Goal: Contribute content: Contribute content

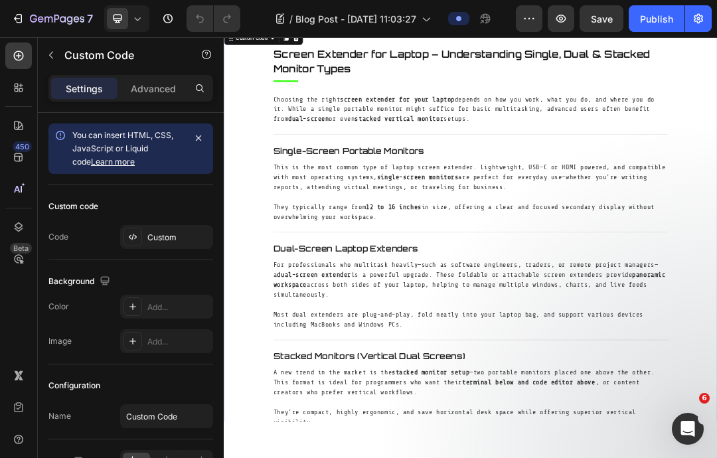
scroll to position [593, 0]
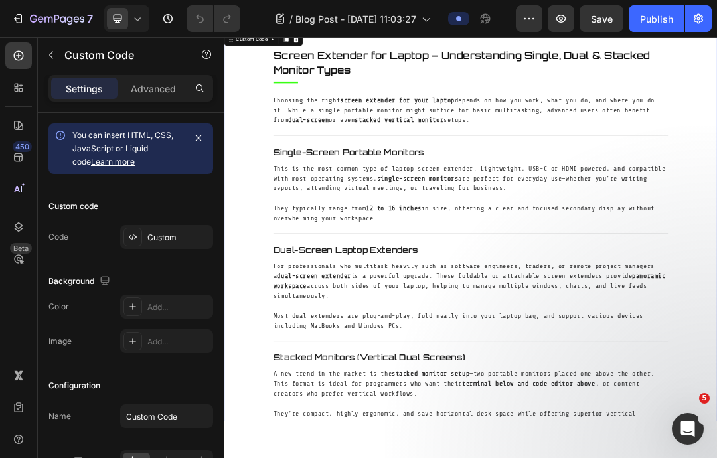
click at [136, 242] on div at bounding box center [133, 237] width 19 height 19
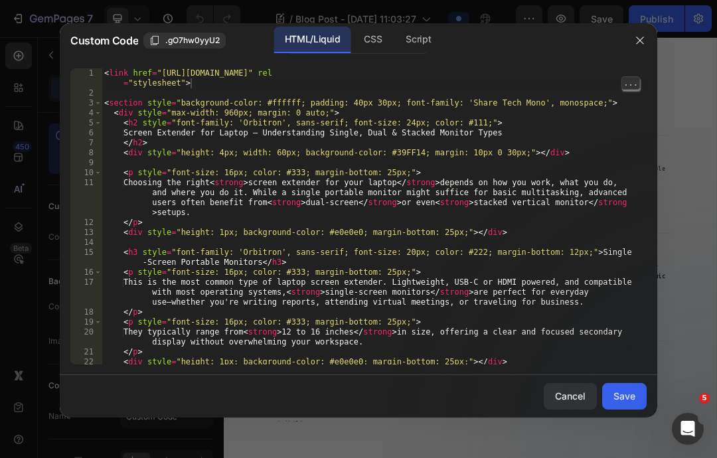
type textarea "abcde fg"
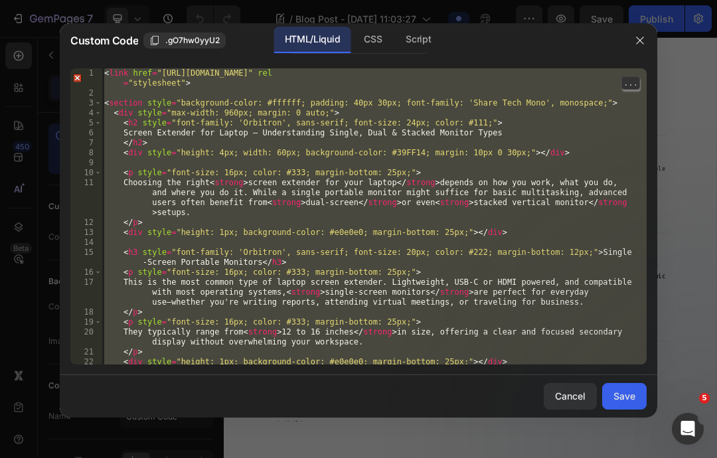
click at [632, 48] on button "button" at bounding box center [640, 40] width 21 height 21
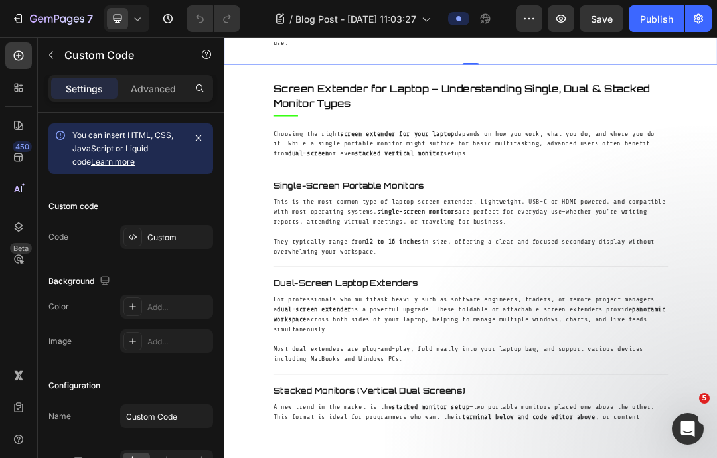
scroll to position [541, 0]
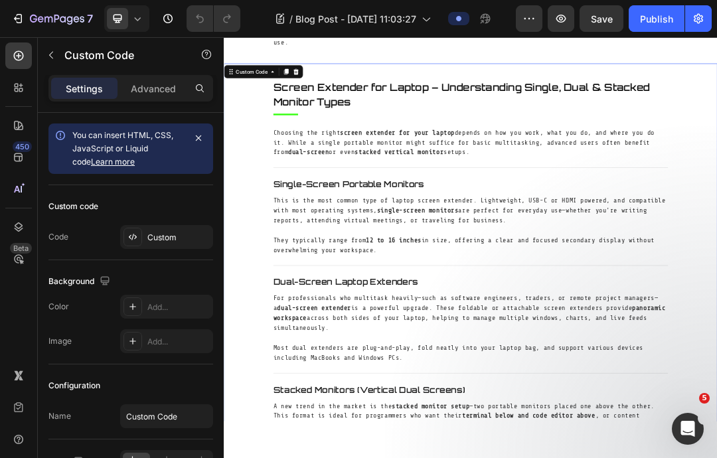
click at [138, 236] on div at bounding box center [133, 237] width 19 height 19
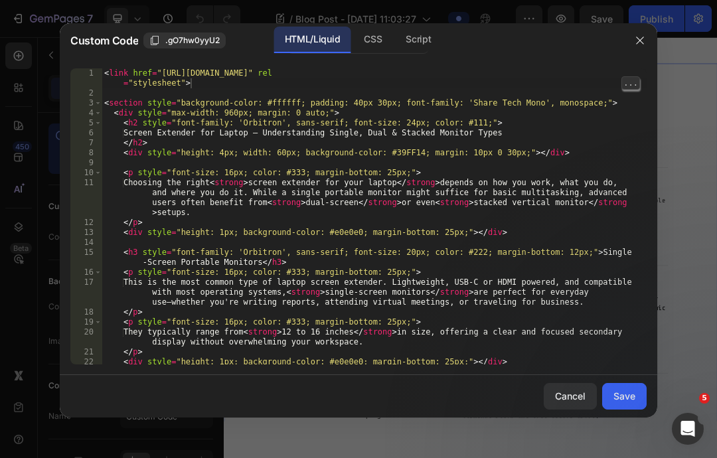
type textarea "abcde fg"
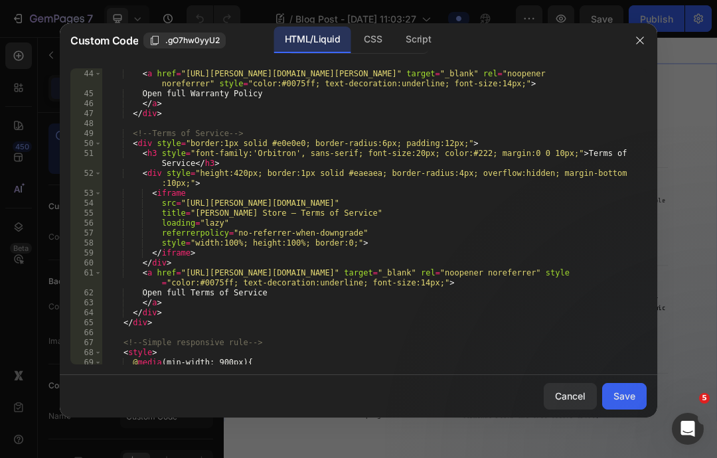
scroll to position [487, 0]
click at [622, 403] on div "Save" at bounding box center [625, 396] width 22 height 14
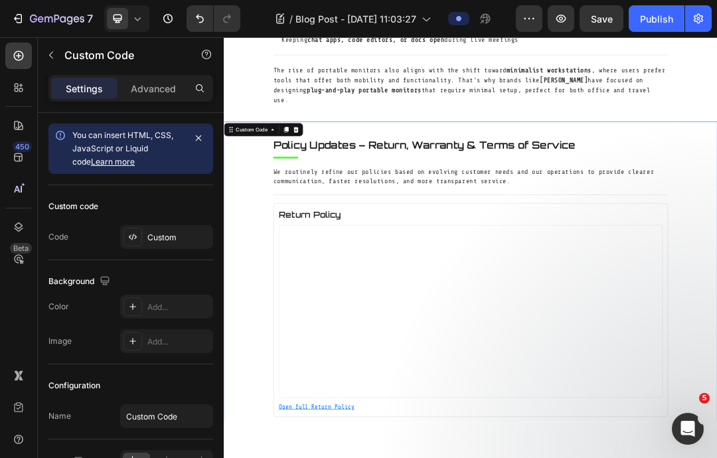
scroll to position [427, 0]
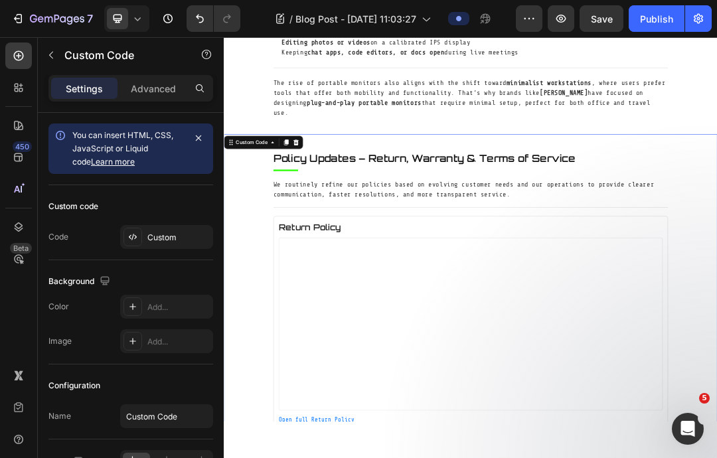
click at [597, 21] on span "Save" at bounding box center [602, 18] width 22 height 11
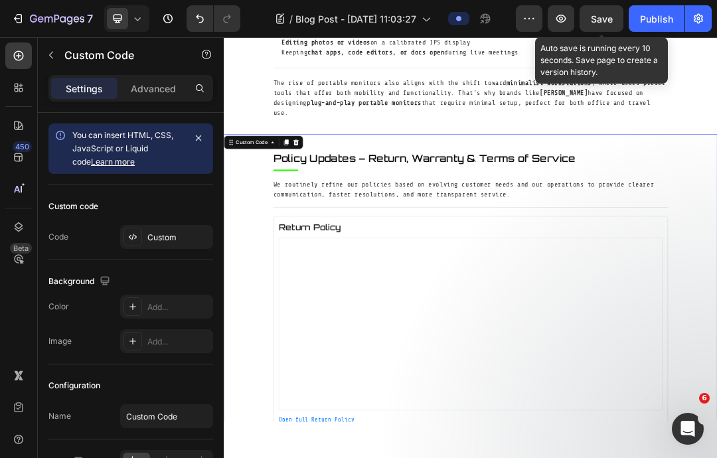
click at [555, 21] on icon "button" at bounding box center [560, 18] width 13 height 13
click at [158, 234] on div "Custom" at bounding box center [178, 238] width 62 height 12
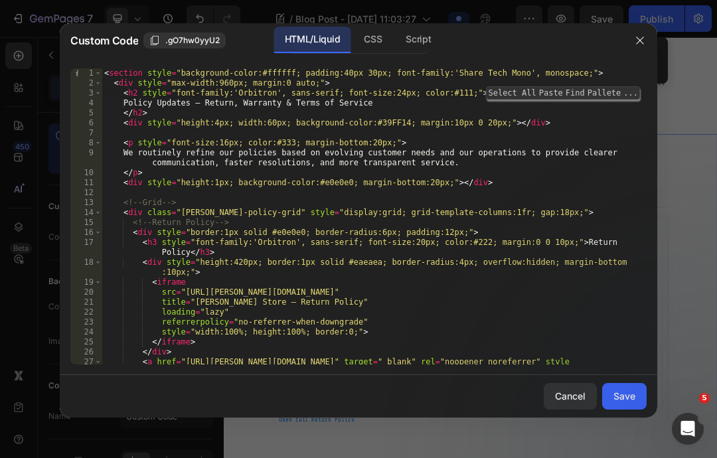
type textarea "abcde fg"
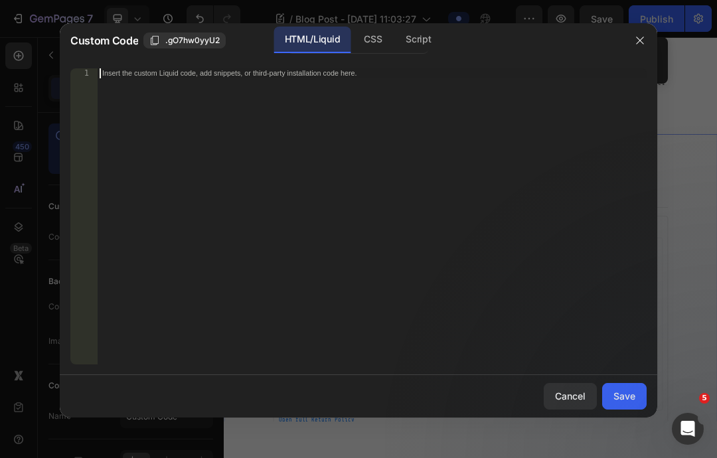
scroll to position [179, 0]
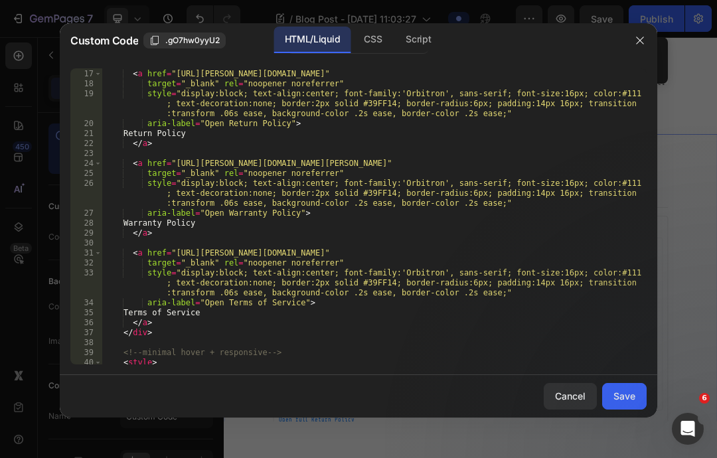
click at [623, 403] on div "Save" at bounding box center [625, 396] width 22 height 14
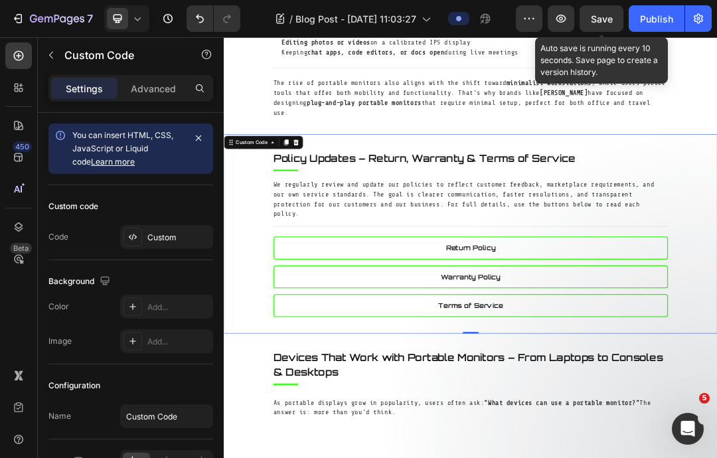
click at [138, 17] on icon at bounding box center [137, 18] width 13 height 13
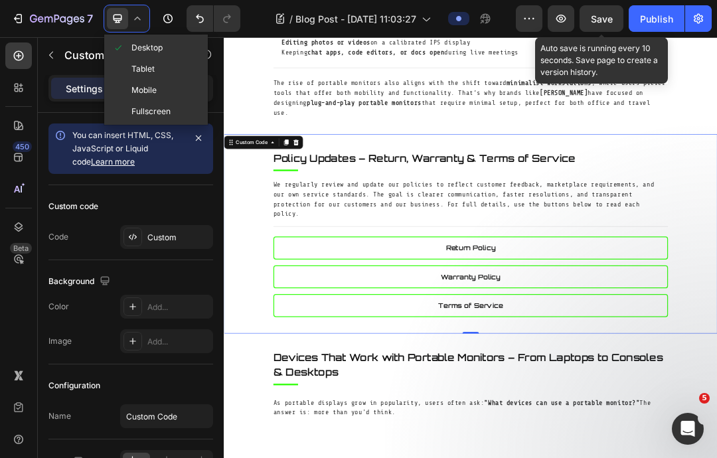
click at [147, 84] on span "Mobile" at bounding box center [143, 90] width 25 height 13
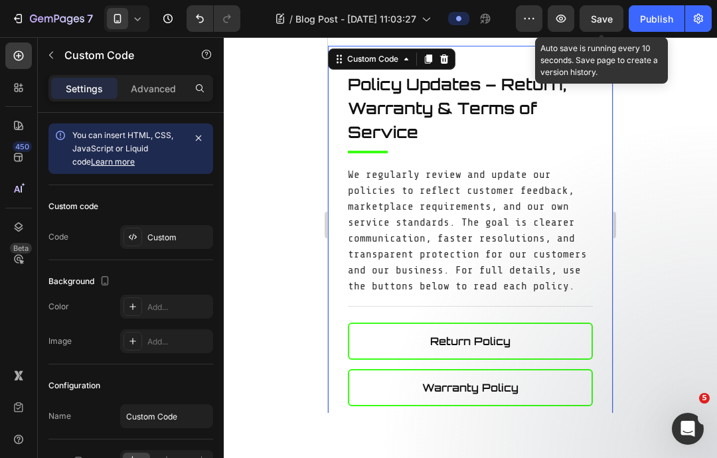
scroll to position [1033, 0]
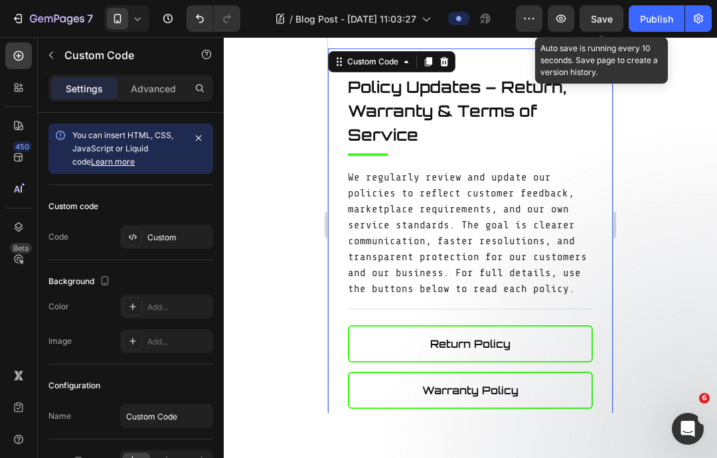
click at [136, 19] on icon at bounding box center [138, 18] width 6 height 3
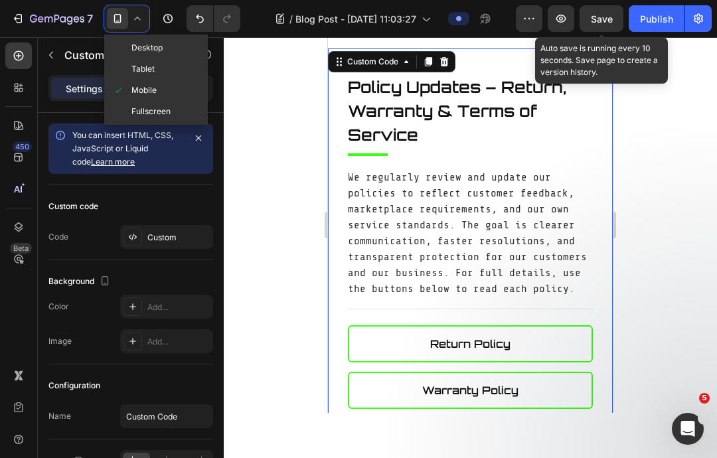
click at [137, 50] on span "Desktop" at bounding box center [146, 47] width 31 height 13
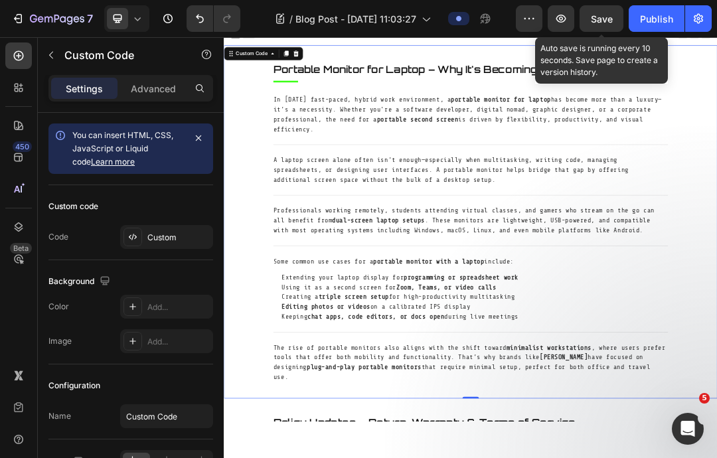
click at [329, 94] on h2 "Portable Monitor for Laptop – Why It's Becoming a Must-Have in 2025" at bounding box center [621, 94] width 637 height 24
click at [315, 102] on h2 "Portable Monitor for Laptop – Why It's Becoming a Must-Have in 2025" at bounding box center [621, 94] width 637 height 24
click at [334, 100] on h2 "Portable Monitor for Laptop – Why It's Becoming a Must-Have in 2025" at bounding box center [621, 94] width 637 height 24
click at [558, 19] on icon "button" at bounding box center [560, 18] width 13 height 13
click at [559, 21] on icon "button" at bounding box center [561, 19] width 10 height 8
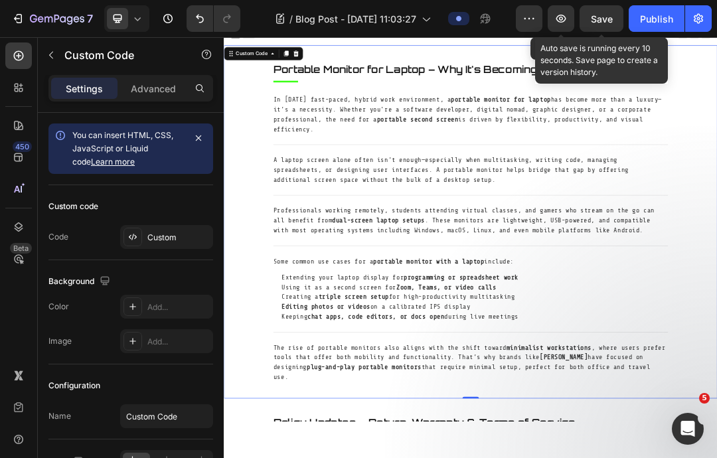
click at [317, 70] on div at bounding box center [324, 69] width 16 height 16
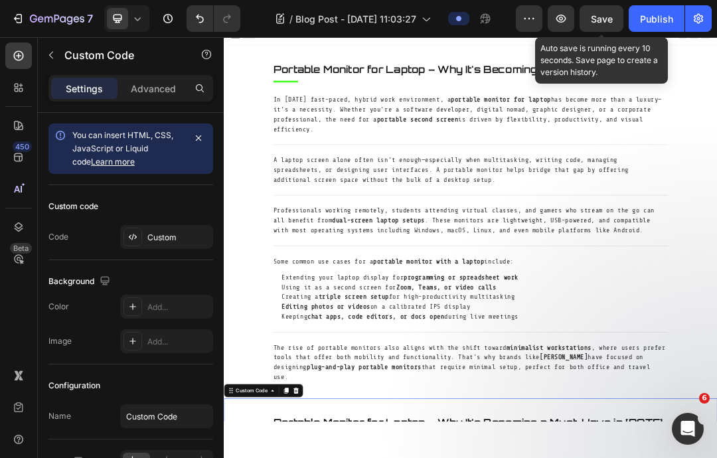
scroll to position [535, 0]
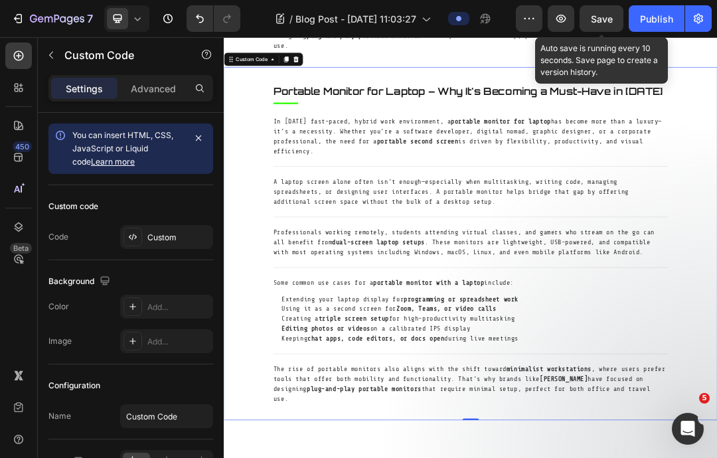
click at [162, 236] on div "Custom" at bounding box center [178, 238] width 62 height 12
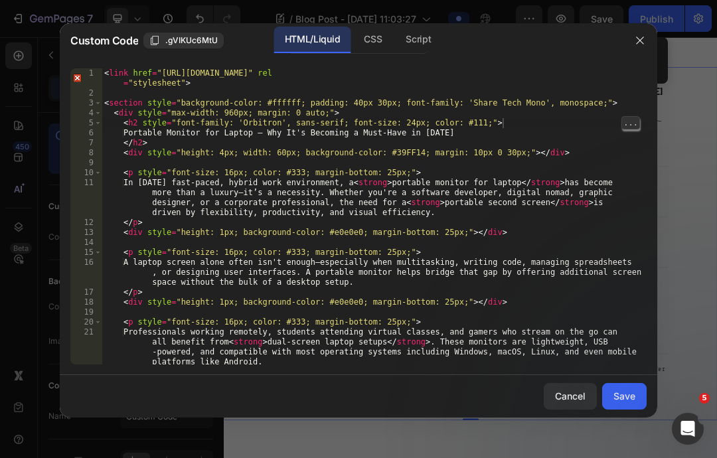
type textarea "abcde fg"
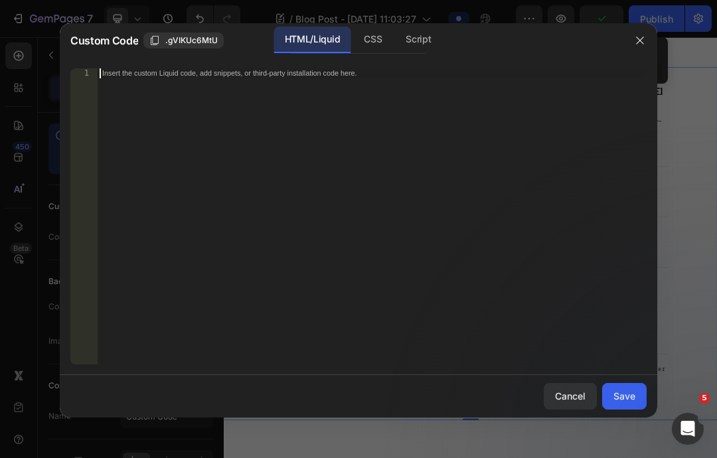
scroll to position [268, 0]
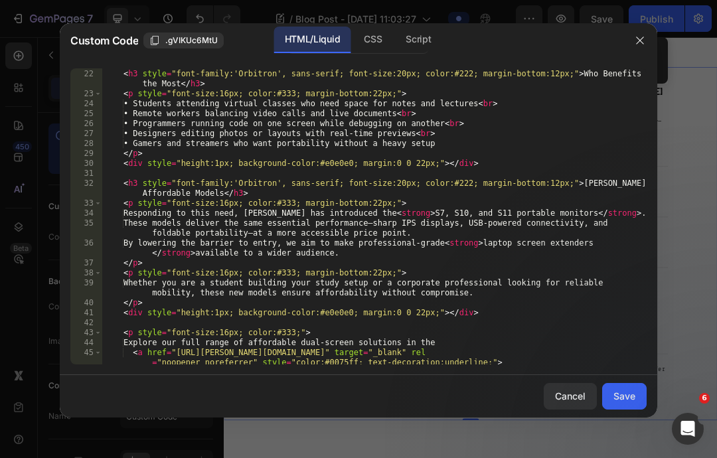
click at [622, 403] on div "Save" at bounding box center [625, 396] width 22 height 14
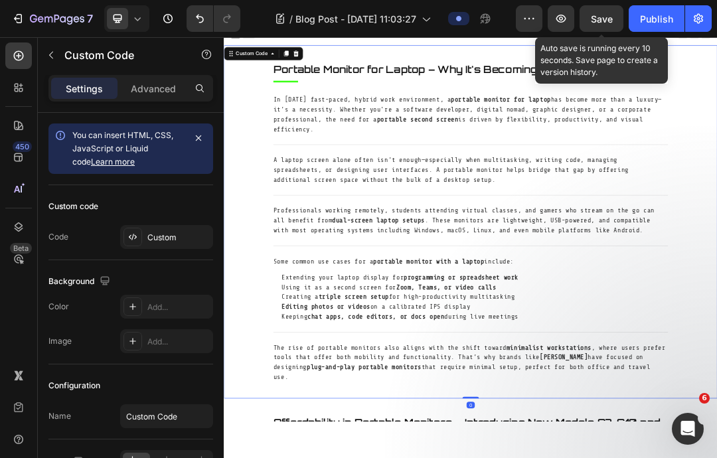
scroll to position [0, 0]
click at [344, 70] on icon at bounding box center [340, 68] width 9 height 9
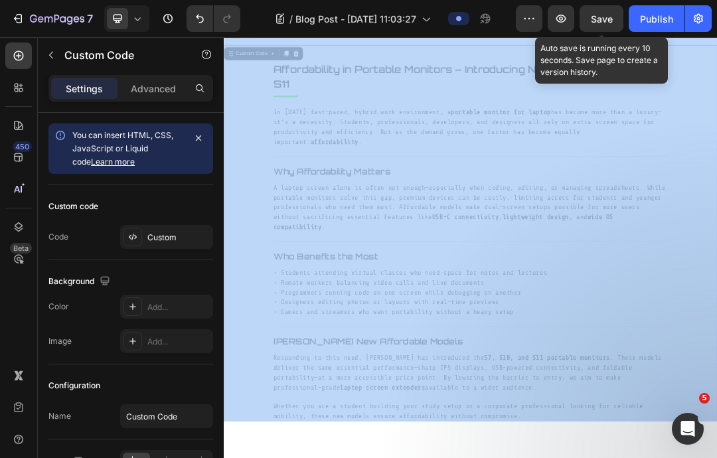
click at [600, 20] on span "Save" at bounding box center [602, 18] width 22 height 11
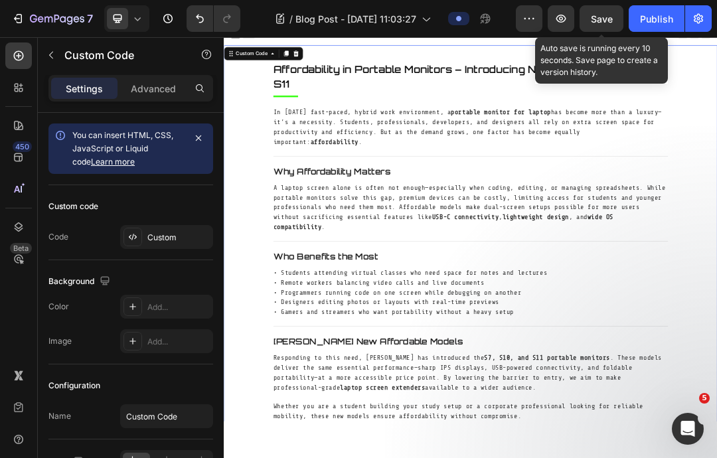
click at [319, 70] on icon at bounding box center [324, 69] width 11 height 11
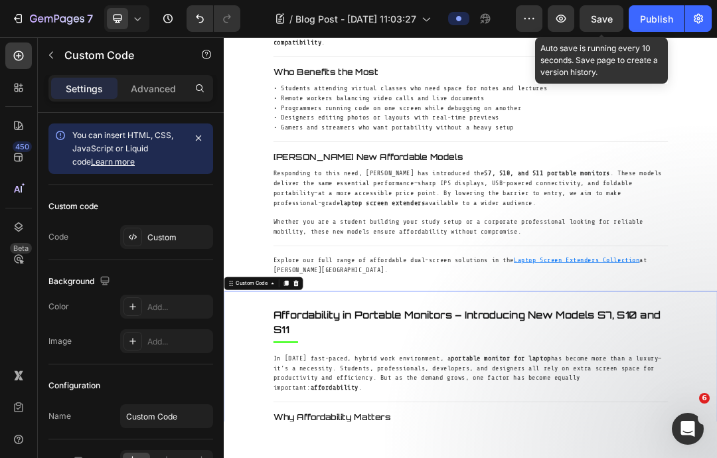
scroll to position [644, 0]
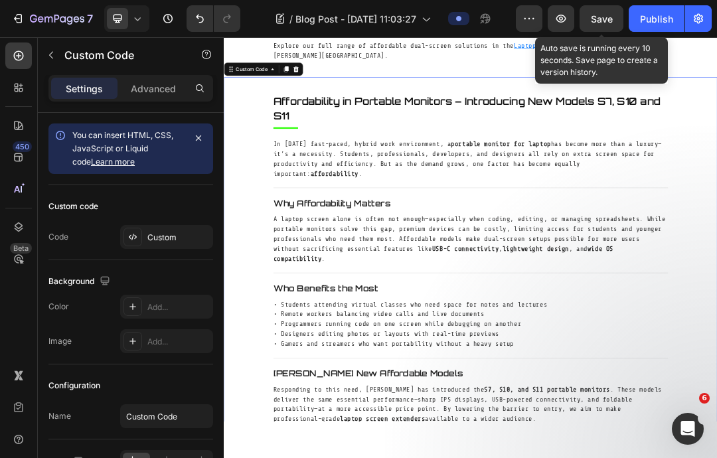
click at [493, 334] on p "A laptop screen alone is often not enough—especially when coding, editing, or m…" at bounding box center [621, 369] width 637 height 80
click at [157, 230] on div "Custom" at bounding box center [166, 237] width 93 height 24
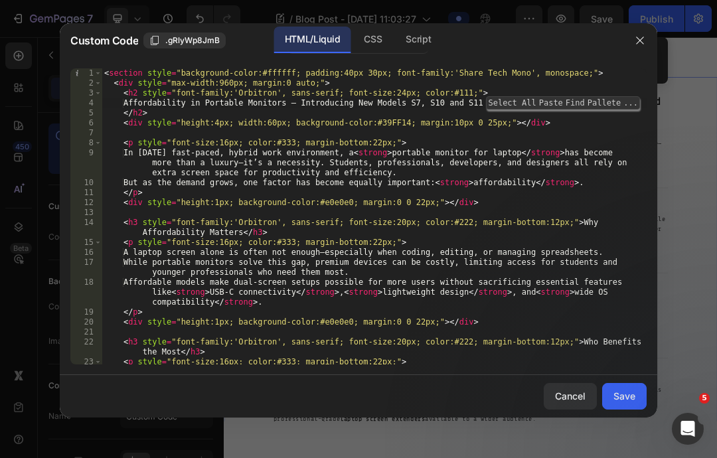
type textarea "abcde fg"
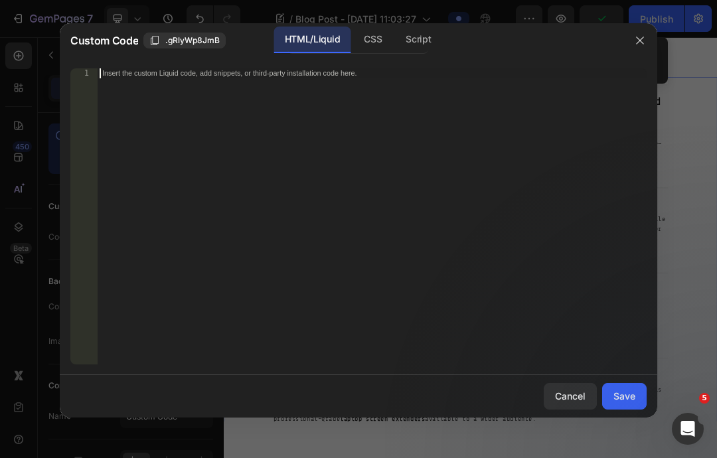
scroll to position [428, 0]
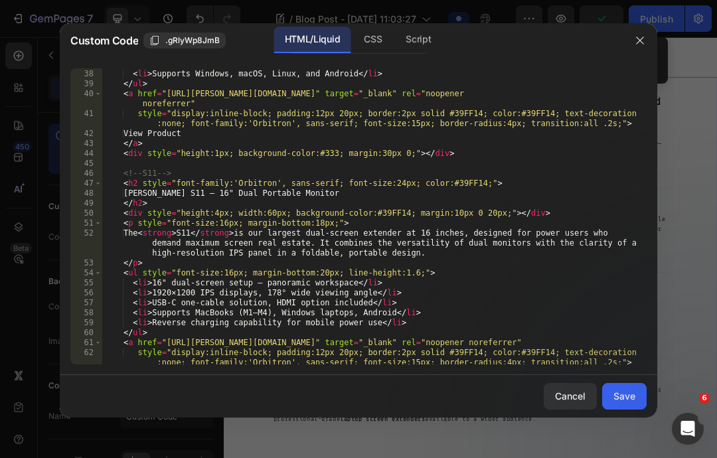
click at [620, 403] on div "Save" at bounding box center [625, 396] width 22 height 14
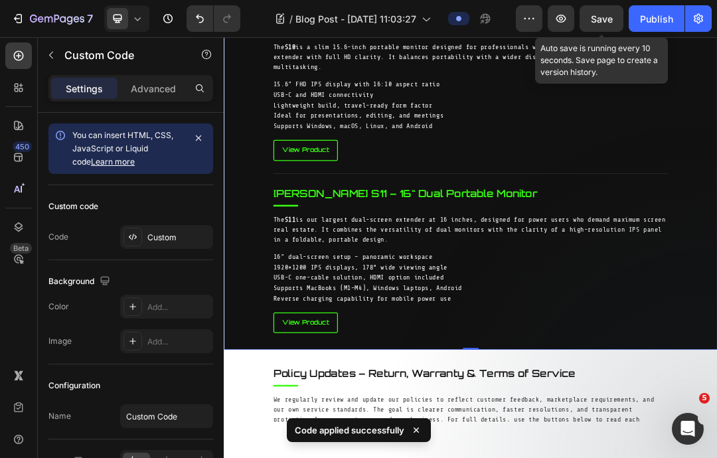
scroll to position [1054, 0]
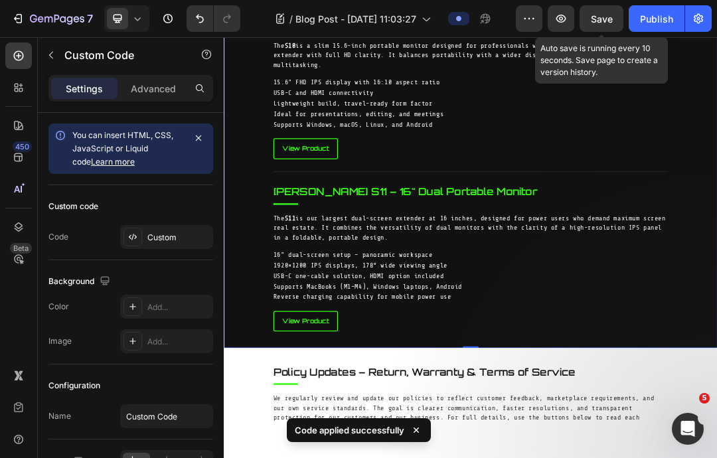
click at [595, 24] on span "Save" at bounding box center [602, 18] width 22 height 11
click at [557, 19] on icon "button" at bounding box center [561, 19] width 10 height 8
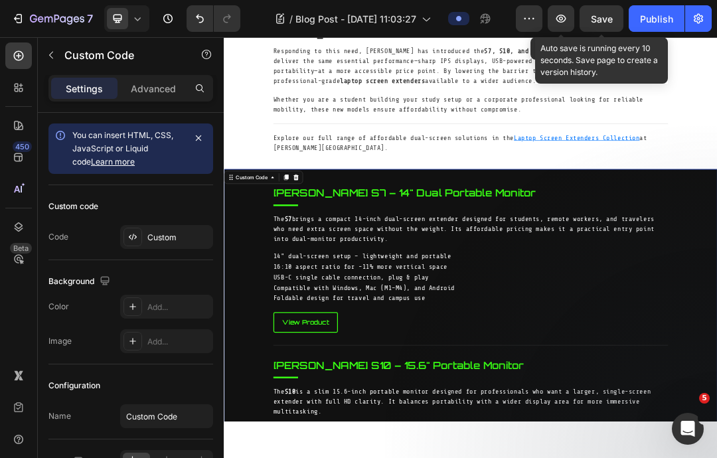
scroll to position [446, 0]
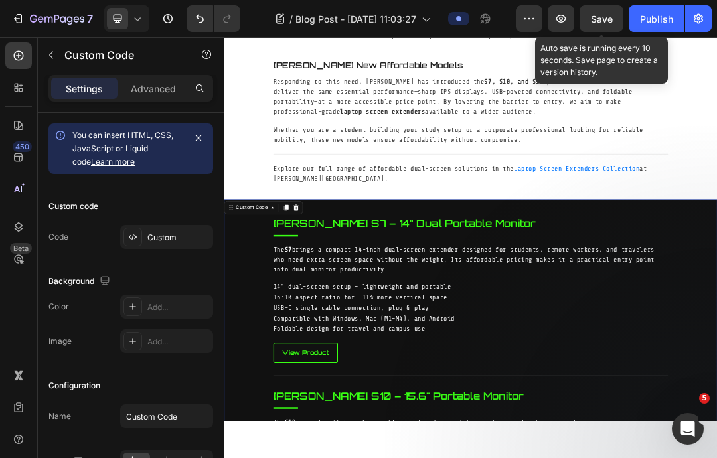
click at [319, 313] on icon at bounding box center [324, 318] width 11 height 11
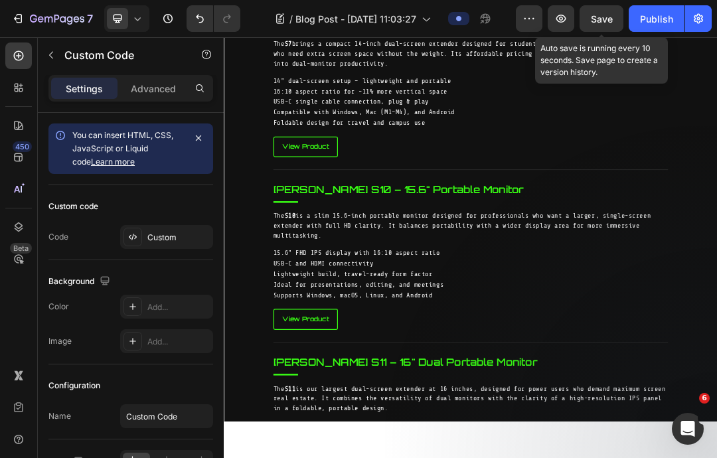
scroll to position [1485, 0]
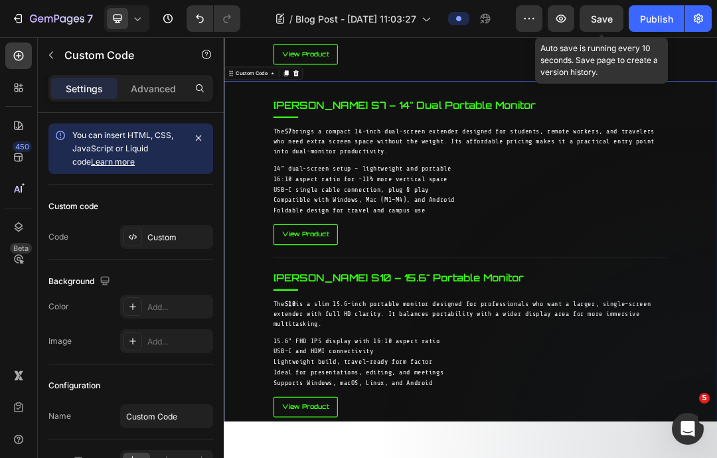
click at [162, 230] on div "Custom" at bounding box center [166, 237] width 93 height 24
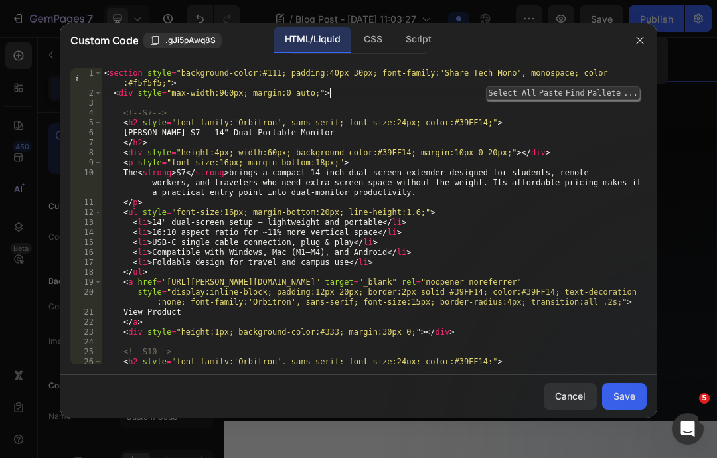
type textarea "abcde fg"
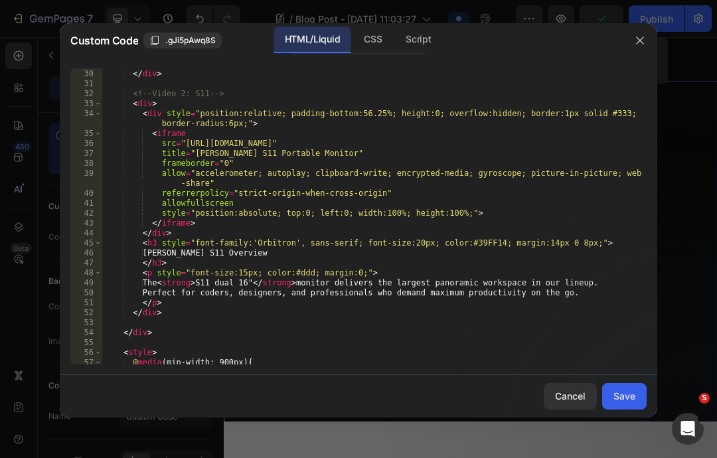
scroll to position [328, 0]
click at [626, 403] on div "Save" at bounding box center [625, 396] width 22 height 14
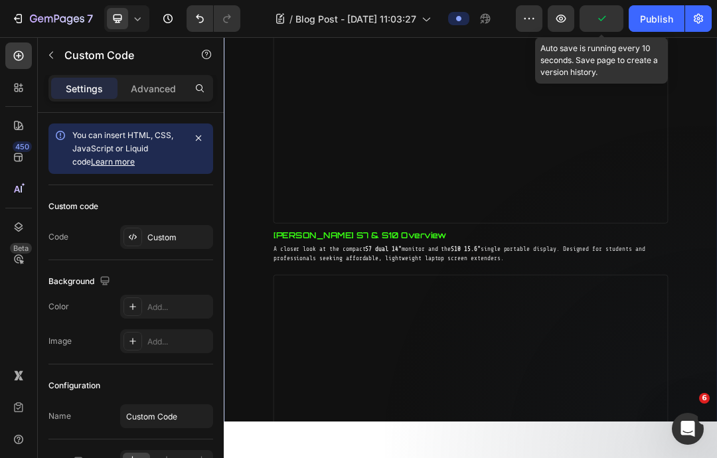
scroll to position [1692, 0]
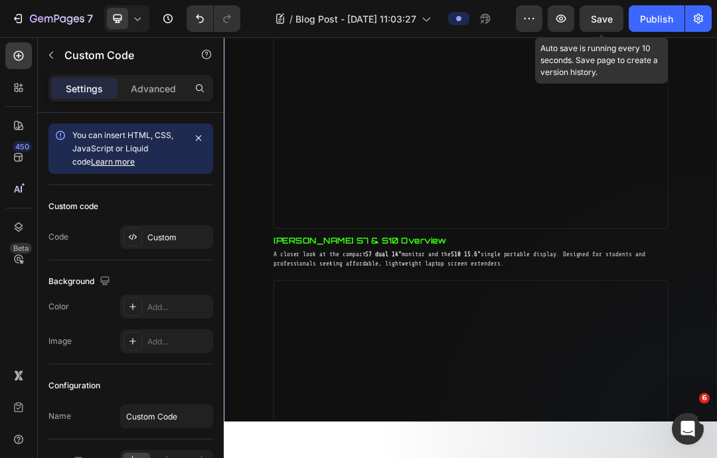
click at [135, 21] on icon at bounding box center [137, 18] width 13 height 13
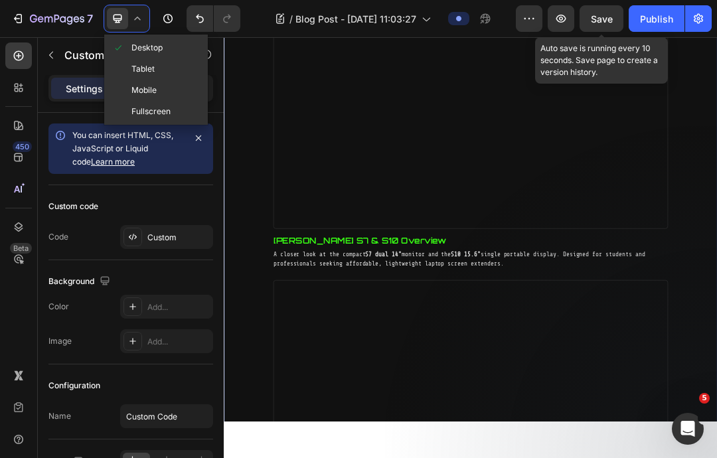
click at [130, 92] on span at bounding box center [121, 90] width 19 height 11
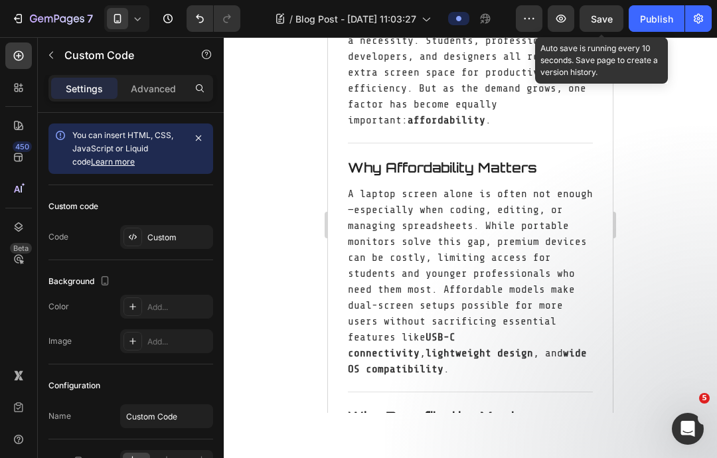
click at [602, 21] on span "Save" at bounding box center [602, 18] width 22 height 11
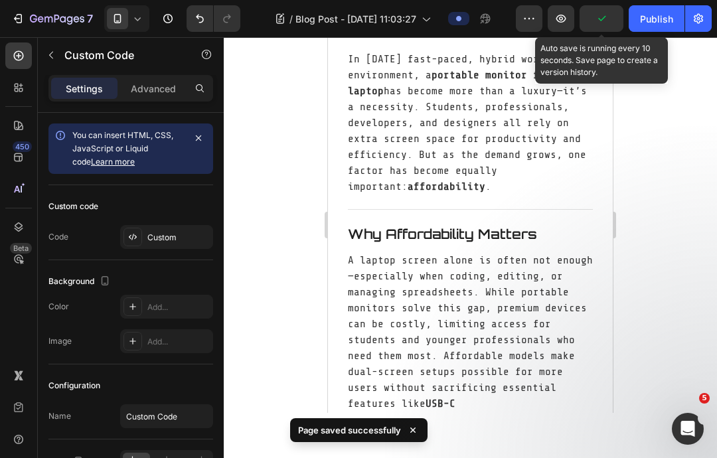
scroll to position [137, 0]
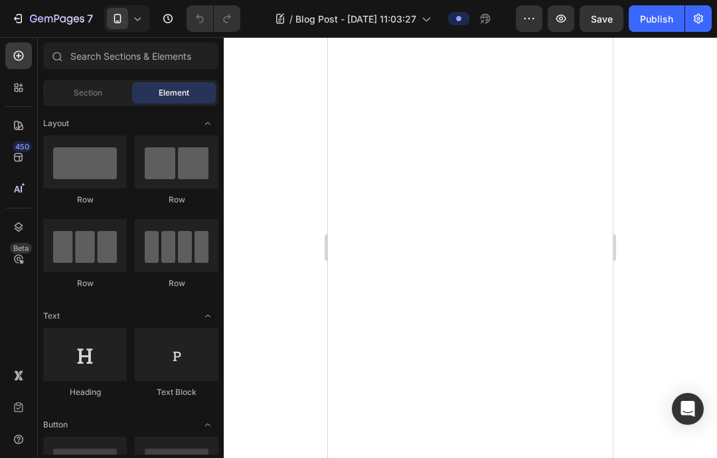
click at [134, 16] on icon at bounding box center [137, 18] width 13 height 13
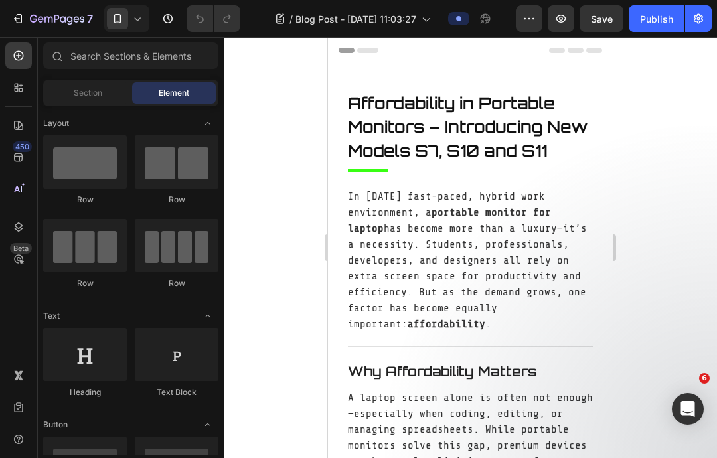
click at [139, 20] on icon at bounding box center [138, 18] width 6 height 3
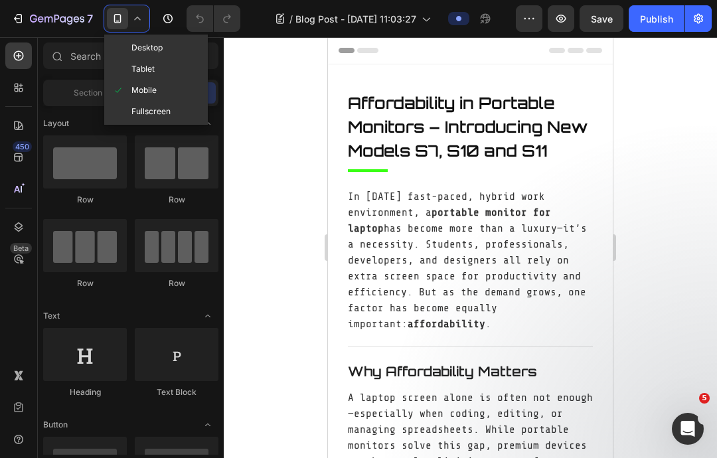
click at [138, 44] on span "Desktop" at bounding box center [146, 47] width 31 height 13
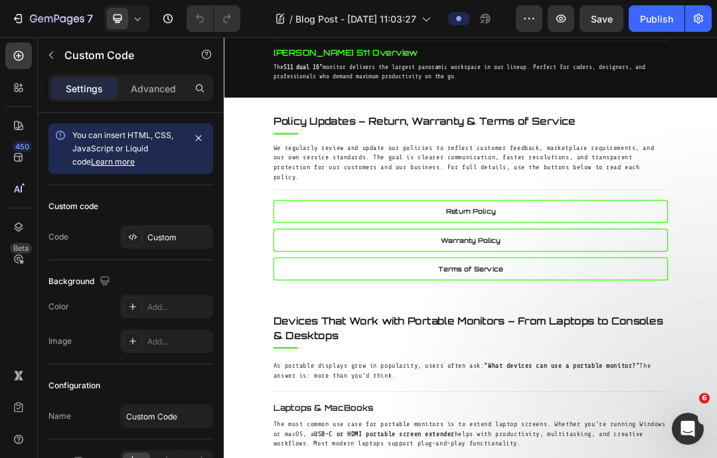
scroll to position [2460, 0]
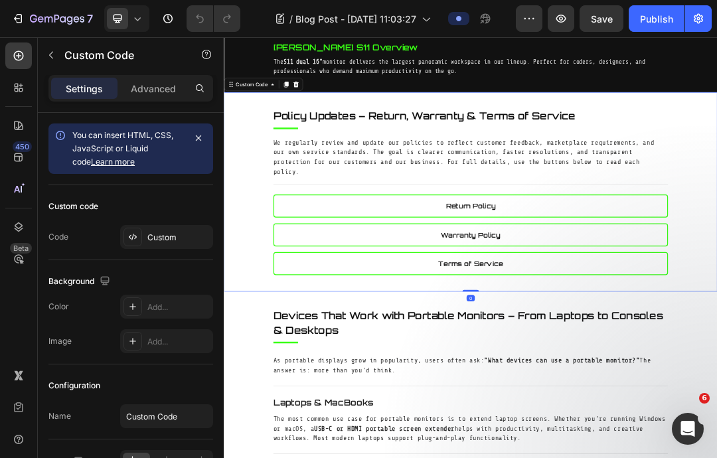
click at [319, 108] on icon at bounding box center [324, 113] width 11 height 11
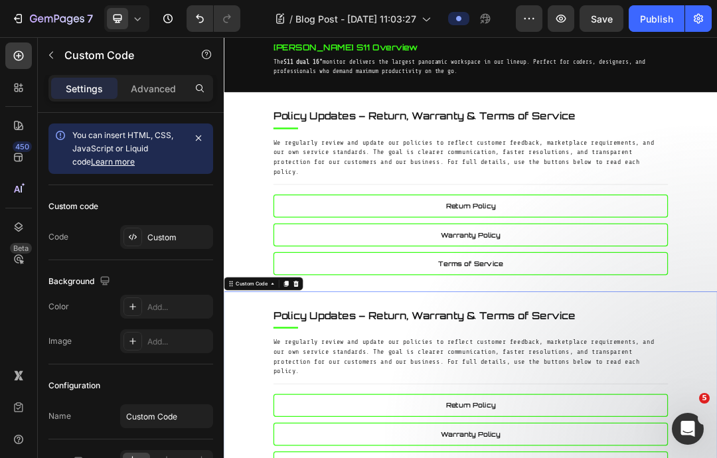
click at [149, 236] on div "Custom" at bounding box center [178, 238] width 62 height 12
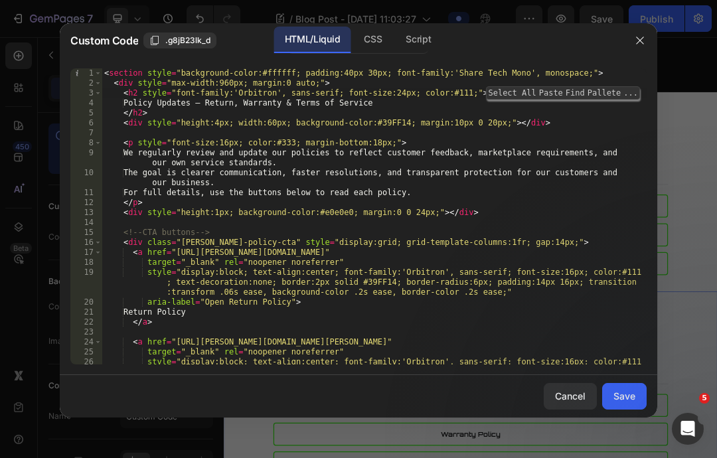
type textarea "abcde fg"
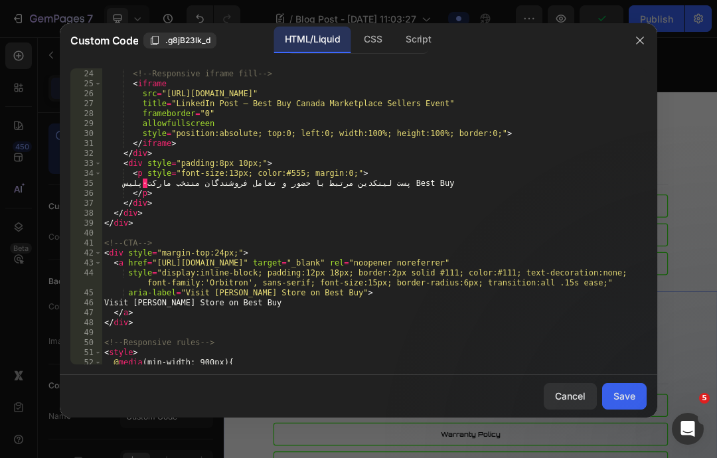
scroll to position [258, 0]
click at [620, 410] on button "Save" at bounding box center [624, 396] width 44 height 27
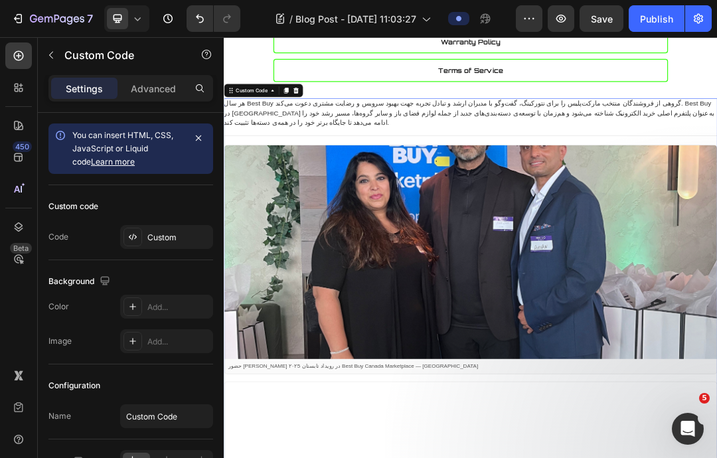
scroll to position [2773, 0]
click at [137, 238] on icon at bounding box center [132, 237] width 11 height 11
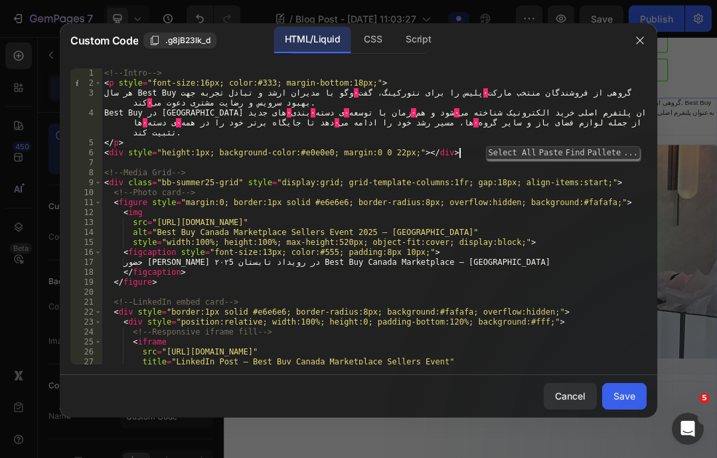
type textarea "abcde fg"
click at [584, 74] on div "<!-- Intro --> < p style = "font-size:16px; color:#333; margin-bottom:18px;" > …" at bounding box center [374, 252] width 545 height 369
click at [628, 84] on span "..." at bounding box center [630, 83] width 17 height 12
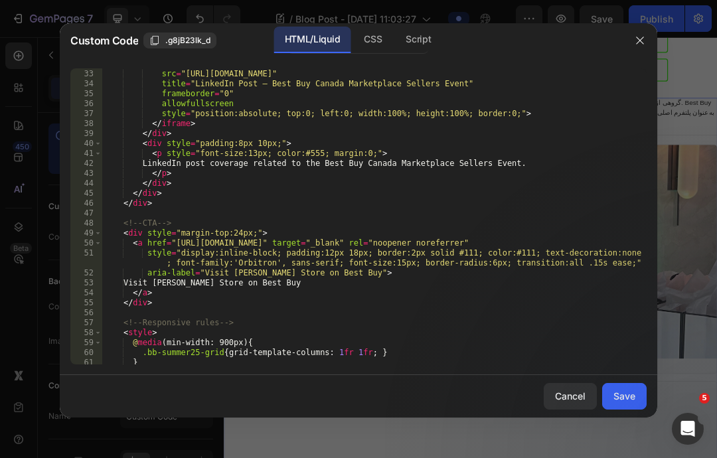
scroll to position [378, 0]
click at [620, 403] on div "Save" at bounding box center [625, 396] width 22 height 14
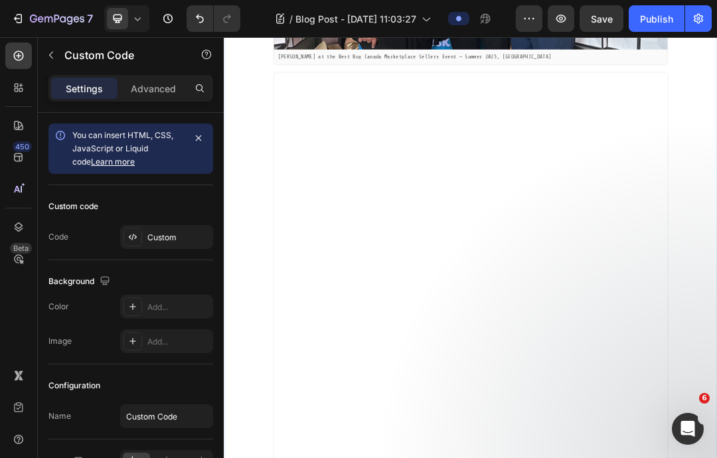
scroll to position [3327, 0]
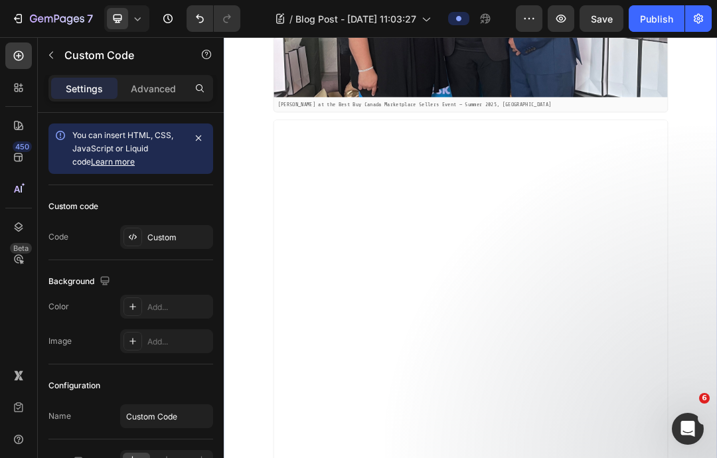
click at [600, 21] on span "Save" at bounding box center [602, 18] width 22 height 11
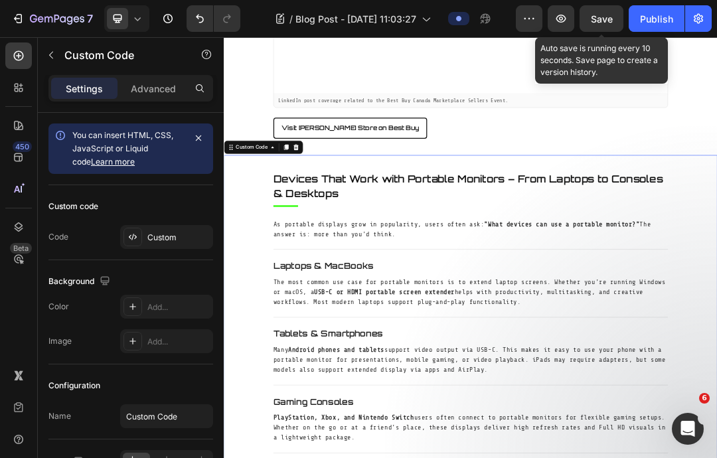
scroll to position [4146, 0]
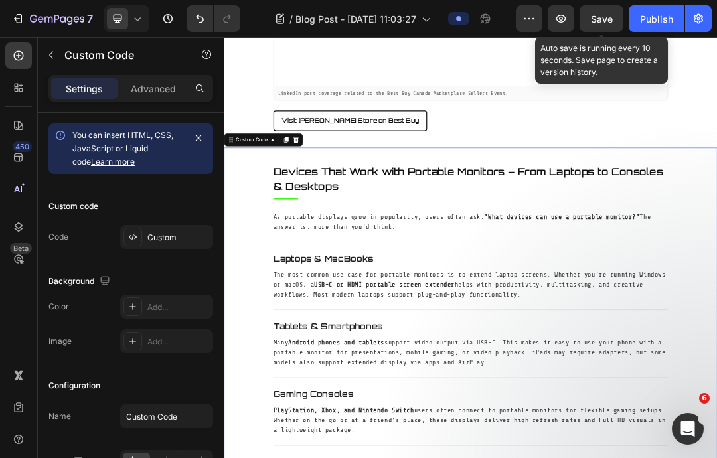
click at [343, 198] on icon at bounding box center [340, 202] width 9 height 9
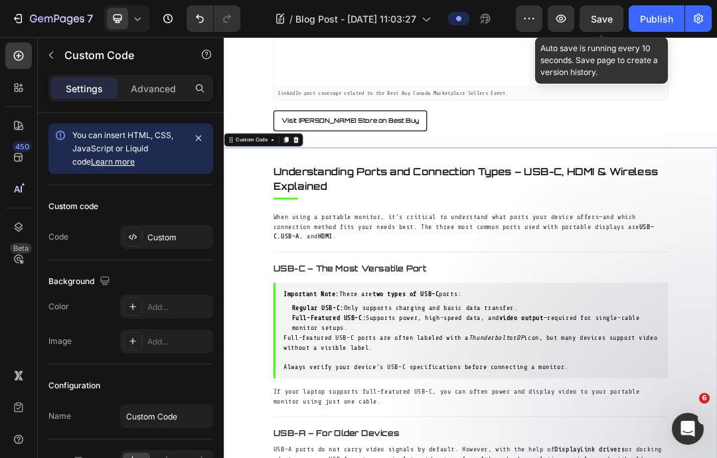
click at [339, 198] on icon at bounding box center [340, 203] width 11 height 11
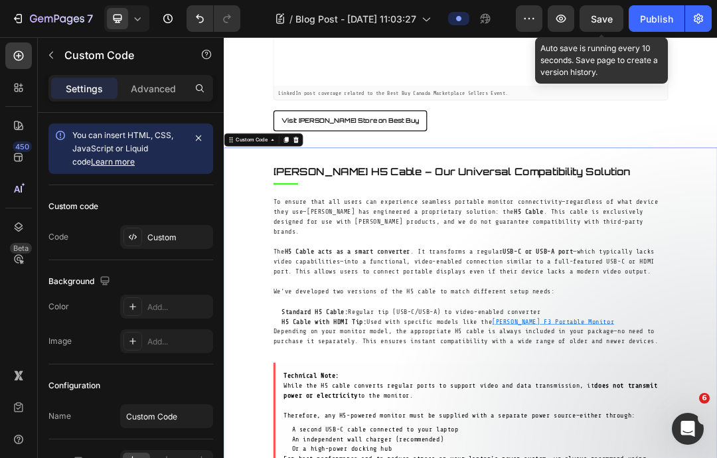
click at [335, 195] on div at bounding box center [340, 203] width 16 height 16
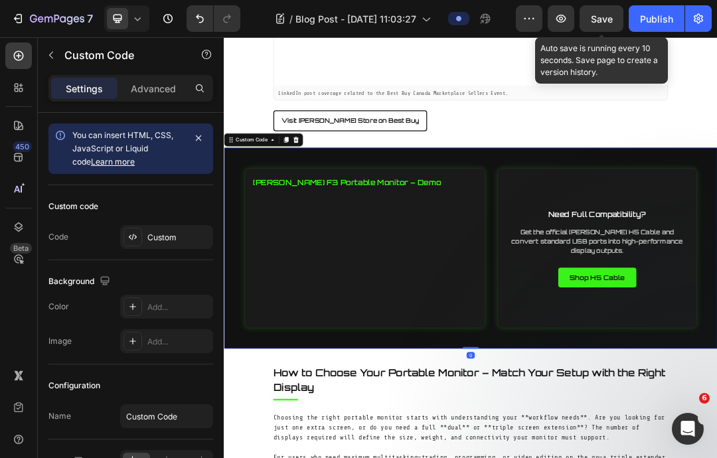
click at [342, 198] on icon at bounding box center [340, 202] width 9 height 9
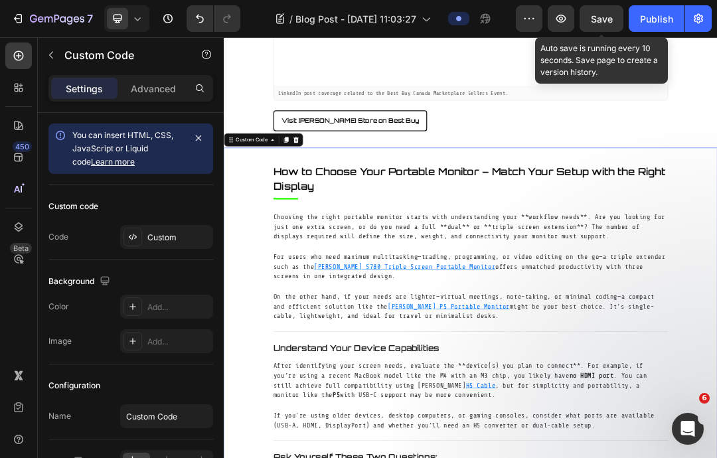
click at [342, 198] on icon at bounding box center [340, 202] width 9 height 9
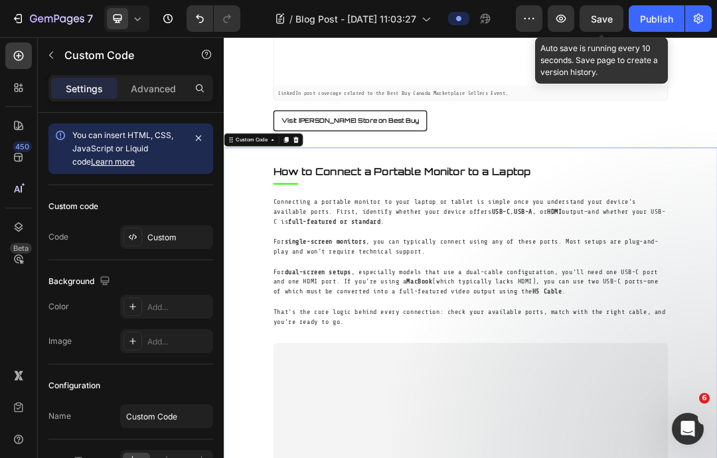
scroll to position [4144, 0]
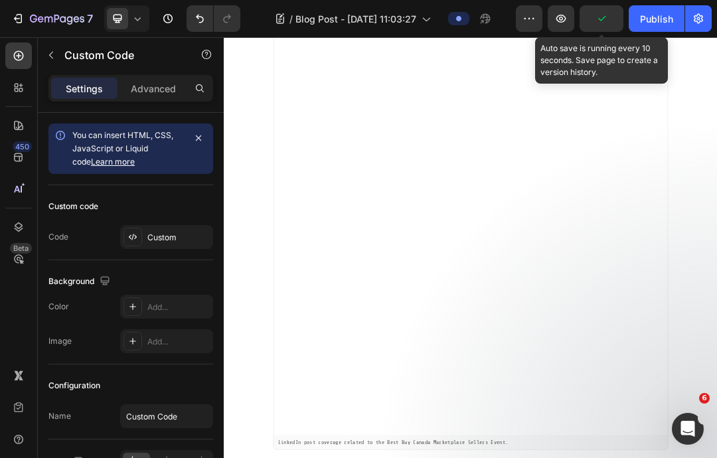
click at [588, 21] on button "button" at bounding box center [602, 18] width 44 height 27
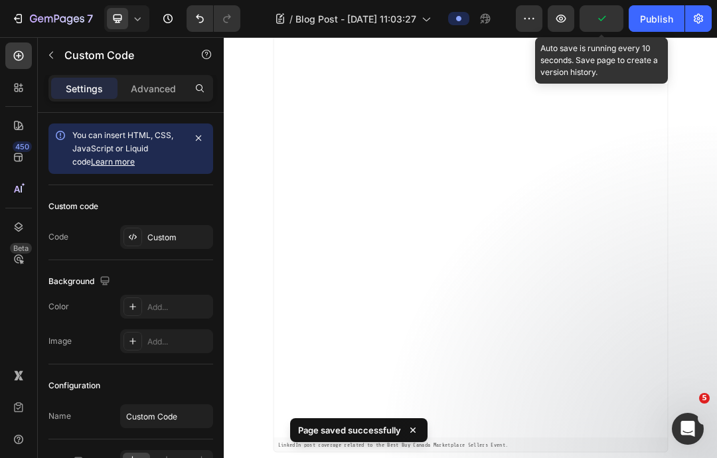
scroll to position [3577, 0]
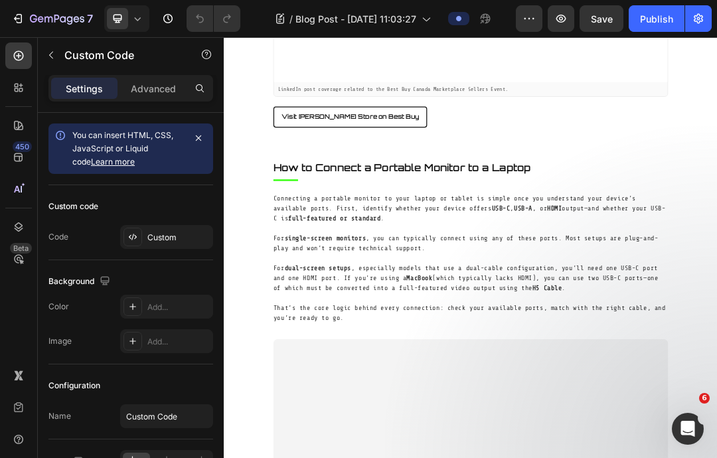
scroll to position [4153, 0]
click at [342, 191] on icon at bounding box center [340, 196] width 11 height 11
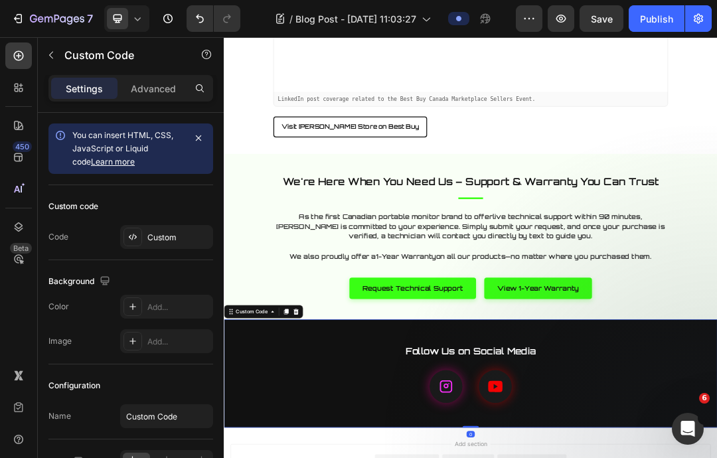
scroll to position [4076, 0]
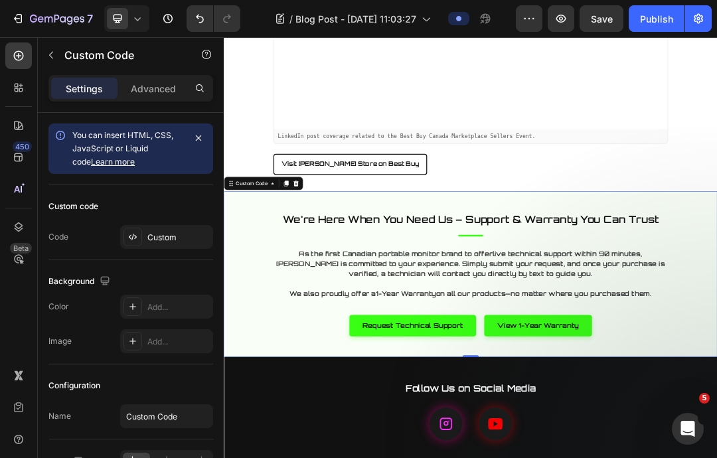
click at [134, 238] on icon at bounding box center [132, 237] width 11 height 11
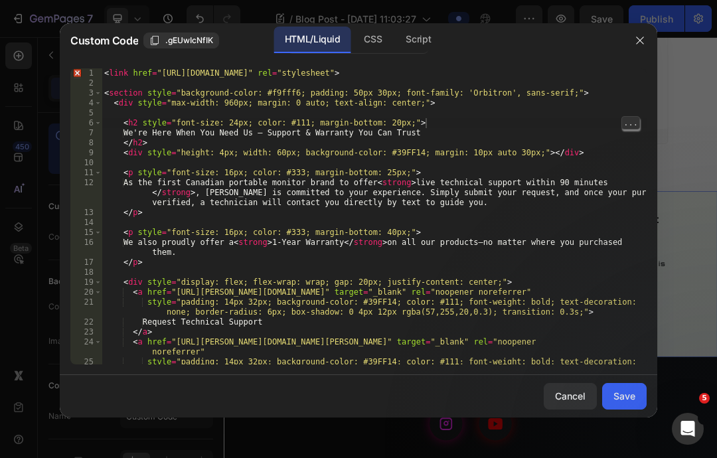
click at [633, 124] on div at bounding box center [639, 252] width 13 height 369
click at [631, 129] on span "..." at bounding box center [630, 133] width 17 height 12
type textarea "abcde fg"
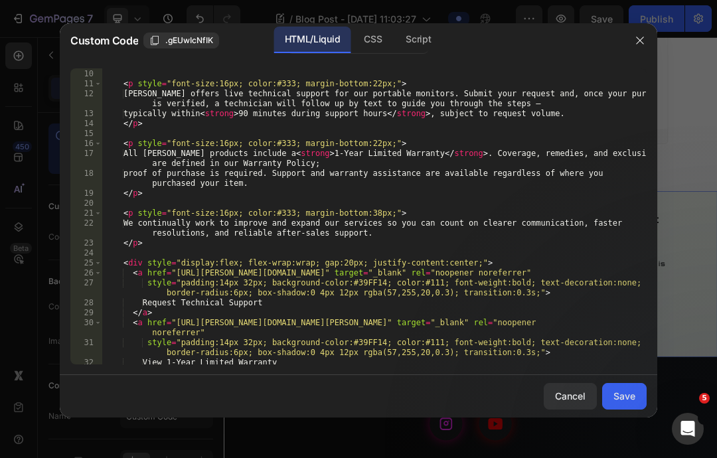
scroll to position [89, 0]
click at [626, 403] on div "Save" at bounding box center [625, 396] width 22 height 14
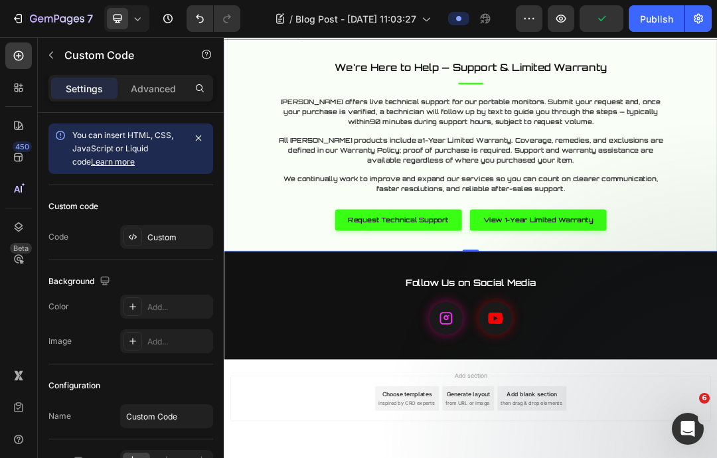
scroll to position [4320, 0]
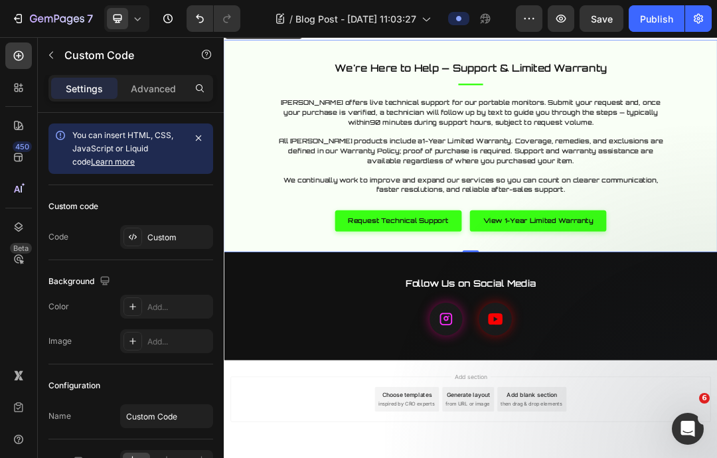
click at [604, 22] on span "Save" at bounding box center [602, 18] width 22 height 11
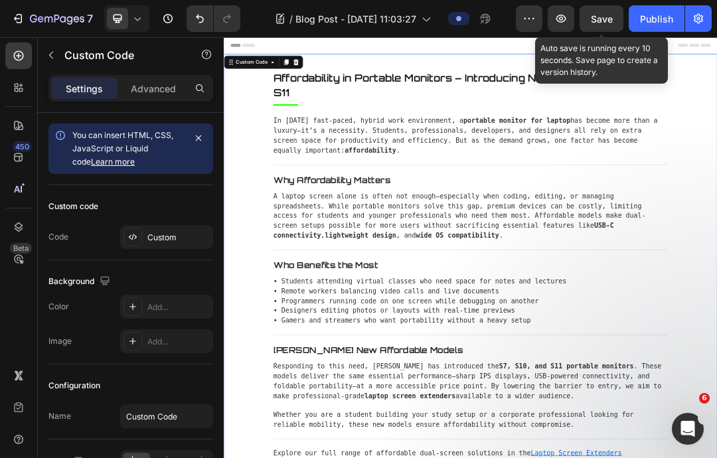
scroll to position [0, 0]
click at [482, 214] on strong "affordability" at bounding box center [459, 220] width 83 height 13
click at [171, 238] on div "Custom" at bounding box center [178, 238] width 62 height 12
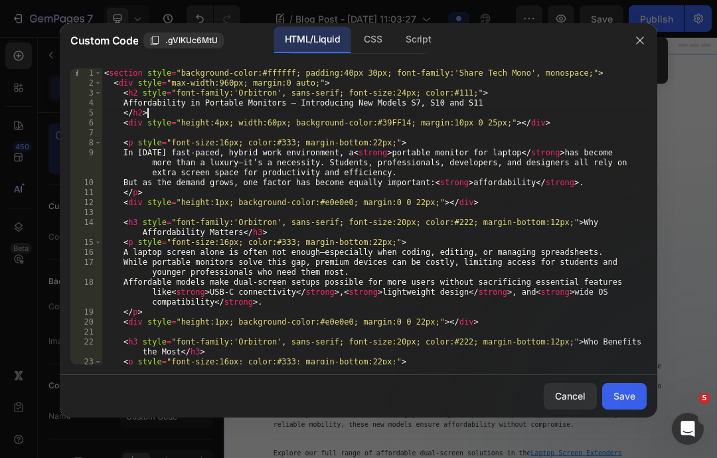
click at [595, 112] on div "< section style = "background-color:#ffffff; padding:40px 30px; font-family:'Sh…" at bounding box center [374, 252] width 545 height 369
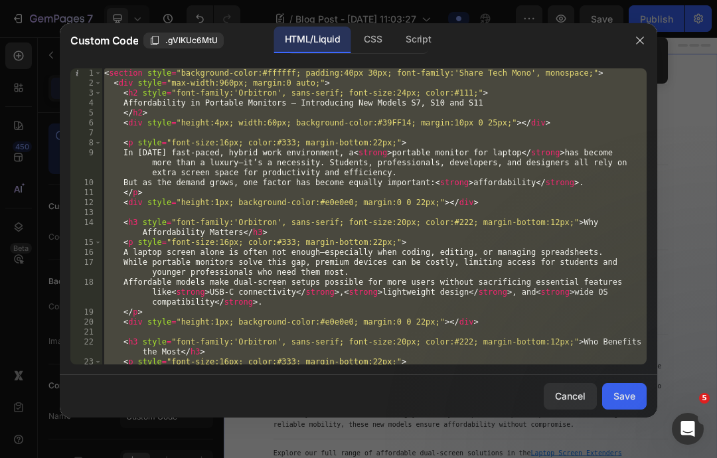
type textarea "ab<section style="background-color:#ffffff; padding:40px 30px; font-family:'Sha…"
click at [642, 43] on icon "button" at bounding box center [640, 40] width 11 height 11
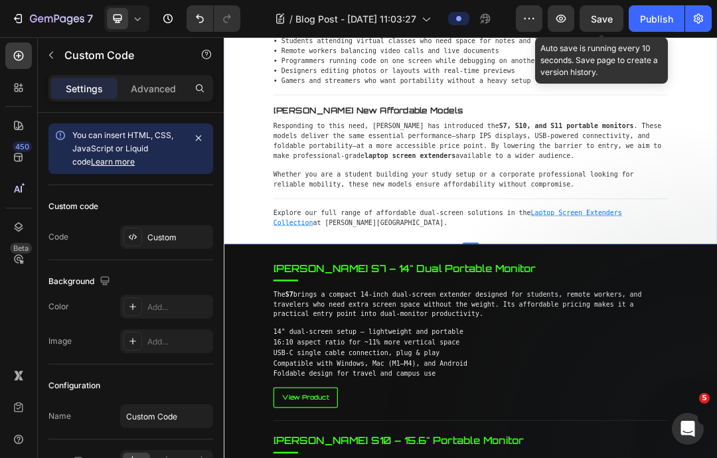
scroll to position [408, 0]
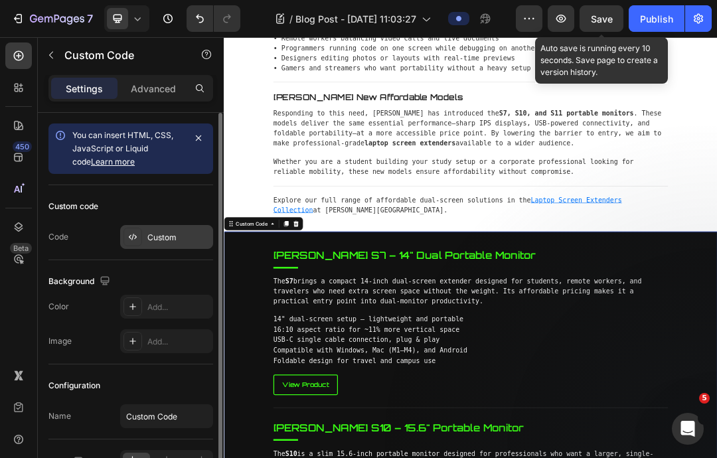
click at [153, 240] on div "Custom" at bounding box center [178, 238] width 62 height 12
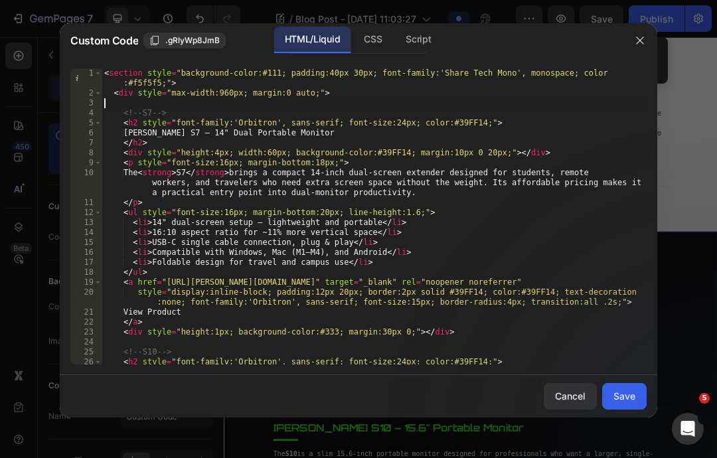
type textarea "abcde fg"
click at [355, 100] on div "< section style = "background-color:#111; padding:40px 30px; font-family:'Share…" at bounding box center [374, 267] width 545 height 399
click at [572, 96] on div "< section style = "background-color:#111; padding:40px 30px; font-family:'Share…" at bounding box center [374, 267] width 545 height 399
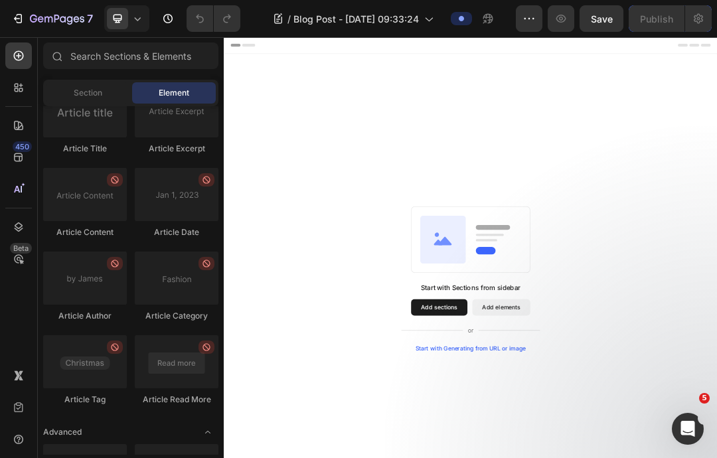
scroll to position [3536, 0]
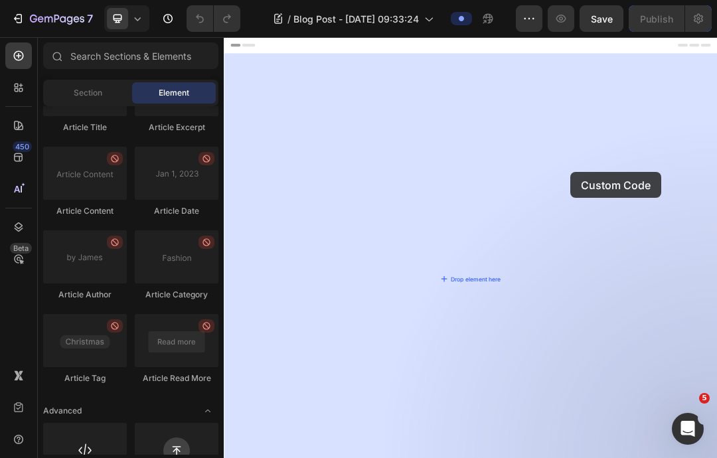
drag, startPoint x: 294, startPoint y: 477, endPoint x: 782, endPoint y: 255, distance: 536.4
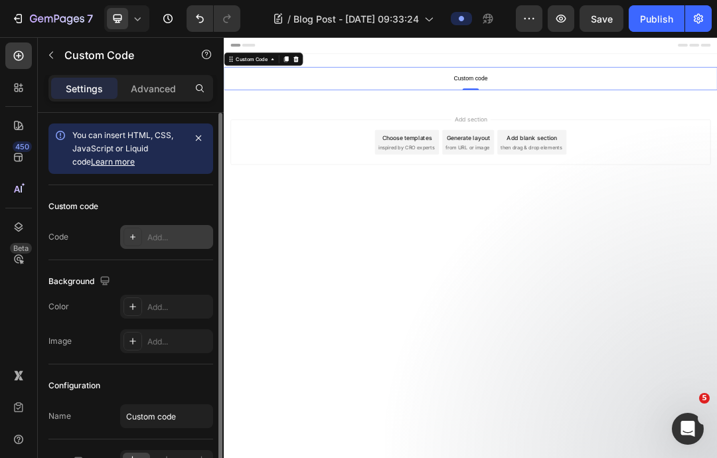
click at [153, 234] on div "Add..." at bounding box center [178, 238] width 62 height 12
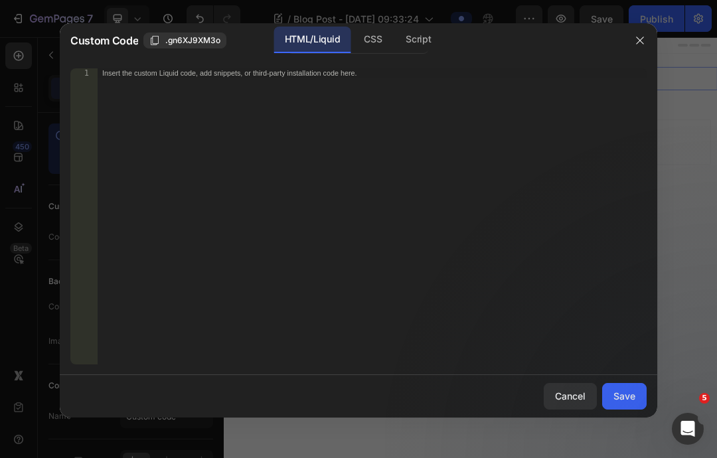
type textarea "abcde fg"
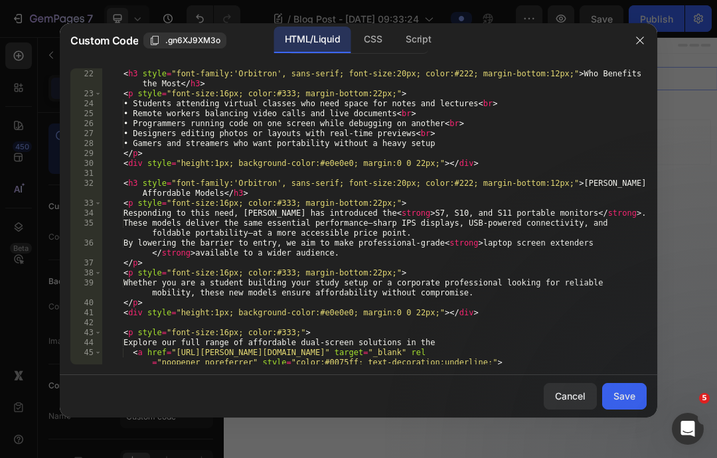
scroll to position [268, 0]
click at [622, 403] on div "Save" at bounding box center [625, 396] width 22 height 14
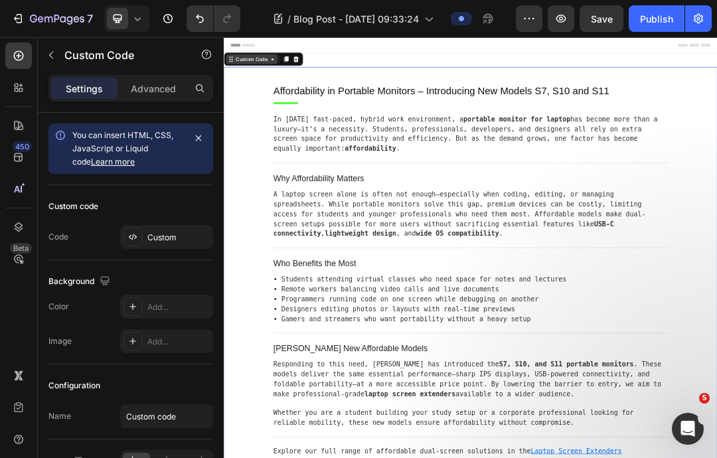
click at [309, 67] on div "Custom Code" at bounding box center [268, 73] width 83 height 16
click at [318, 70] on div at bounding box center [324, 73] width 16 height 16
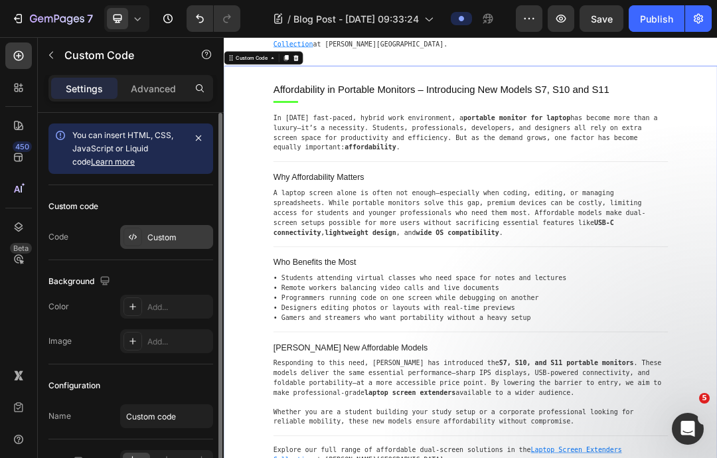
click at [161, 238] on div "Custom" at bounding box center [178, 238] width 62 height 12
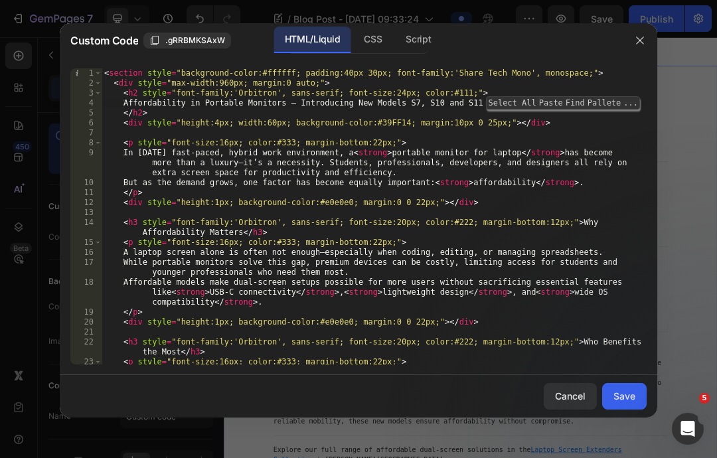
type textarea "abcde fg"
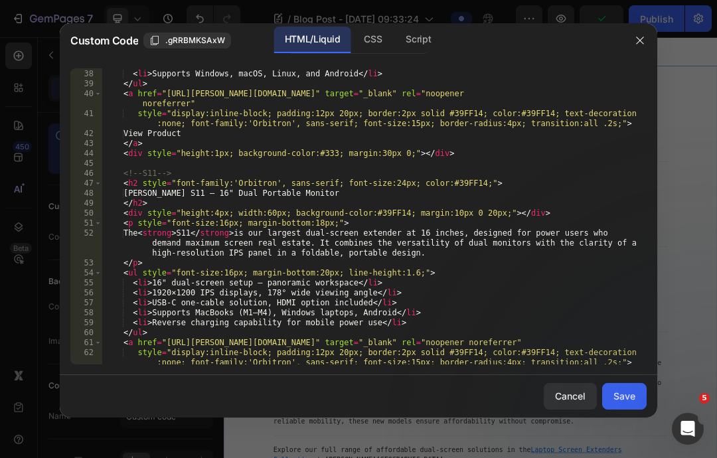
scroll to position [428, 0]
click at [623, 403] on div "Save" at bounding box center [625, 396] width 22 height 14
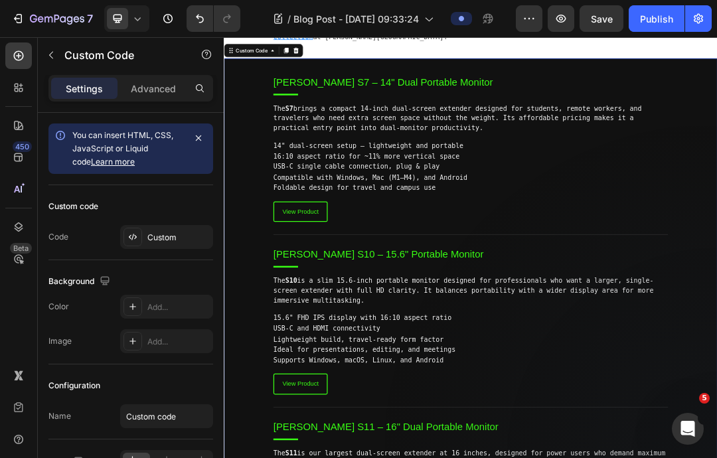
scroll to position [543, 0]
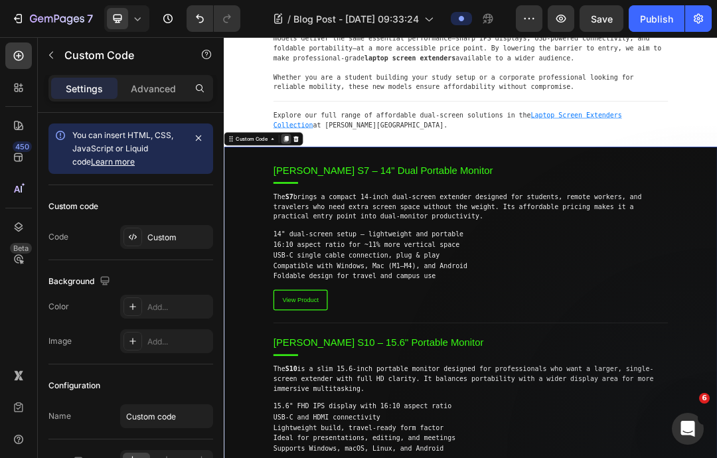
click at [318, 205] on div at bounding box center [324, 202] width 16 height 16
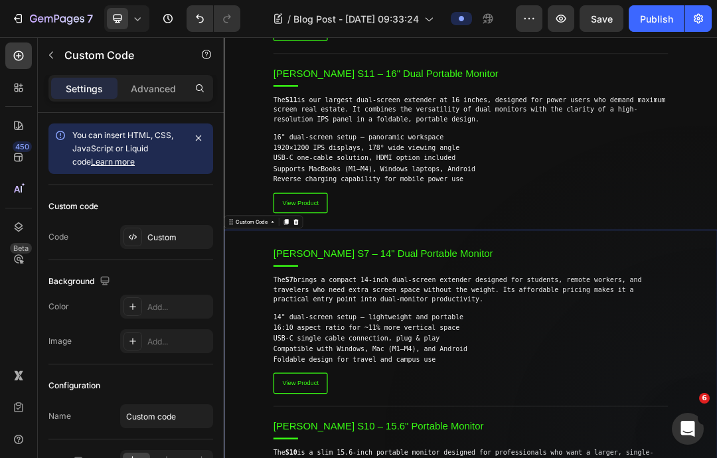
scroll to position [1515, 0]
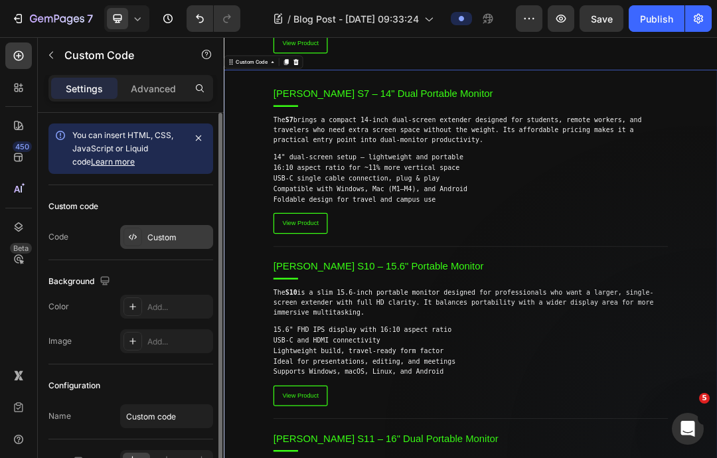
click at [163, 235] on div "Custom" at bounding box center [178, 238] width 62 height 12
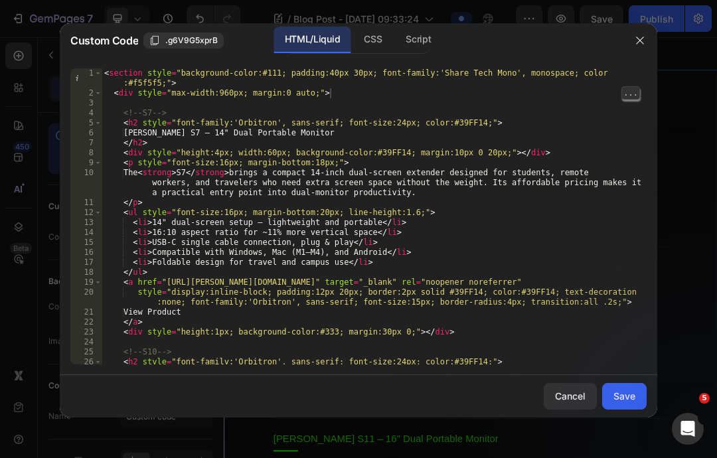
type textarea "abcde fg"
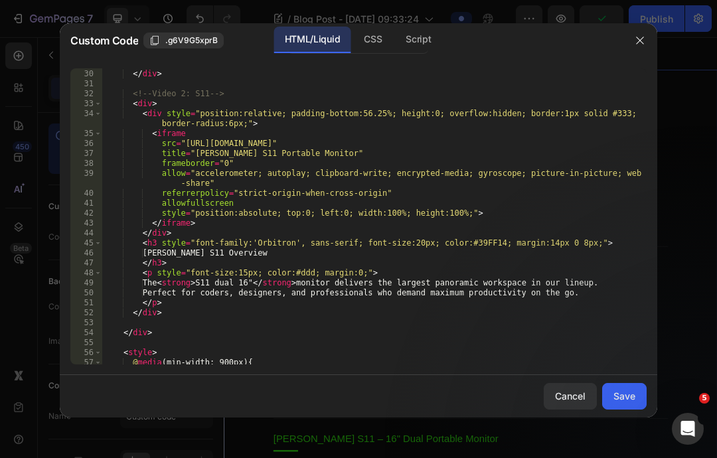
scroll to position [328, 0]
click at [618, 403] on div "Save" at bounding box center [625, 396] width 22 height 14
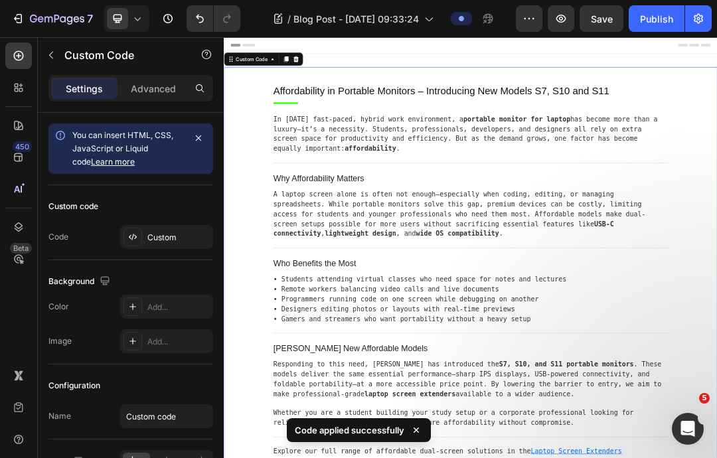
scroll to position [0, 0]
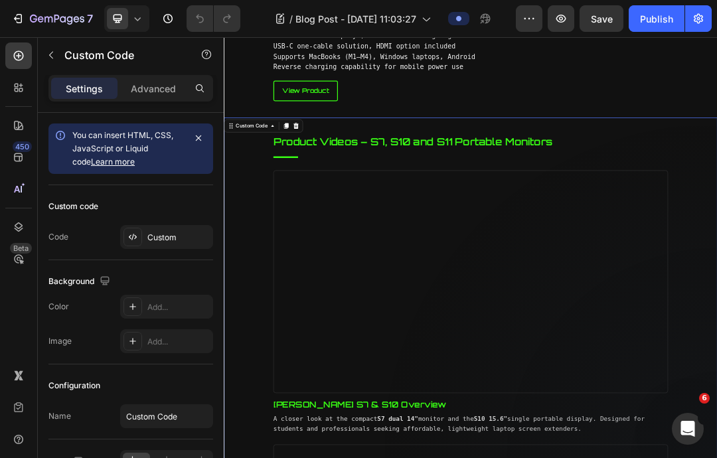
scroll to position [1379, 0]
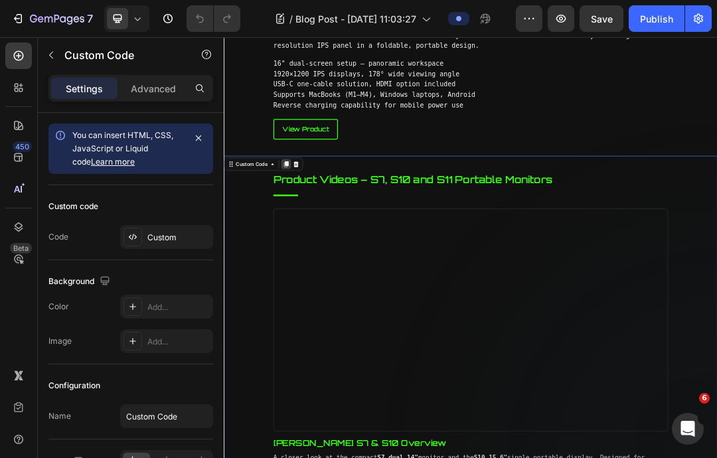
click at [319, 237] on icon at bounding box center [324, 242] width 11 height 11
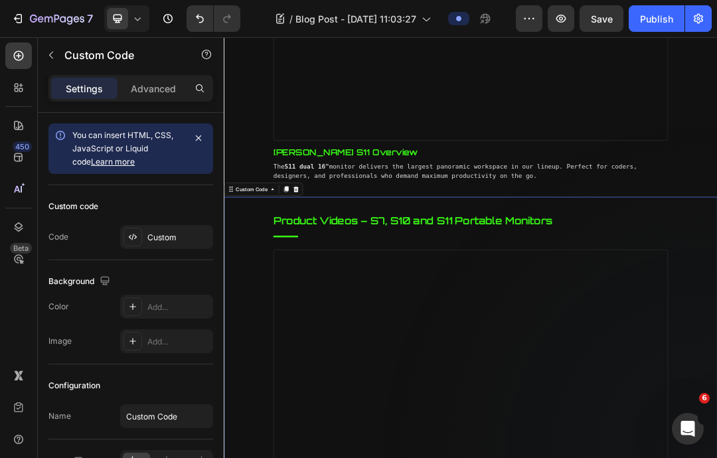
scroll to position [2336, 0]
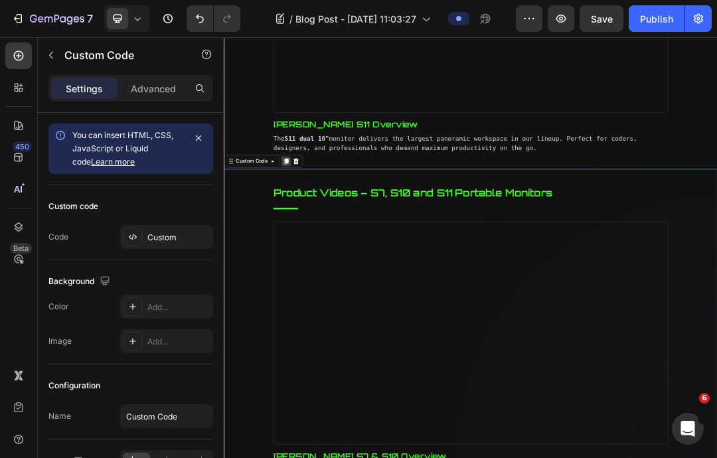
click at [332, 236] on div at bounding box center [324, 238] width 16 height 16
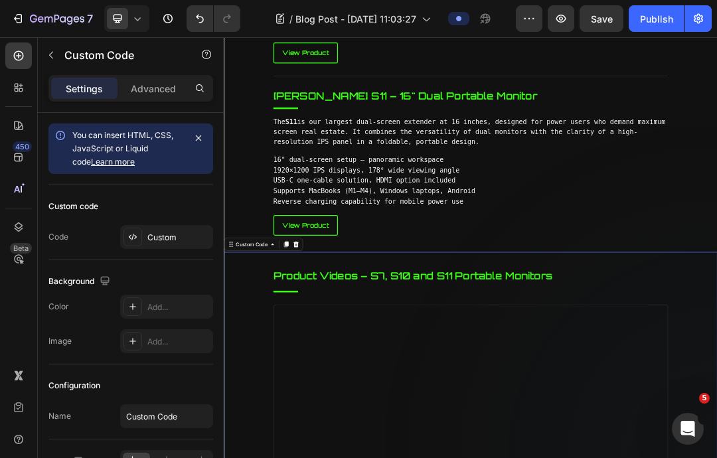
scroll to position [1669, 0]
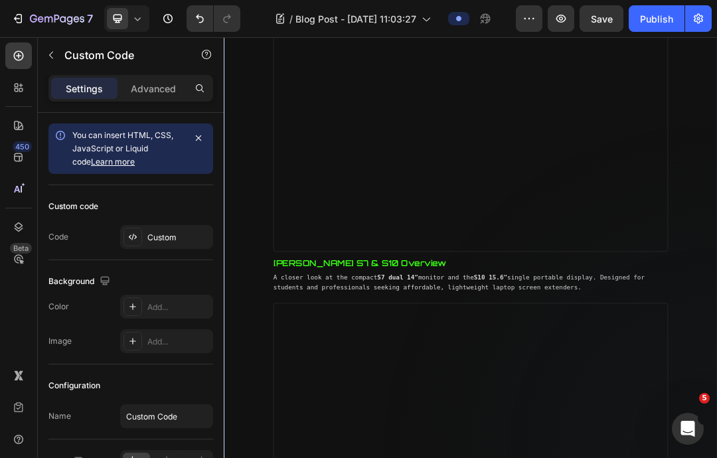
click at [716, 333] on section "Product Videos – S7, S10 and S11 Portable Monitors TUTT S7 & S10 Overview A clo…" at bounding box center [622, 428] width 797 height 979
click at [161, 237] on div "Custom" at bounding box center [178, 238] width 62 height 12
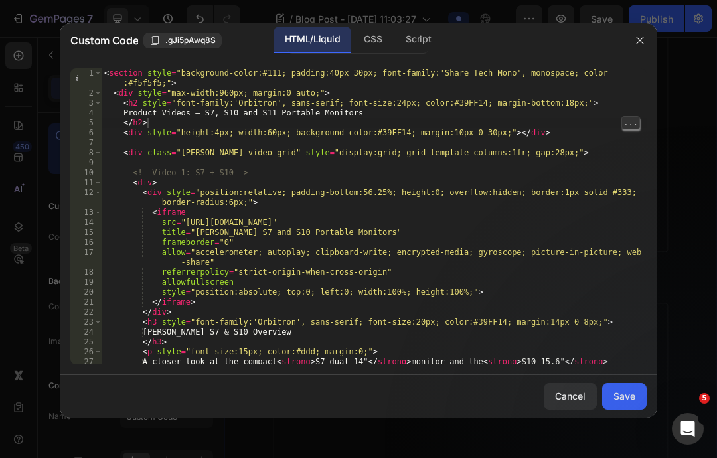
type textarea "abcde fg"
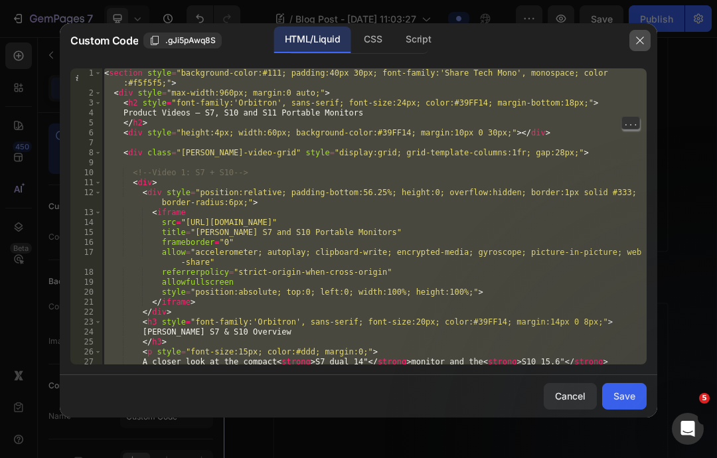
click at [637, 43] on icon "button" at bounding box center [639, 40] width 7 height 7
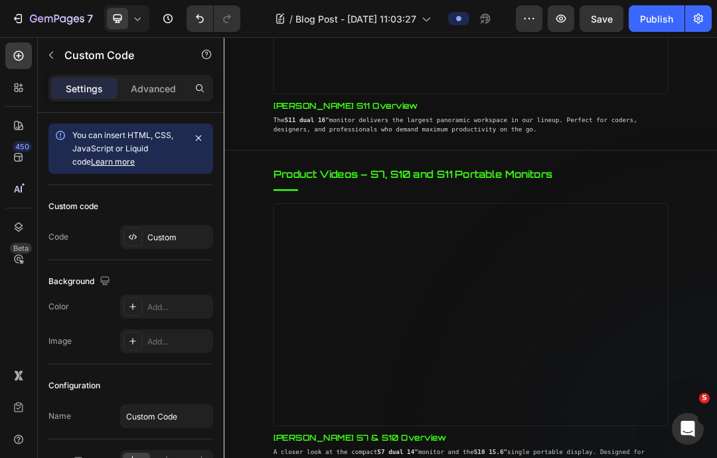
scroll to position [3341, 0]
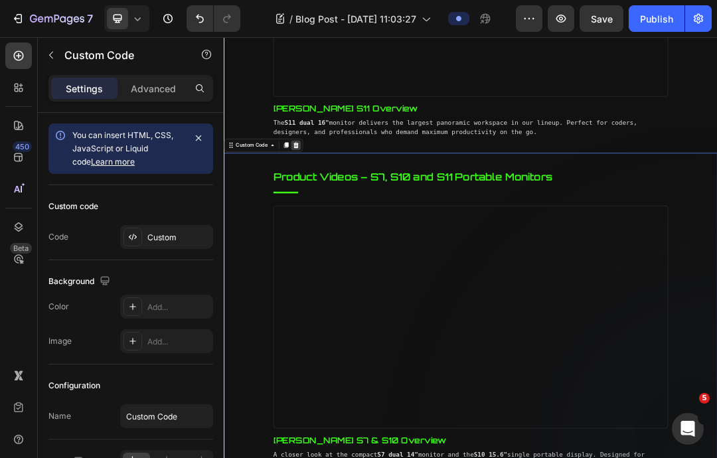
click at [342, 207] on icon at bounding box center [340, 212] width 11 height 11
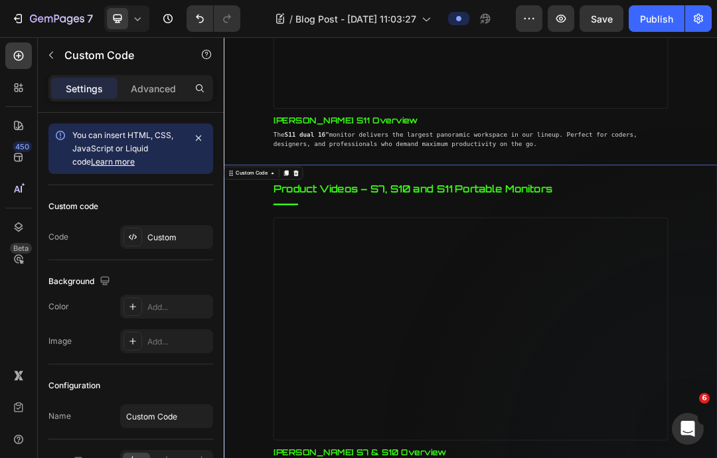
scroll to position [2343, 0]
click at [342, 248] on div at bounding box center [340, 256] width 16 height 16
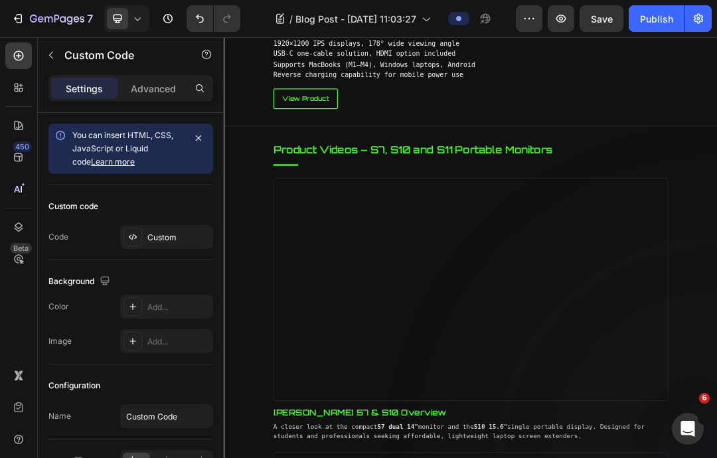
scroll to position [1424, 0]
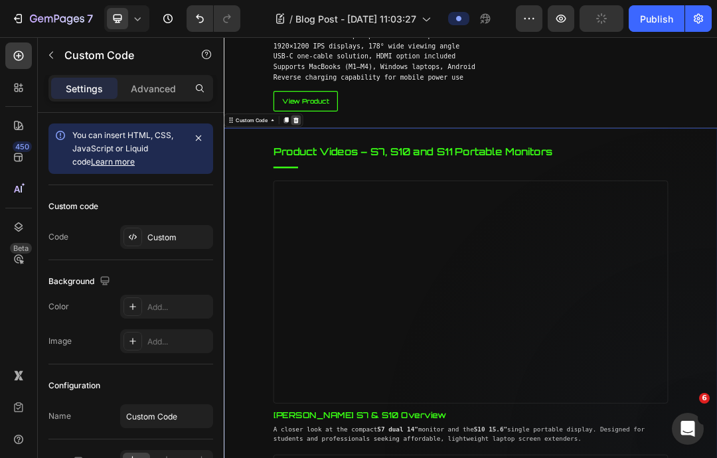
click at [339, 167] on icon at bounding box center [340, 171] width 9 height 9
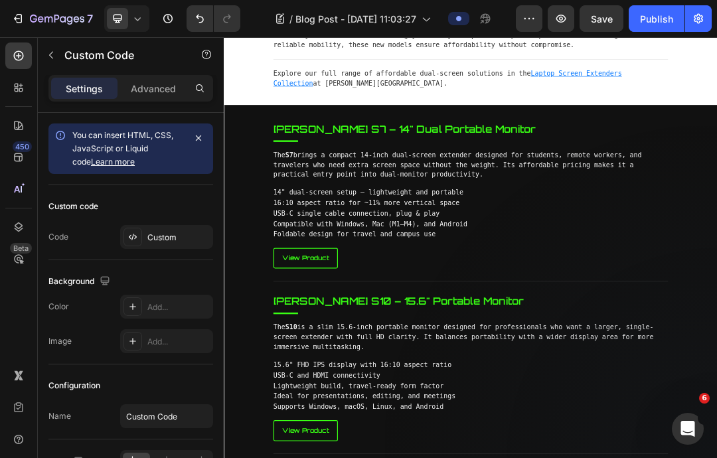
scroll to position [606, 0]
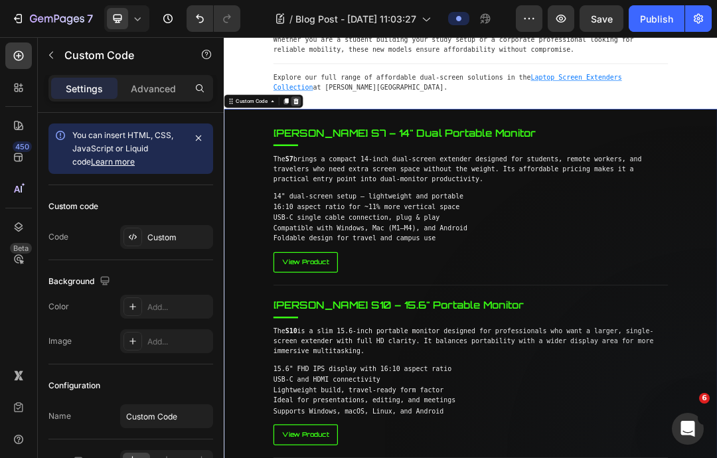
click at [339, 139] on icon at bounding box center [340, 140] width 9 height 9
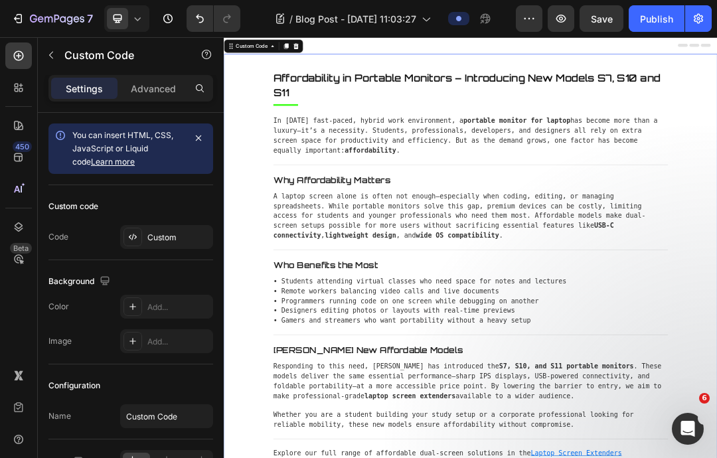
scroll to position [0, 0]
click at [339, 52] on icon at bounding box center [340, 51] width 9 height 9
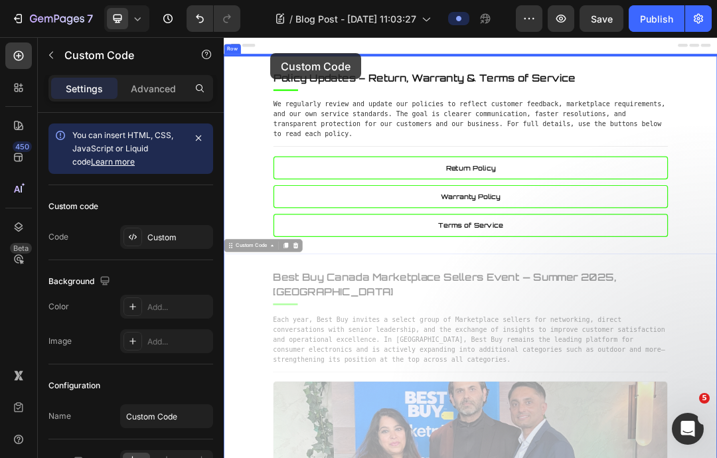
drag, startPoint x: 231, startPoint y: 379, endPoint x: 299, endPoint y: 63, distance: 323.3
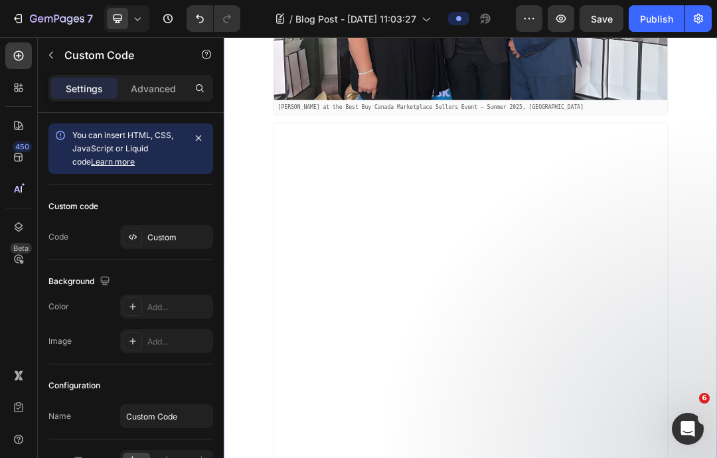
scroll to position [325, 0]
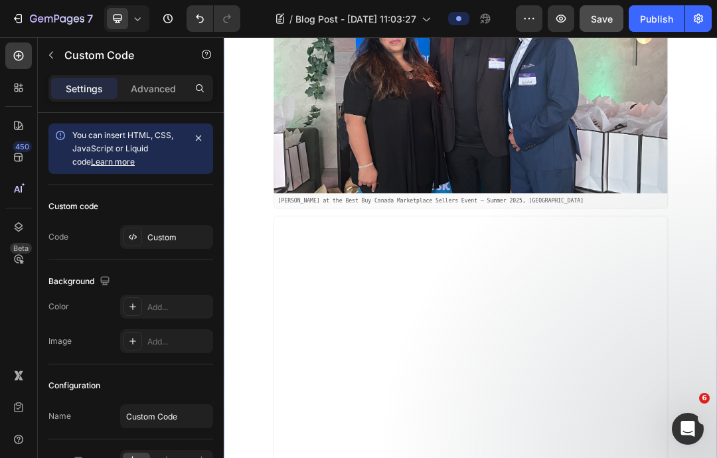
click at [608, 17] on span "Save" at bounding box center [602, 18] width 22 height 11
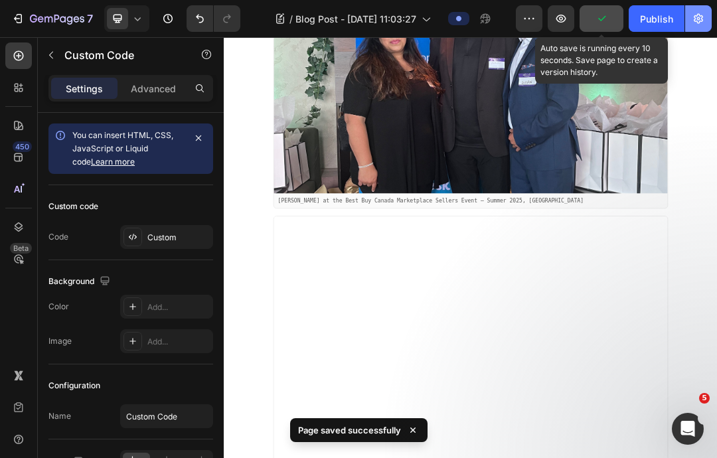
click at [695, 17] on icon "button" at bounding box center [698, 19] width 9 height 10
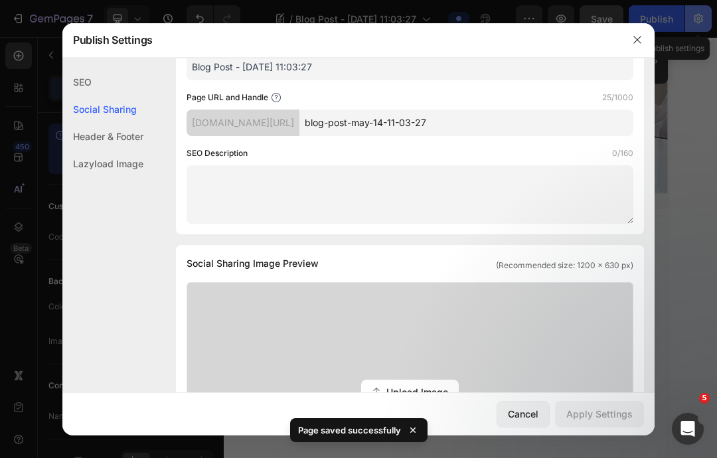
scroll to position [88, 0]
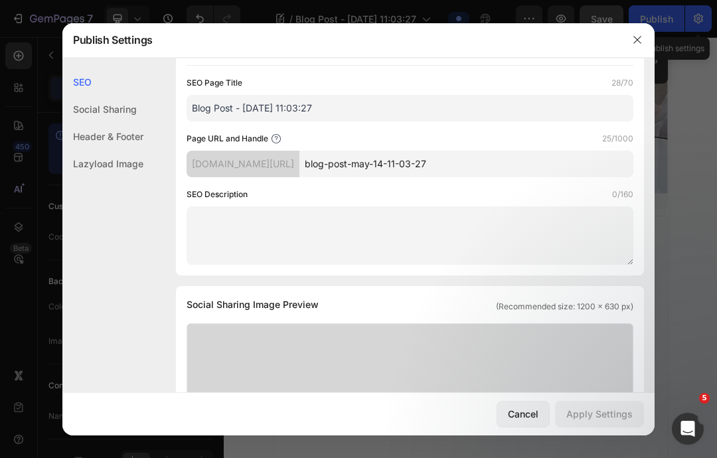
click at [456, 218] on textarea at bounding box center [410, 236] width 447 height 58
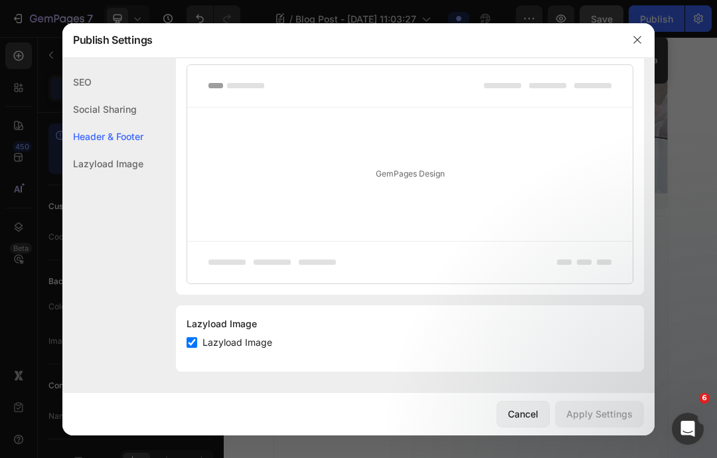
scroll to position [718, 0]
click at [87, 169] on div "Lazyload Image" at bounding box center [102, 163] width 81 height 27
click at [527, 412] on div "Cancel" at bounding box center [523, 414] width 31 height 14
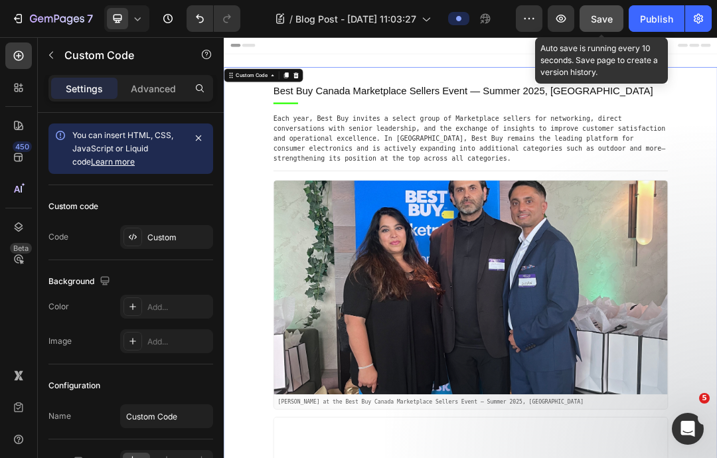
scroll to position [0, 0]
click at [649, 21] on div "Publish" at bounding box center [656, 19] width 33 height 14
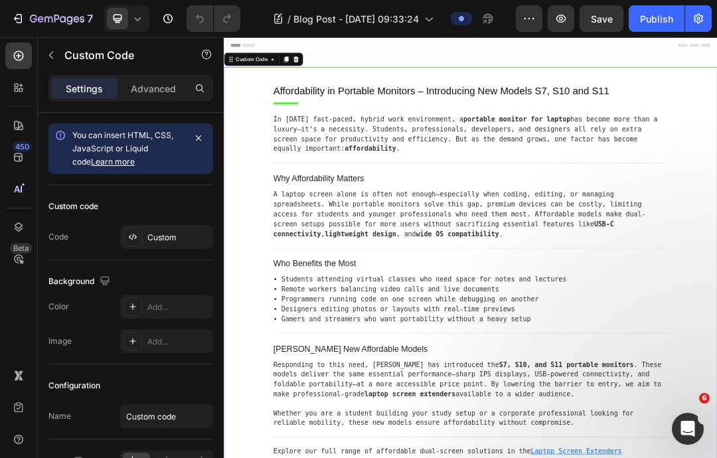
click at [24, 17] on icon "button" at bounding box center [17, 18] width 13 height 13
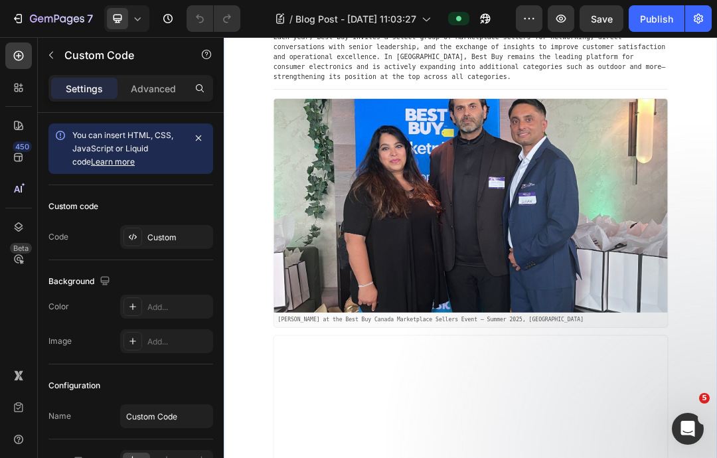
scroll to position [6, 0]
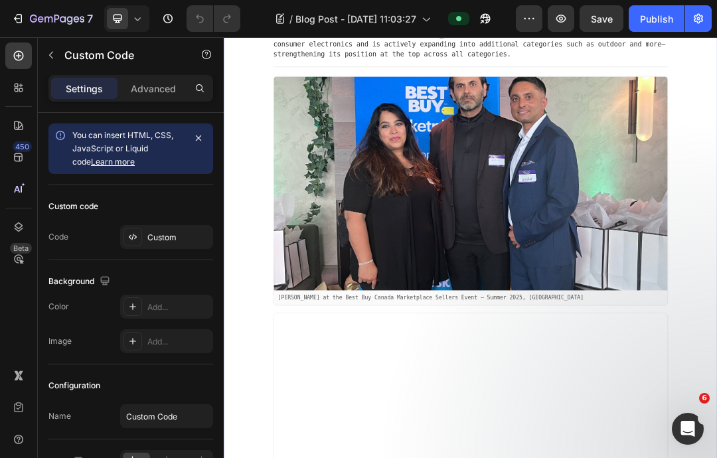
scroll to position [270, 0]
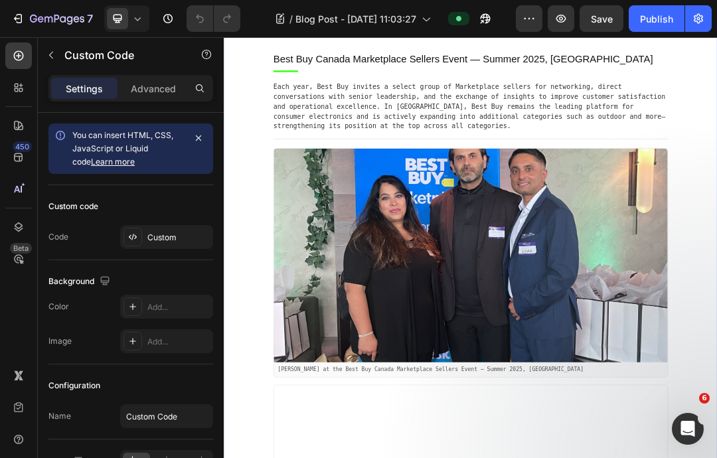
scroll to position [52, 0]
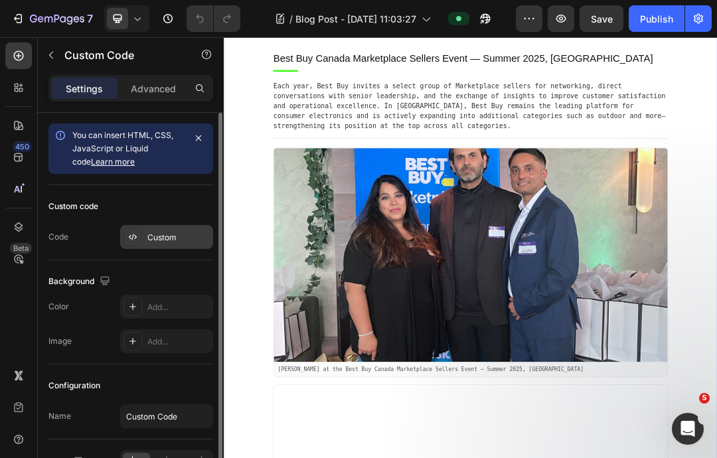
click at [159, 239] on div "Custom" at bounding box center [178, 238] width 62 height 12
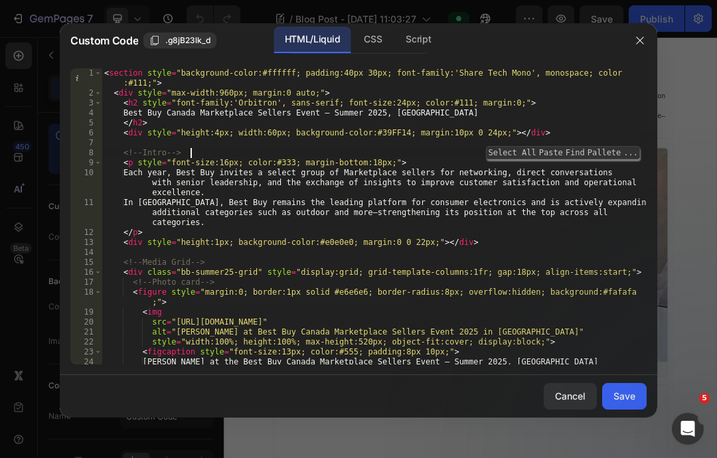
type textarea "abcde fg"
click at [590, 102] on div "< section style = "background-color:#ffffff; padding:40px 30px; font-family:'Sh…" at bounding box center [374, 257] width 545 height 379
click at [638, 42] on icon "button" at bounding box center [639, 40] width 7 height 7
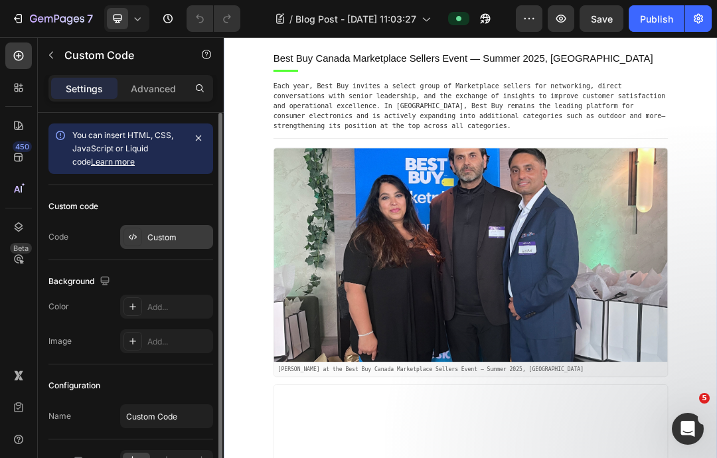
click at [158, 236] on div "Custom" at bounding box center [178, 238] width 62 height 12
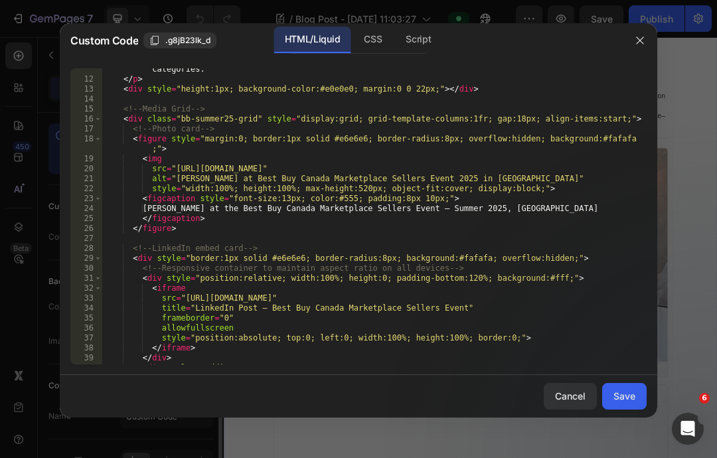
scroll to position [153, 0]
click at [409, 172] on div "In [GEOGRAPHIC_DATA], Best Buy remains the leading platform for consumer electr…" at bounding box center [374, 239] width 545 height 389
type textarea "abcde fg"
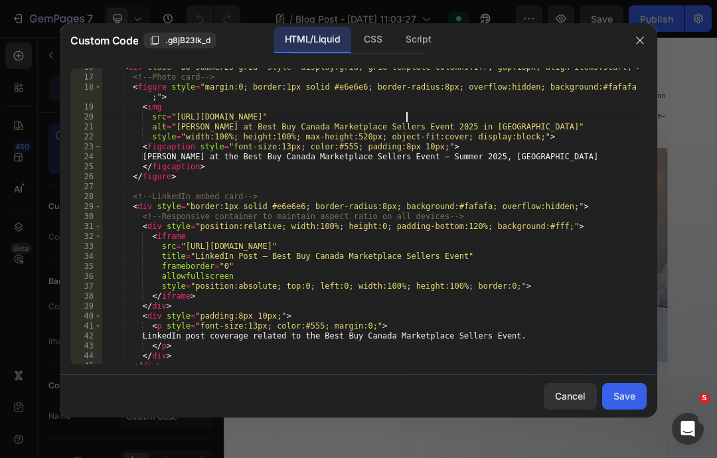
scroll to position [206, 0]
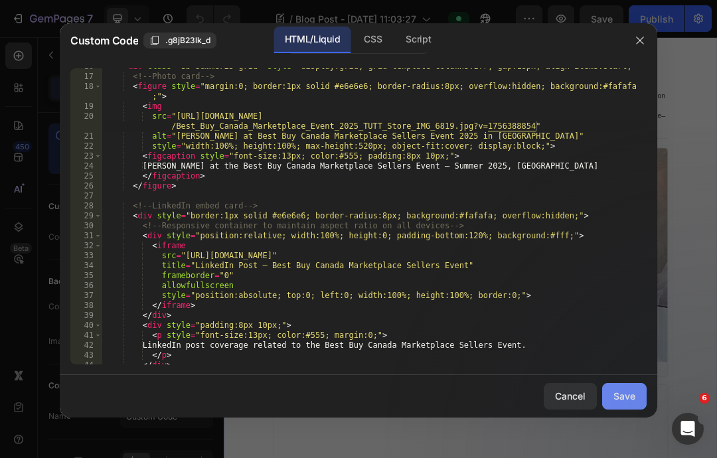
click at [622, 403] on div "Save" at bounding box center [625, 396] width 22 height 14
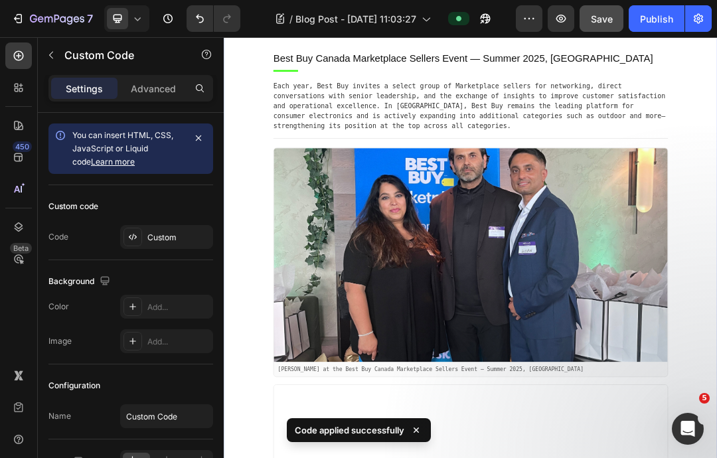
click at [598, 19] on span "Save" at bounding box center [602, 18] width 22 height 11
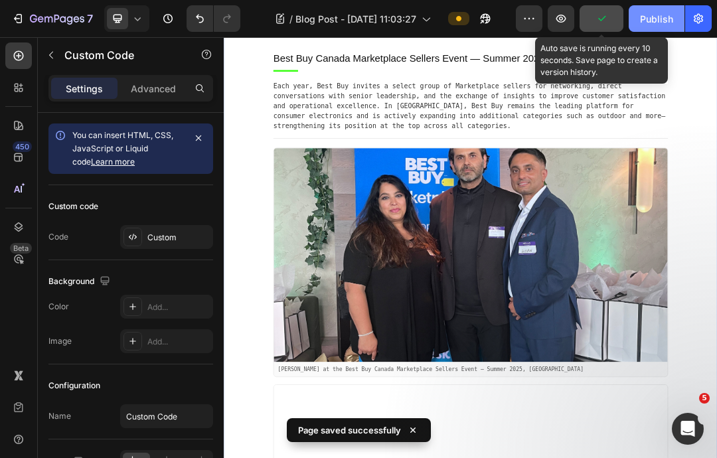
click at [655, 19] on div "Publish" at bounding box center [656, 19] width 33 height 14
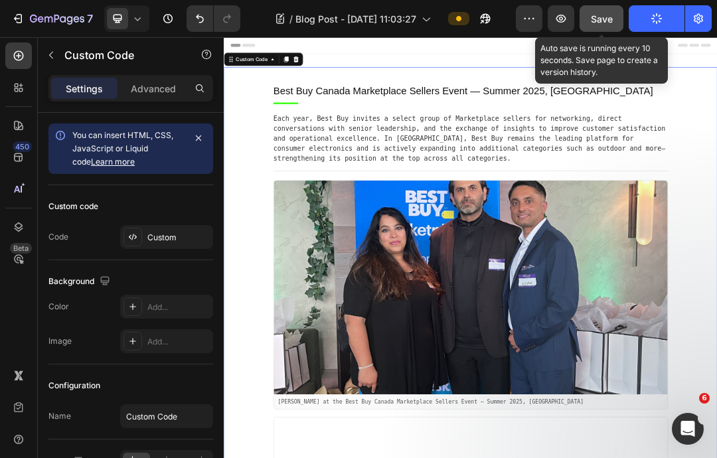
scroll to position [0, 0]
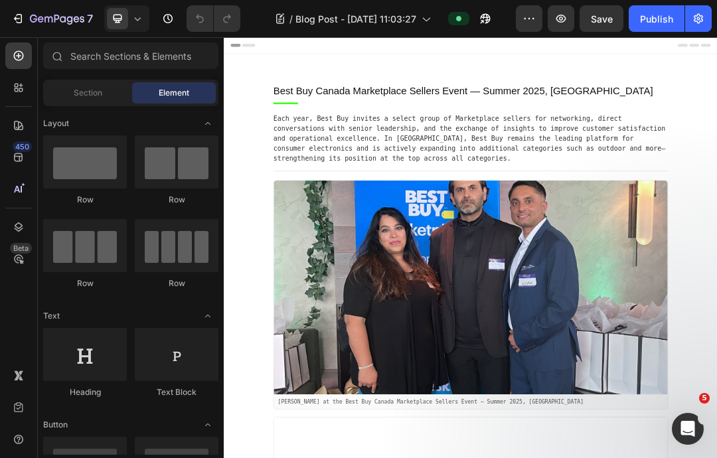
click at [688, 21] on button "button" at bounding box center [698, 18] width 27 height 27
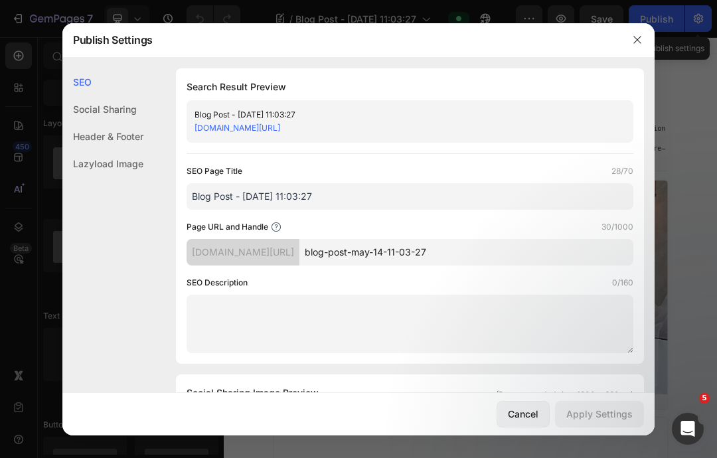
click at [405, 197] on input "Blog Post - [DATE] 11:03:27" at bounding box center [410, 196] width 447 height 27
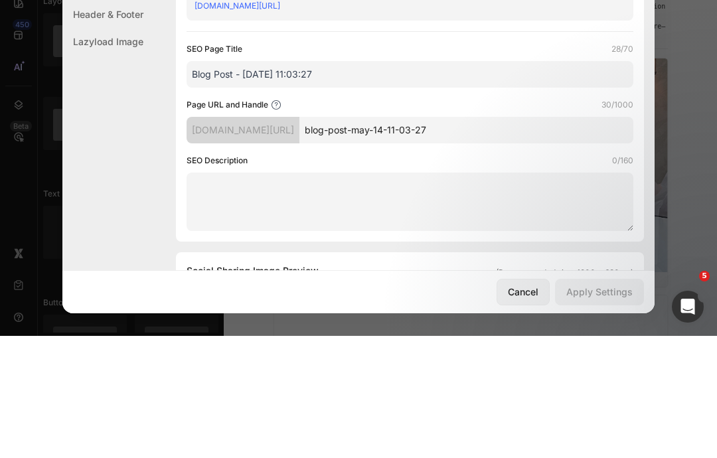
click at [363, 183] on input "Blog Post - [DATE] 11:03:27" at bounding box center [410, 196] width 447 height 27
click at [361, 183] on input "Blog Post - [DATE] 11:03:27" at bounding box center [410, 196] width 447 height 27
paste input "TUTT Store joined the Best Buy Canada Marketplace Sellers Event in Toronto, Sum…"
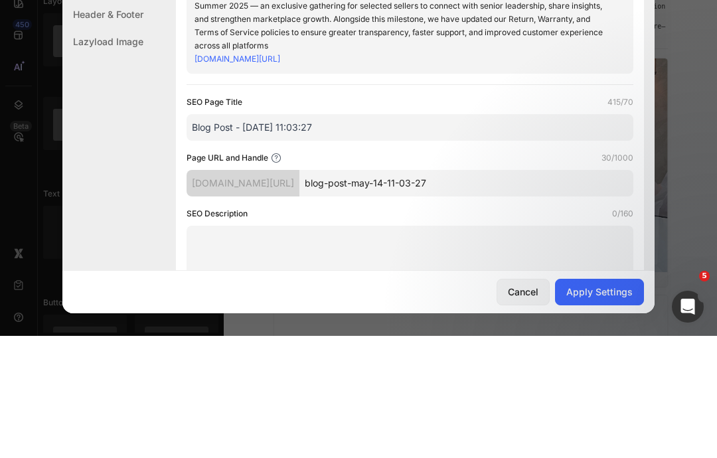
type input "TUTT Store joined the Best Buy Canada Marketplace Sellers Event in Toronto, Sum…"
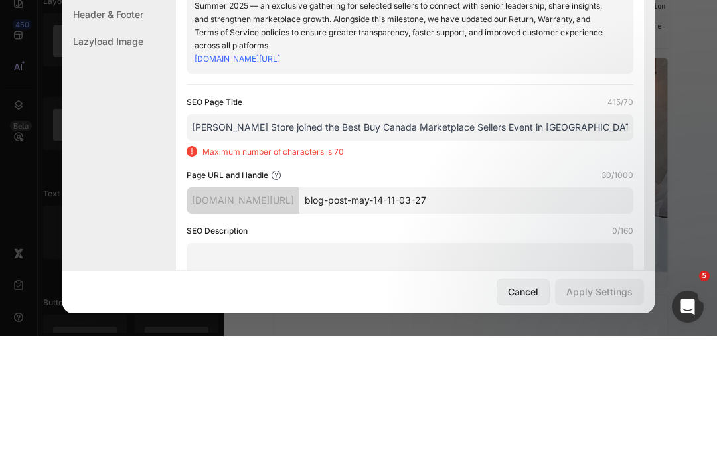
click at [629, 236] on input "TUTT Store joined the Best Buy Canada Marketplace Sellers Event in Toronto, Sum…" at bounding box center [410, 249] width 447 height 27
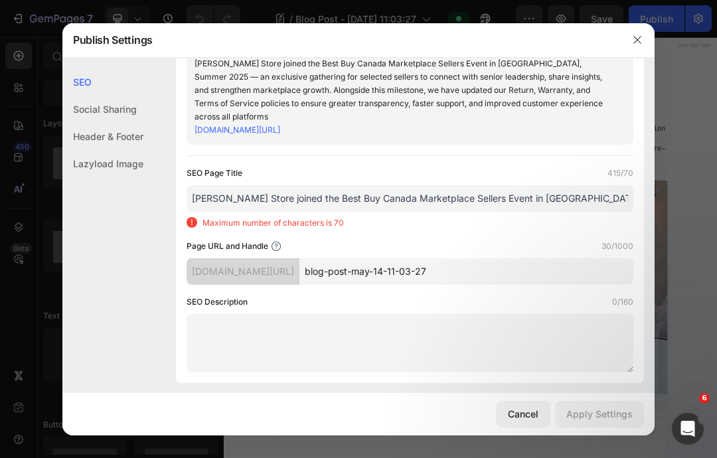
scroll to position [21, 0]
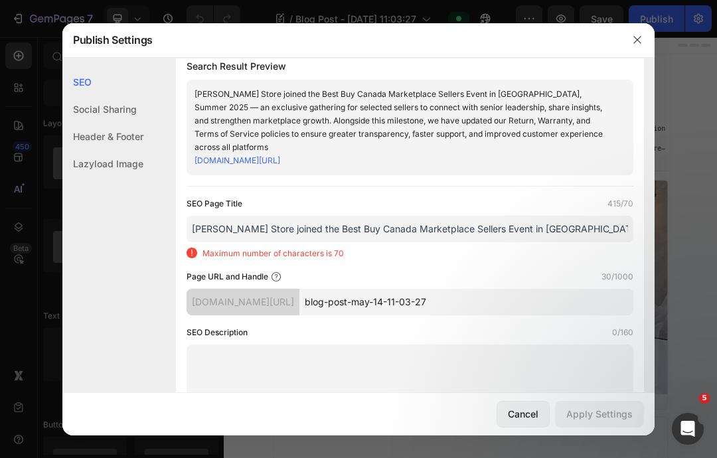
click at [189, 216] on input "TUTT Store joined the Best Buy Canada Marketplace Sellers Event in Toronto, Sum…" at bounding box center [410, 229] width 447 height 27
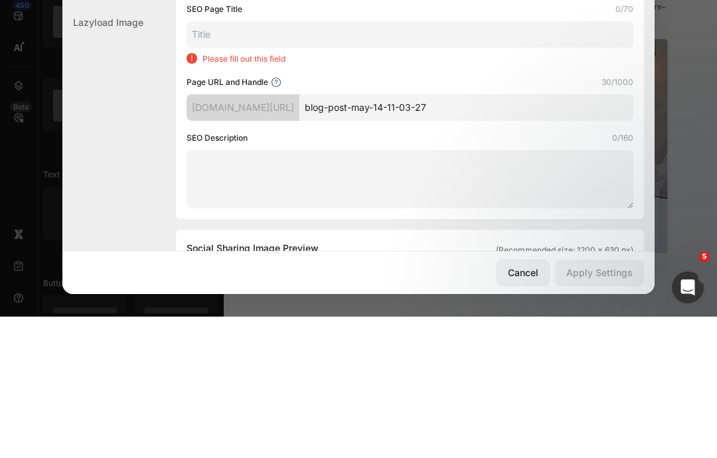
paste input "Best Buy Canada Marketplace Event 2025 | [PERSON_NAME] Store Policy Update"
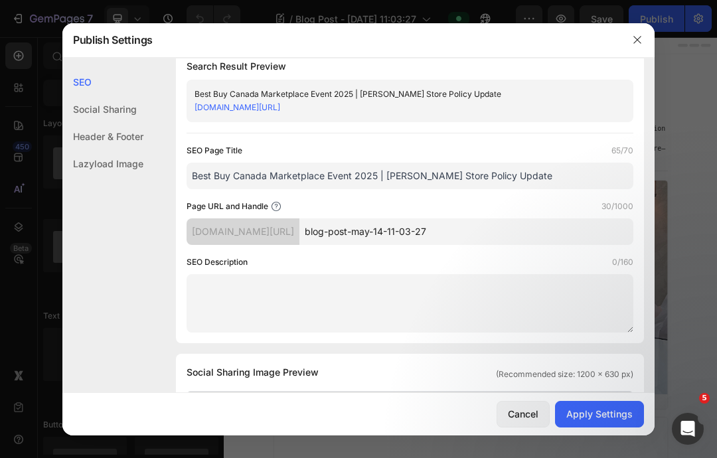
type input "Best Buy Canada Marketplace Event 2025 | [PERSON_NAME] Store Policy Update"
click at [534, 233] on input "blog-post-may-14-11-03-27" at bounding box center [466, 231] width 334 height 27
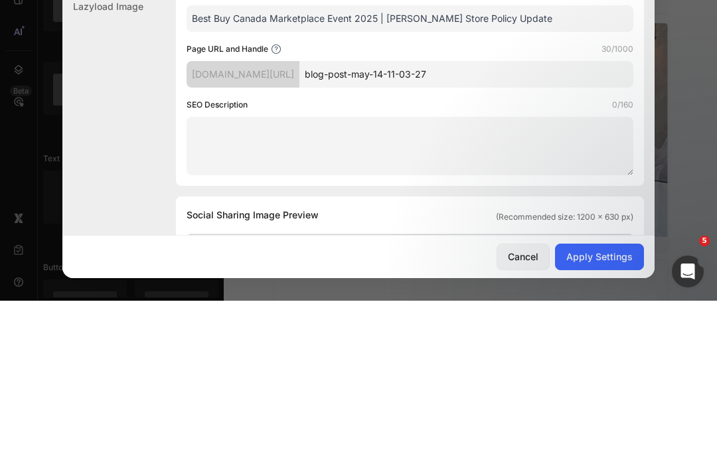
click at [534, 218] on input "blog-post-may-14-11-03-27" at bounding box center [466, 231] width 334 height 27
click at [541, 218] on input "blog-post-may-14-11-03-27" at bounding box center [466, 231] width 334 height 27
paste input "est-buy-marketplace-seller-2025-update"
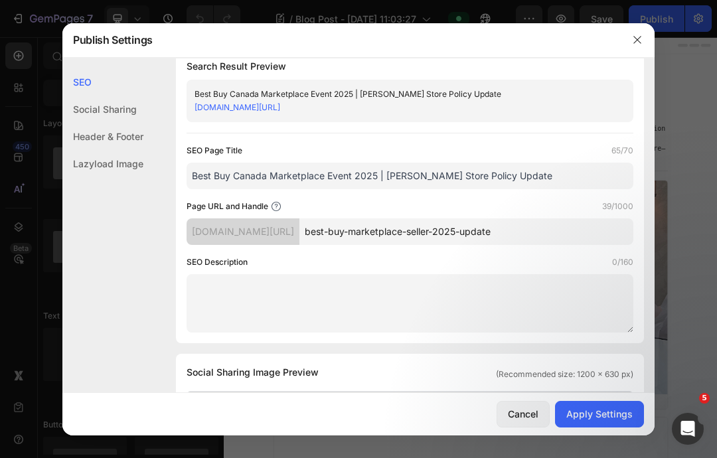
type input "best-buy-marketplace-seller-2025-update"
click at [212, 283] on textarea at bounding box center [410, 303] width 447 height 58
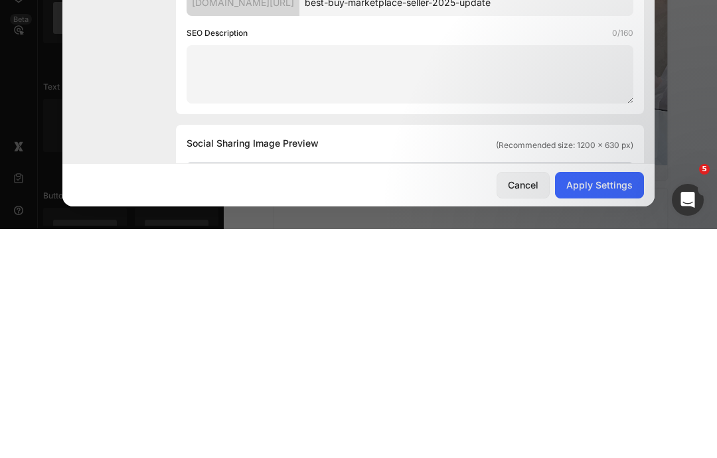
paste textarea "Discover TUTT Store’s participation in the Best Buy Canada Marketplace Sellers …"
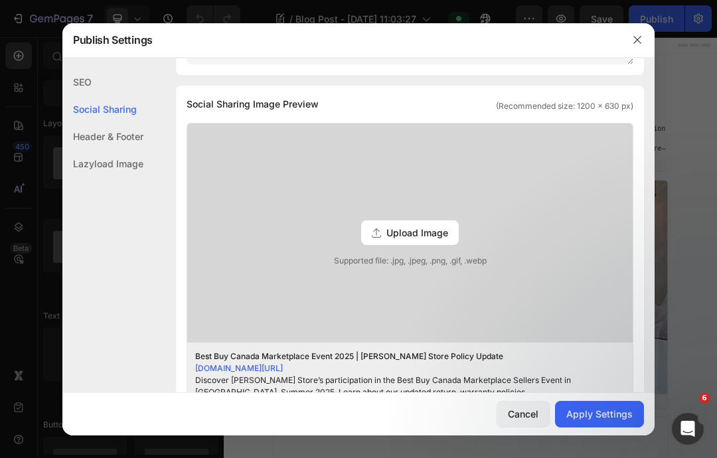
scroll to position [316, 0]
type textarea "Discover TUTT Store’s participation in the Best Buy Canada Marketplace Sellers …"
click at [375, 232] on icon at bounding box center [376, 232] width 9 height 9
click at [0, 0] on input "Upload Image Supported file: .jpg, .jpeg, .png, .gif, .webp" at bounding box center [0, 0] width 0 height 0
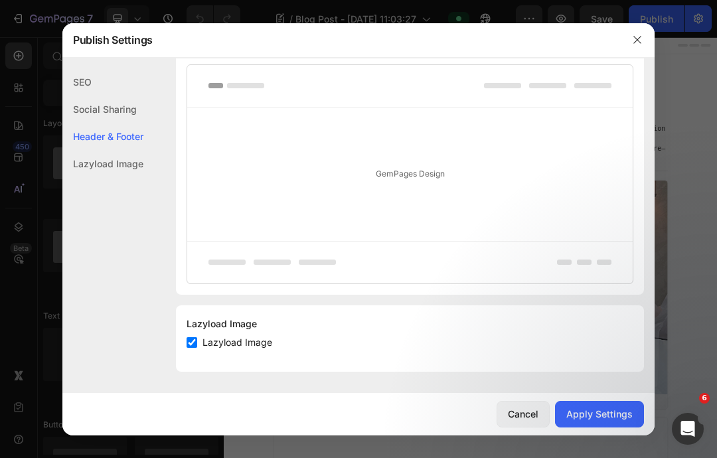
scroll to position [769, 0]
click at [586, 424] on button "Apply Settings" at bounding box center [599, 414] width 89 height 27
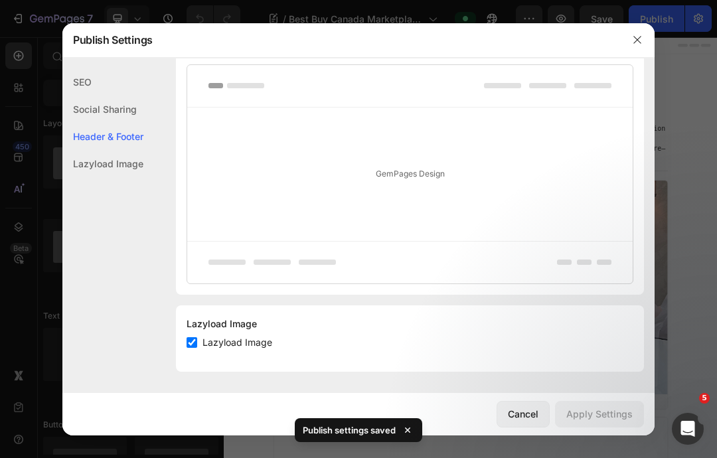
click at [639, 38] on icon "button" at bounding box center [637, 40] width 11 height 11
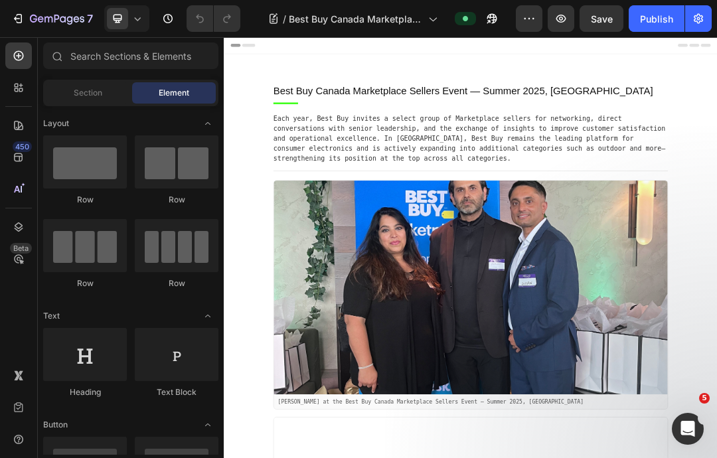
click at [603, 24] on span "Save" at bounding box center [602, 18] width 22 height 11
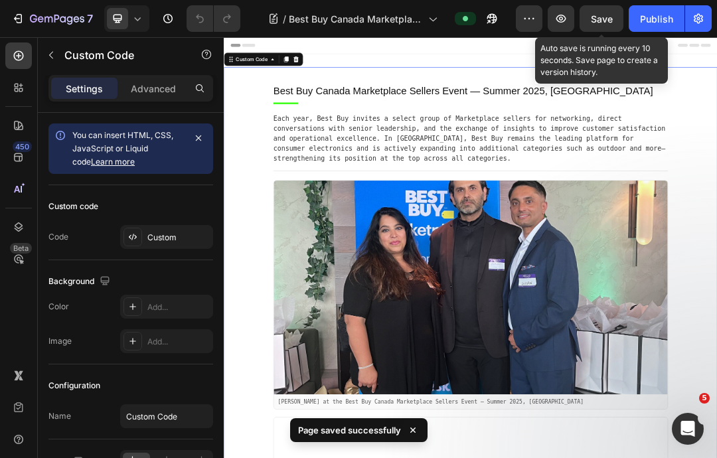
scroll to position [0, 0]
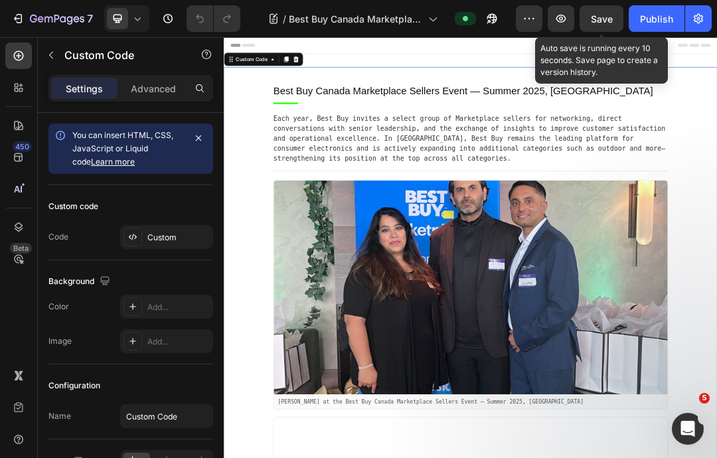
click at [701, 19] on icon "button" at bounding box center [698, 19] width 9 height 10
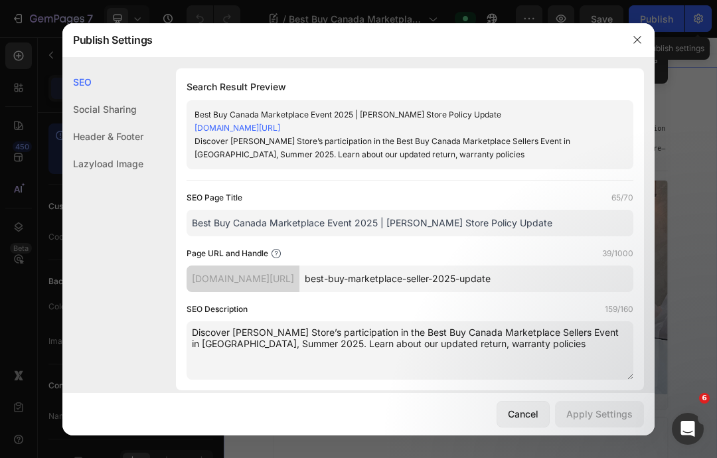
click at [515, 418] on div "Cancel" at bounding box center [523, 414] width 31 height 14
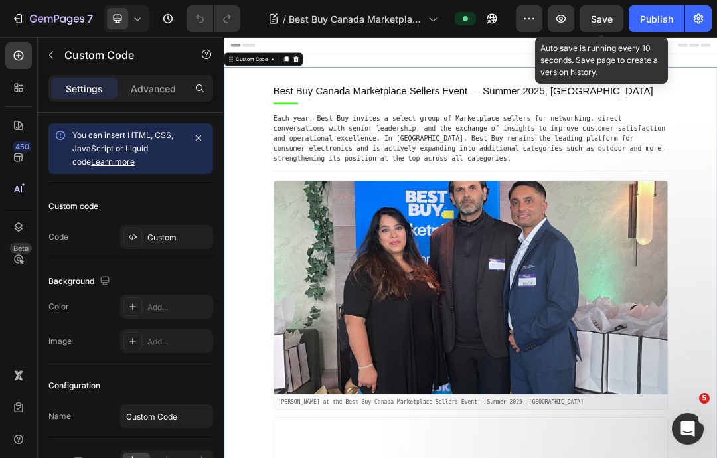
click at [602, 17] on span "Save" at bounding box center [602, 18] width 22 height 11
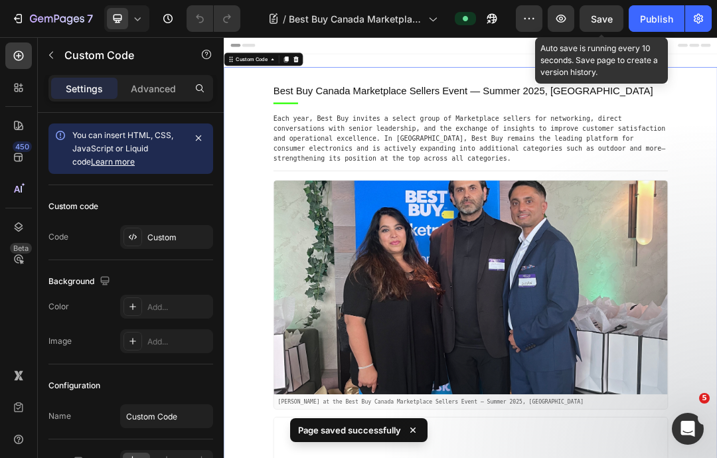
click at [563, 17] on icon "button" at bounding box center [561, 19] width 10 height 8
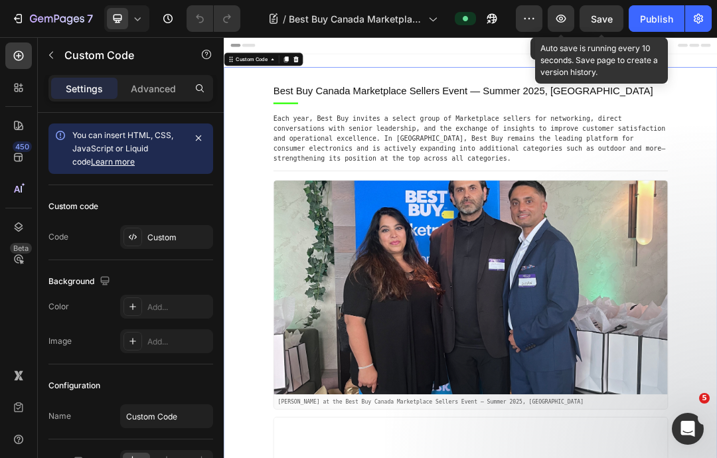
click at [19, 21] on icon "button" at bounding box center [17, 18] width 13 height 13
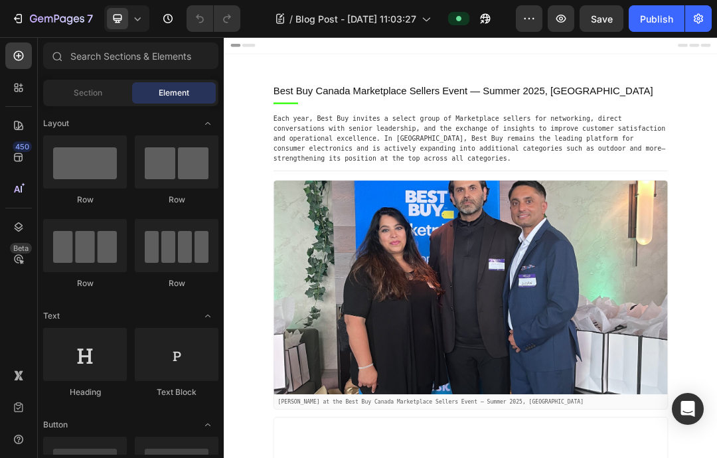
click at [695, 27] on button "button" at bounding box center [698, 18] width 27 height 27
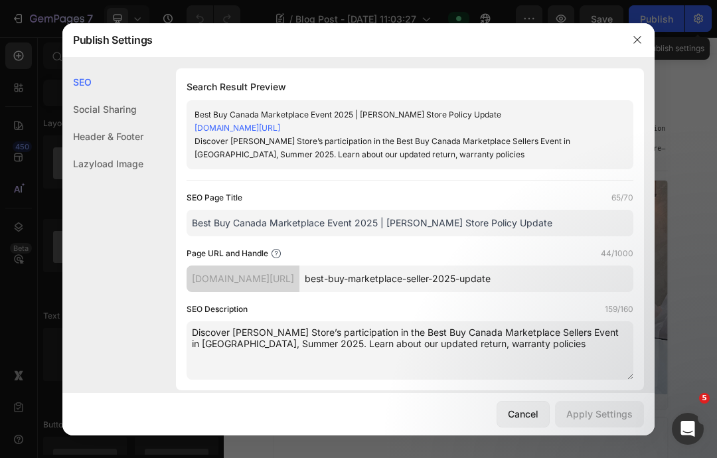
click at [530, 224] on input "Best Buy Canada Marketplace Event 2025 | [PERSON_NAME] Store Policy Update" at bounding box center [410, 223] width 447 height 27
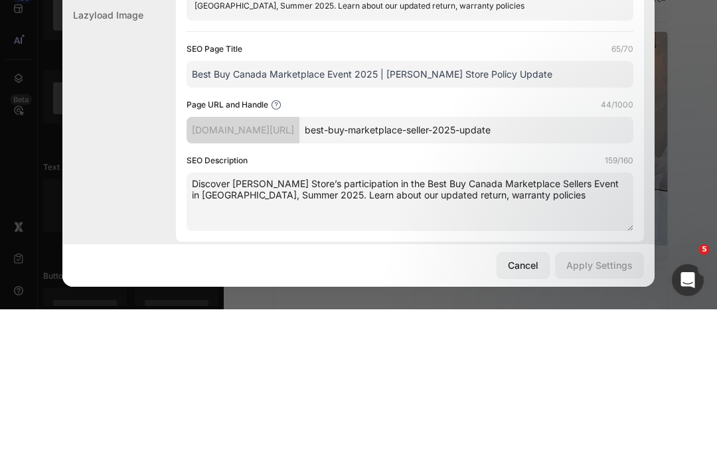
click at [520, 210] on input "Best Buy Canada Marketplace Event 2025 | [PERSON_NAME] Store Policy Update" at bounding box center [410, 223] width 447 height 27
click at [521, 210] on input "Best Buy Canada Marketplace Event 2025 | [PERSON_NAME] Store Policy Update" at bounding box center [410, 223] width 447 height 27
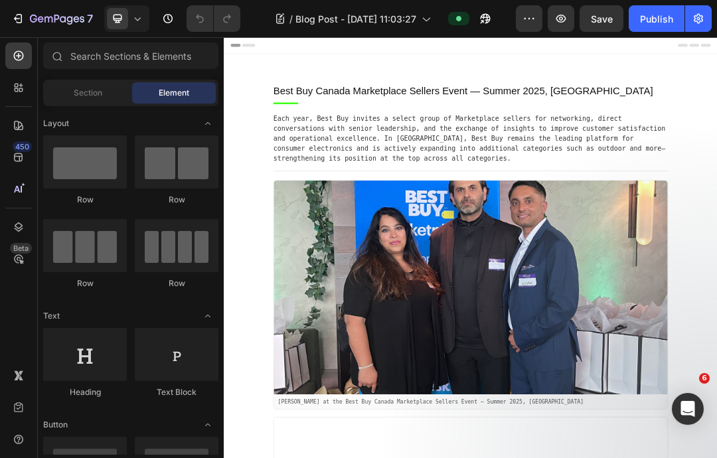
click at [24, 20] on icon "button" at bounding box center [17, 18] width 13 height 13
click at [23, 20] on icon "button" at bounding box center [17, 18] width 13 height 13
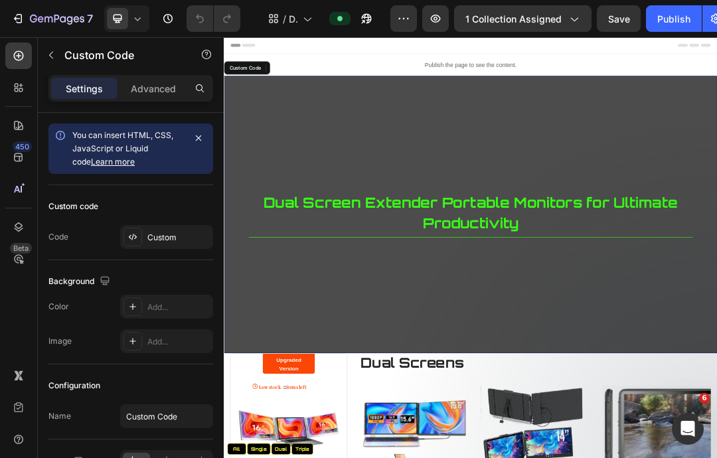
drag, startPoint x: 1019, startPoint y: 320, endPoint x: 927, endPoint y: 353, distance: 97.9
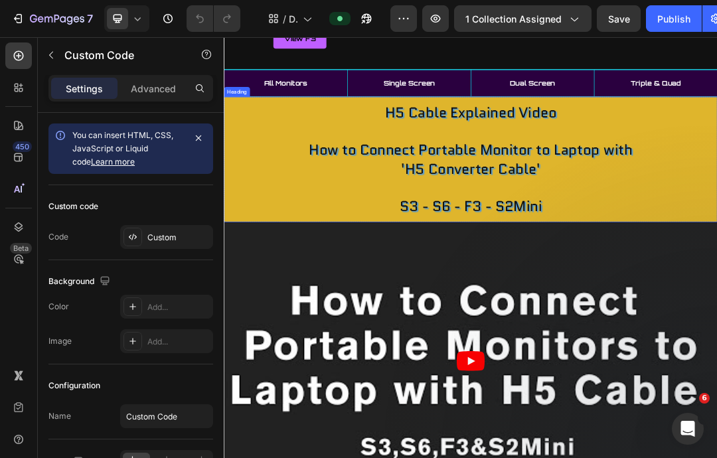
scroll to position [3535, 0]
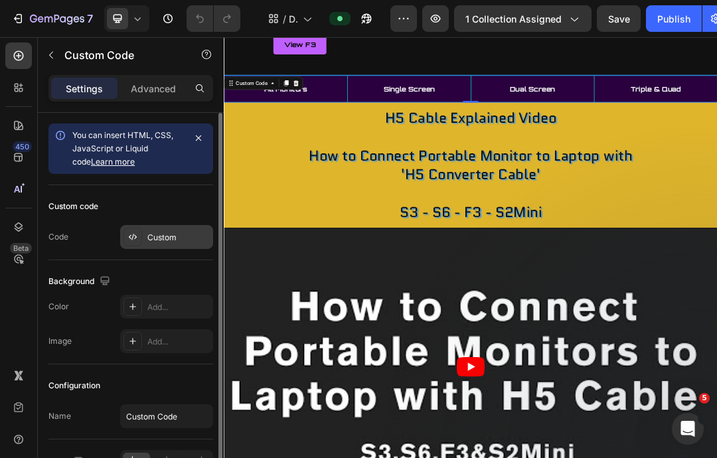
click at [165, 242] on div "Custom" at bounding box center [178, 238] width 62 height 12
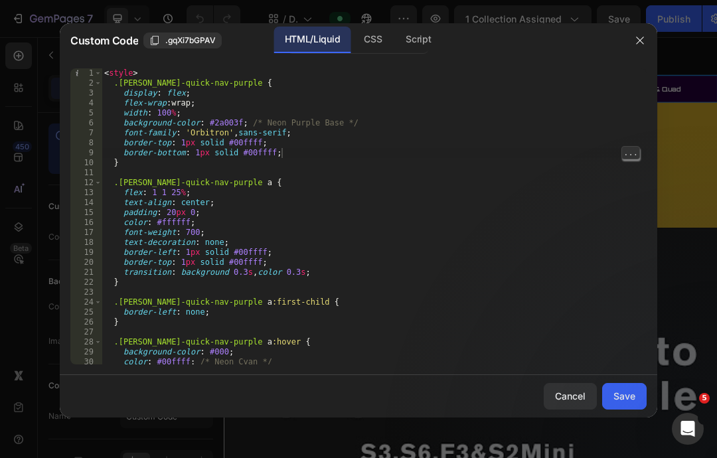
type textarea "abcde fg"
click at [614, 84] on div "< style > .[PERSON_NAME]-quick-nav-purple { display : flex ; flex-wrap : wrap ;…" at bounding box center [374, 252] width 545 height 369
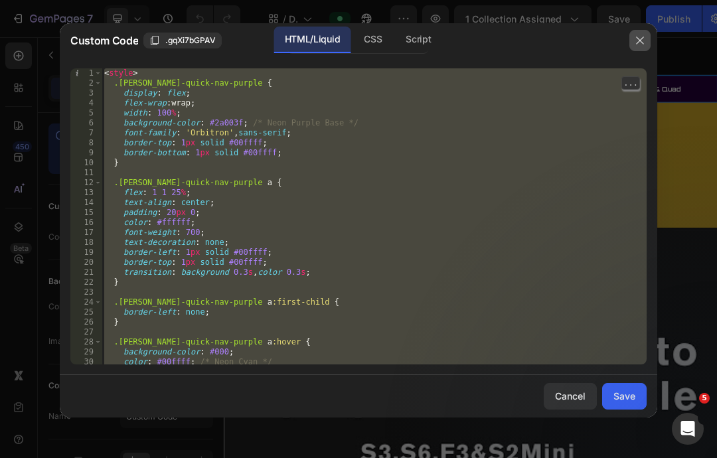
click at [637, 42] on icon "button" at bounding box center [640, 40] width 11 height 11
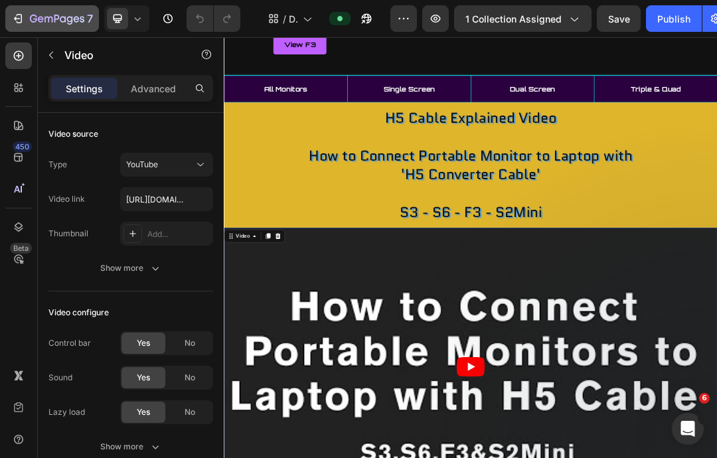
click at [21, 23] on icon "button" at bounding box center [17, 18] width 13 height 13
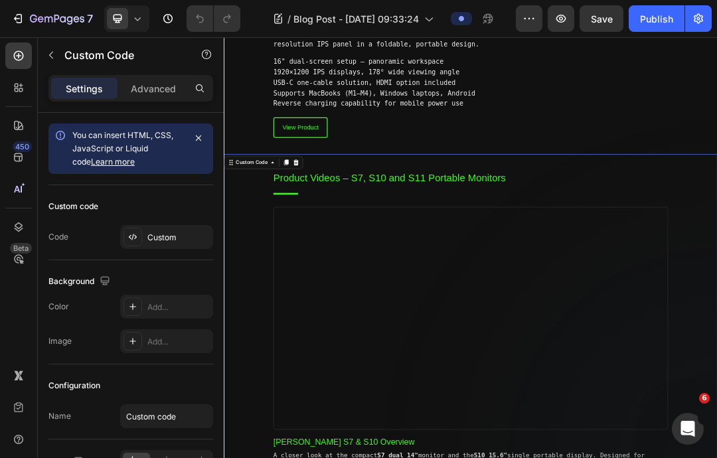
scroll to position [1399, 0]
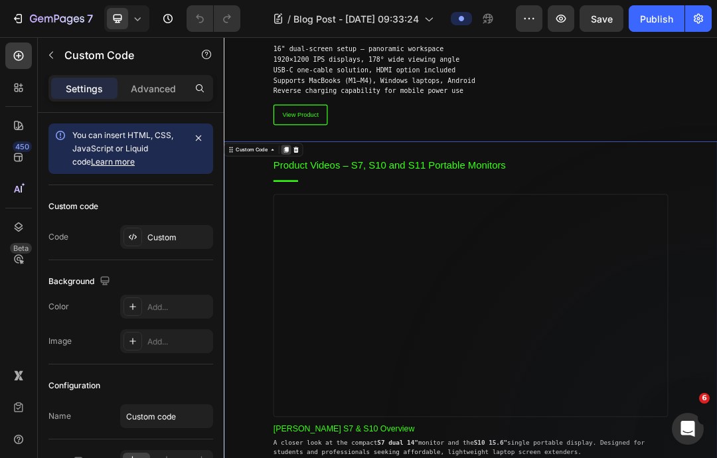
click at [318, 211] on div at bounding box center [324, 219] width 16 height 16
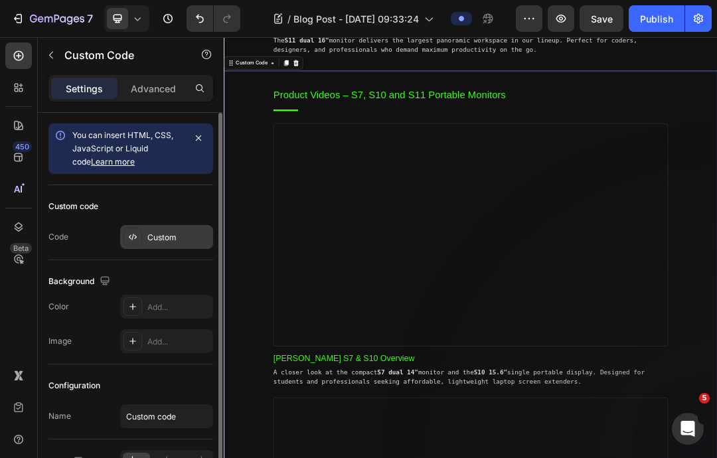
click at [162, 236] on div "Custom" at bounding box center [178, 238] width 62 height 12
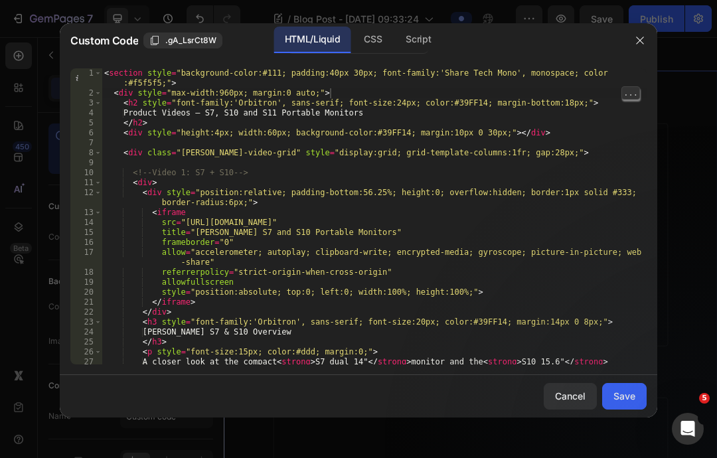
type textarea "abcde fg"
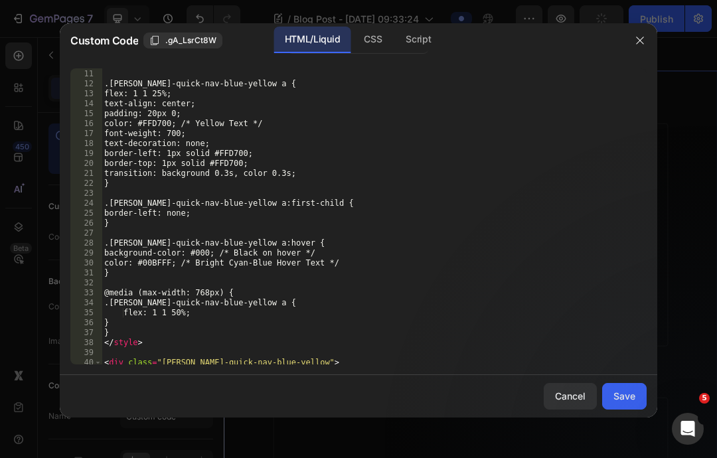
scroll to position [99, 0]
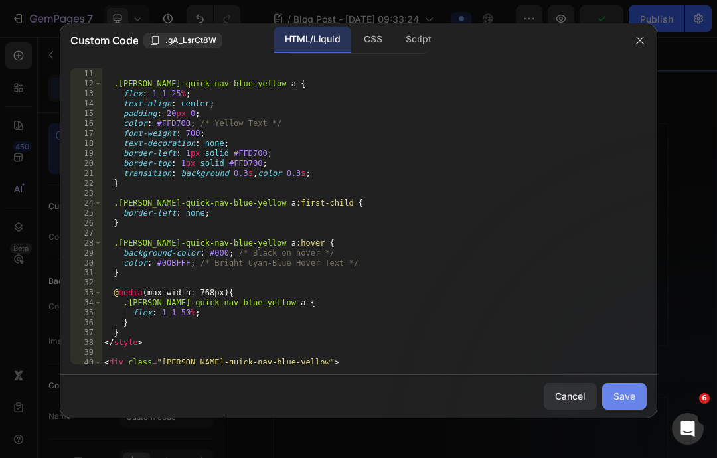
click at [617, 403] on div "Save" at bounding box center [625, 396] width 22 height 14
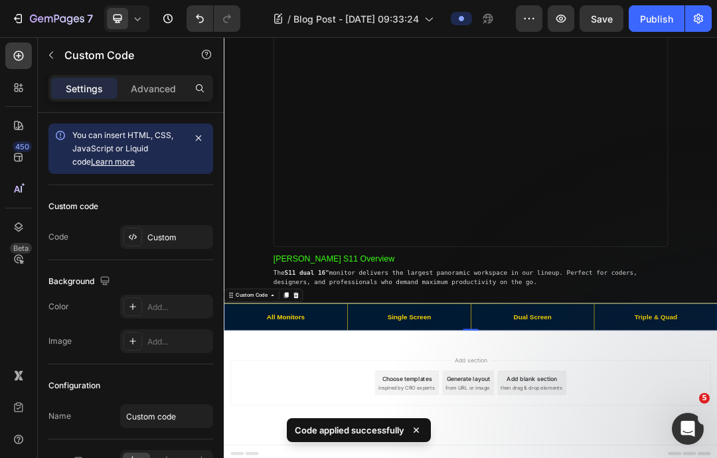
scroll to position [2116, 0]
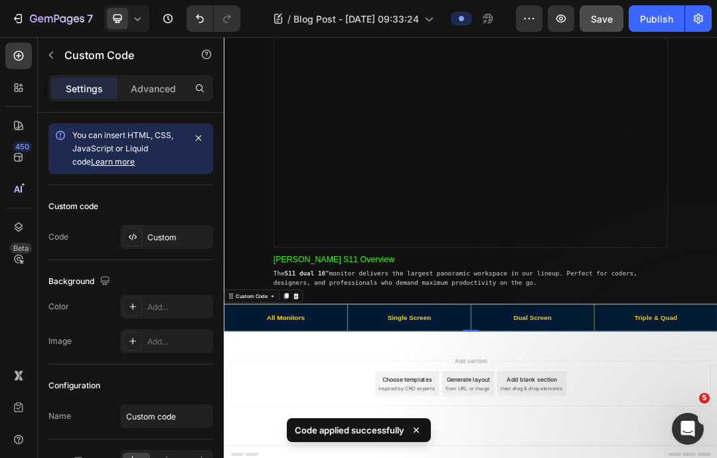
click at [599, 21] on span "Save" at bounding box center [602, 18] width 22 height 11
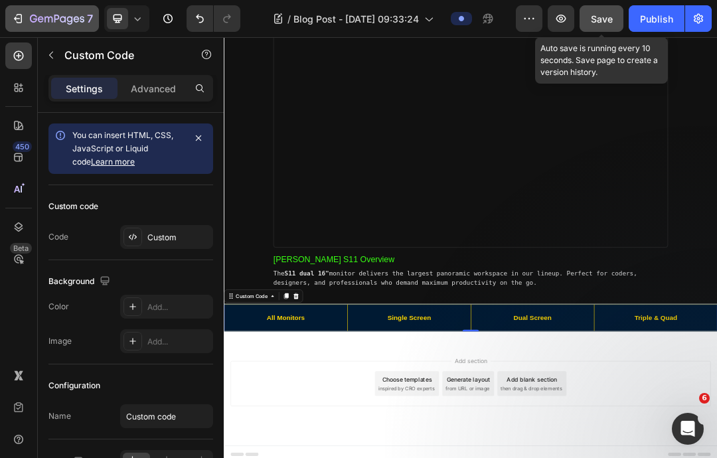
click at [20, 16] on icon "button" at bounding box center [17, 18] width 13 height 13
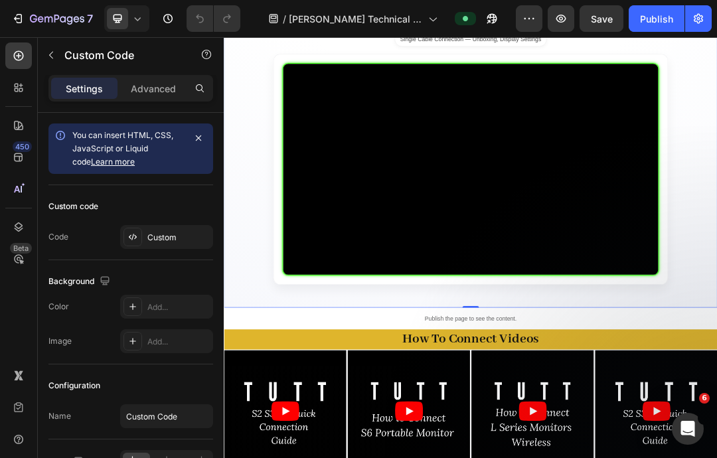
scroll to position [1766, 0]
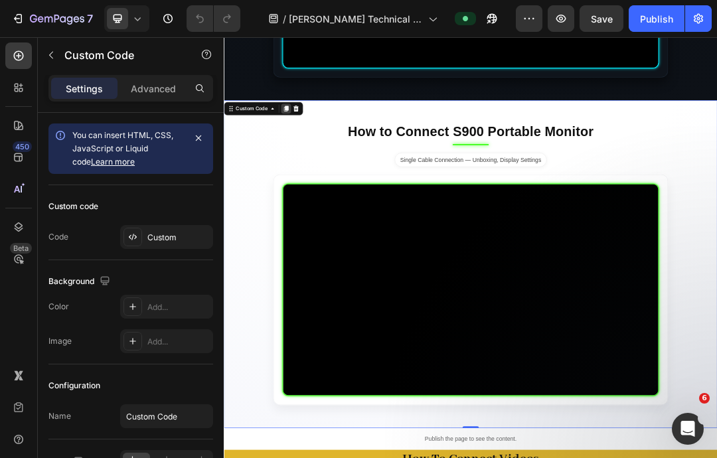
click at [319, 147] on icon at bounding box center [324, 152] width 11 height 11
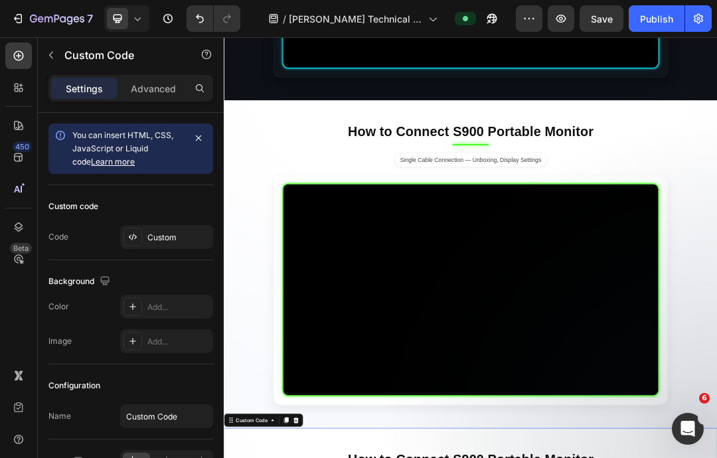
scroll to position [2320, 0]
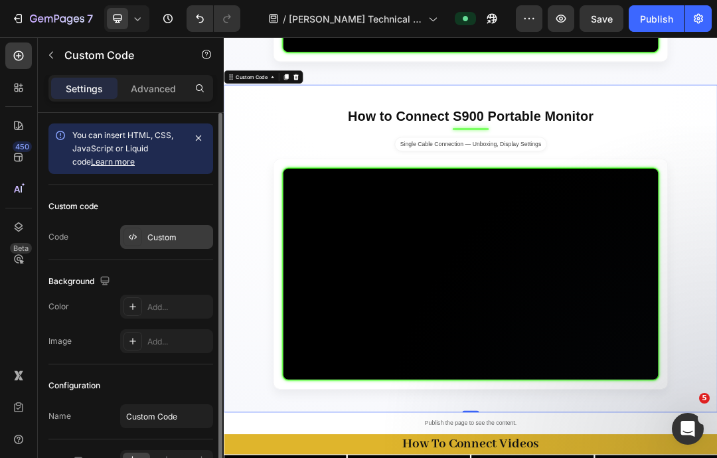
click at [139, 238] on div at bounding box center [133, 237] width 19 height 19
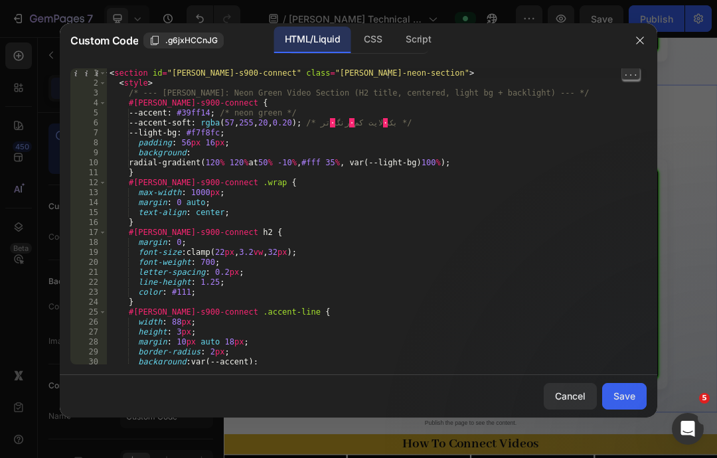
type textarea "abcde fg"
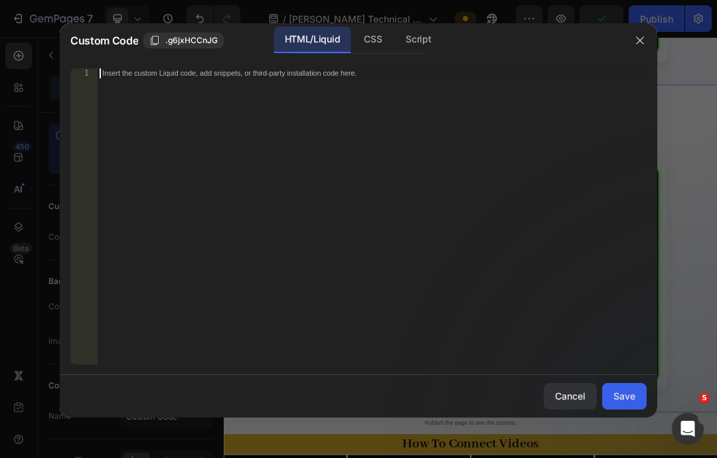
scroll to position [99, 0]
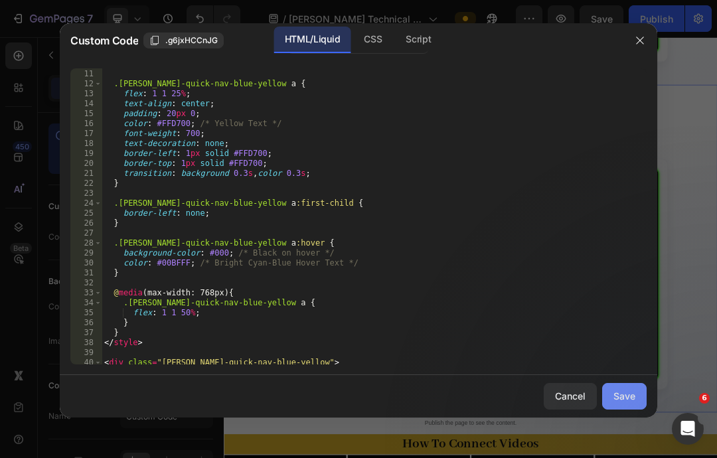
click at [628, 403] on div "Save" at bounding box center [625, 396] width 22 height 14
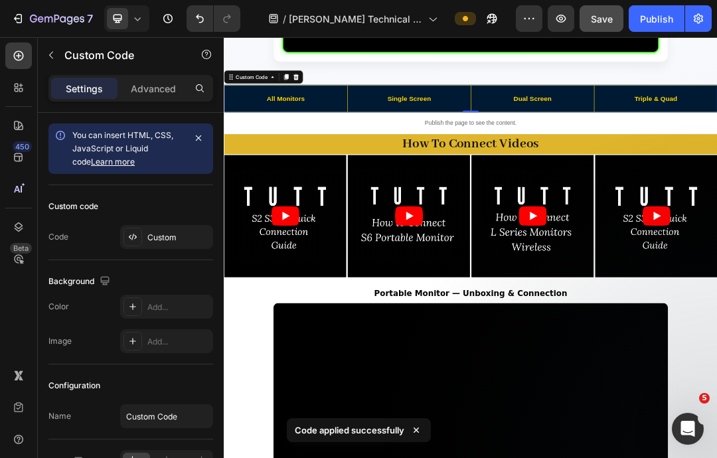
click at [603, 15] on span "Save" at bounding box center [602, 18] width 22 height 11
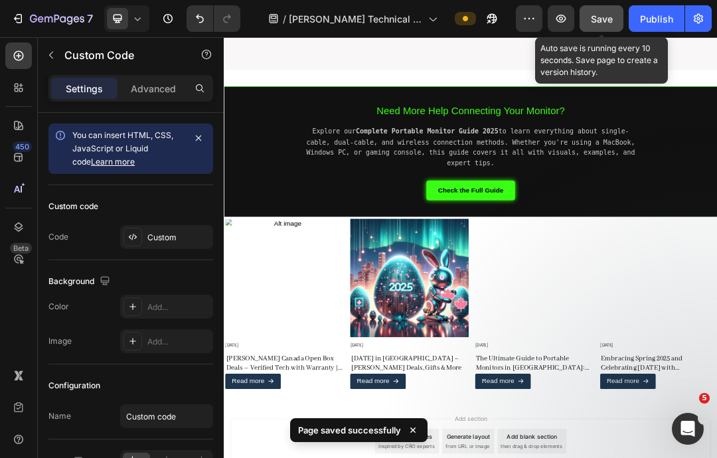
scroll to position [3283, 0]
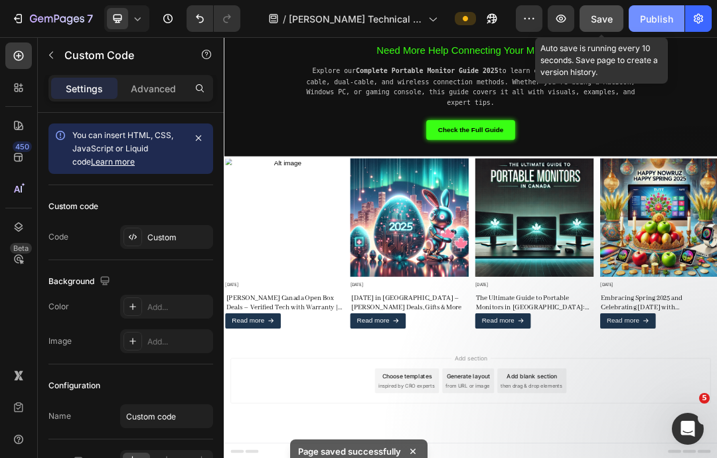
click at [653, 22] on div "Publish" at bounding box center [656, 19] width 33 height 14
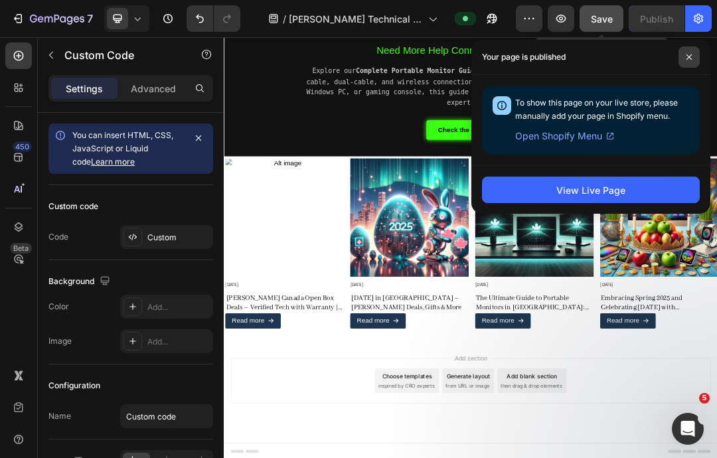
click at [679, 64] on span at bounding box center [689, 56] width 21 height 21
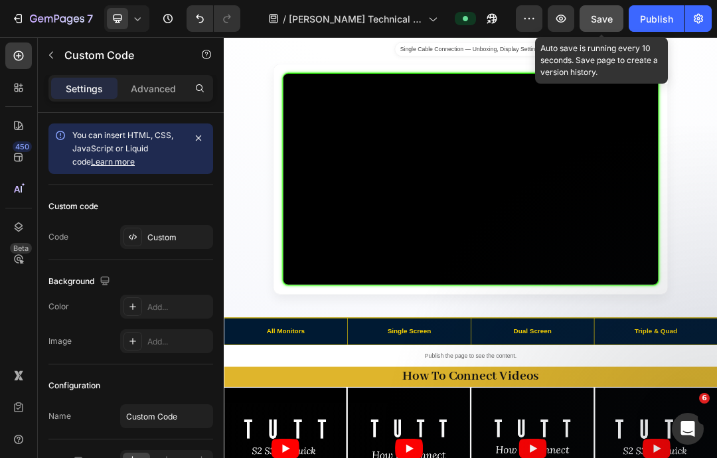
scroll to position [1937, 0]
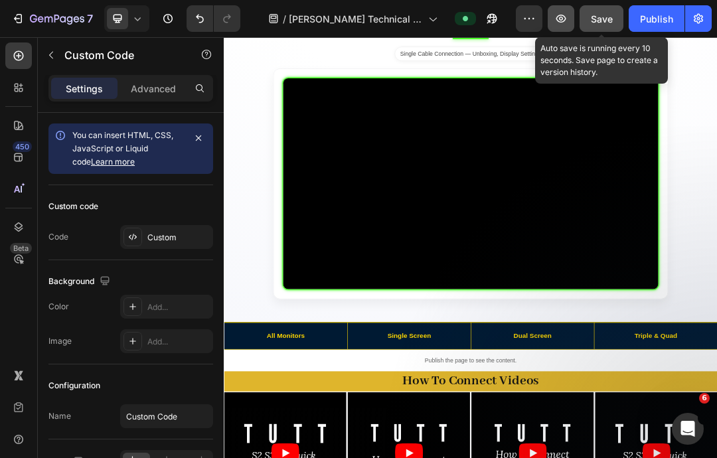
click at [560, 19] on icon "button" at bounding box center [560, 18] width 13 height 13
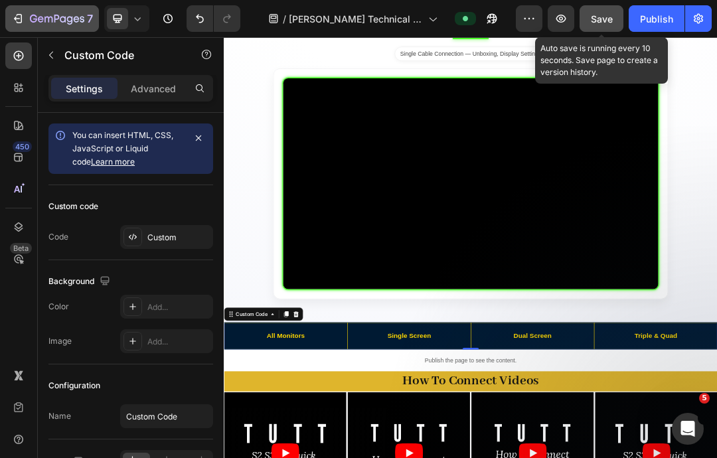
click at [13, 21] on icon "button" at bounding box center [17, 18] width 13 height 13
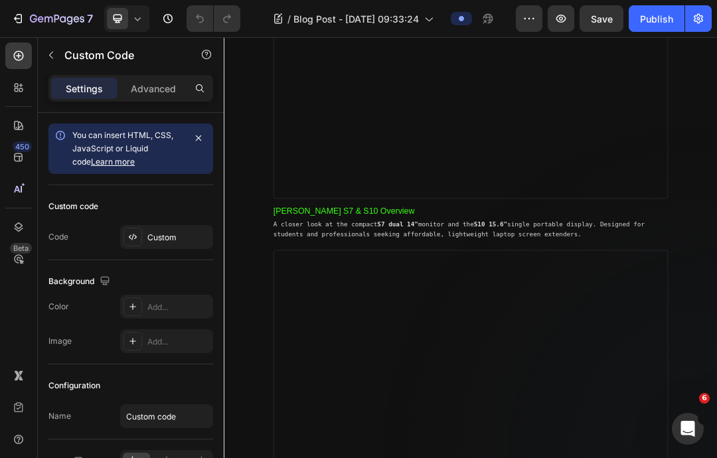
scroll to position [1755, 0]
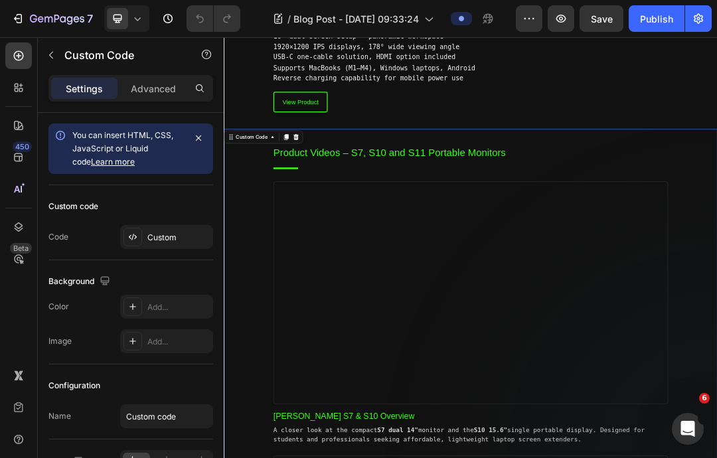
scroll to position [1354, 0]
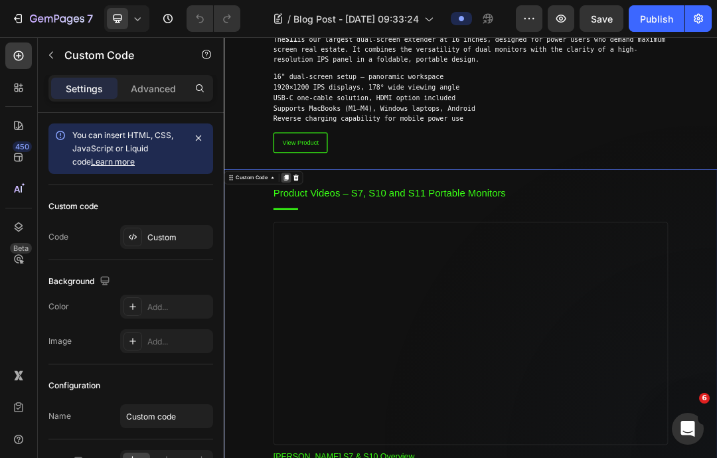
click at [321, 259] on icon at bounding box center [324, 264] width 11 height 11
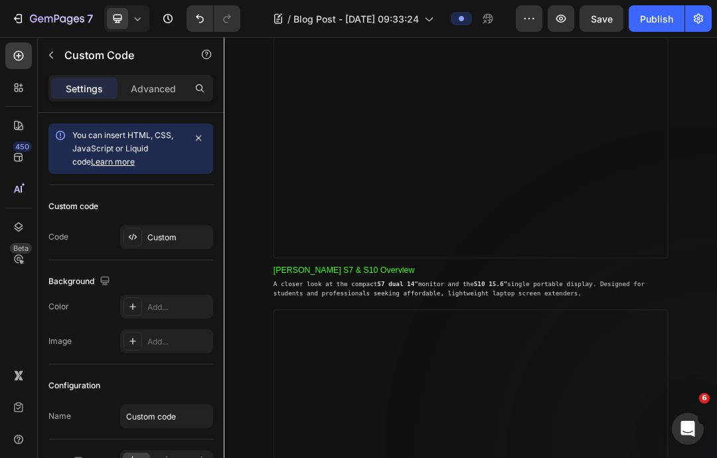
scroll to position [2492, 0]
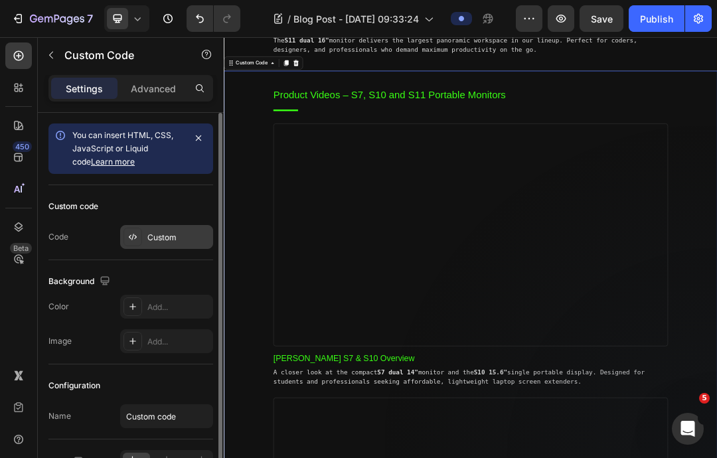
click at [135, 235] on icon at bounding box center [132, 237] width 11 height 11
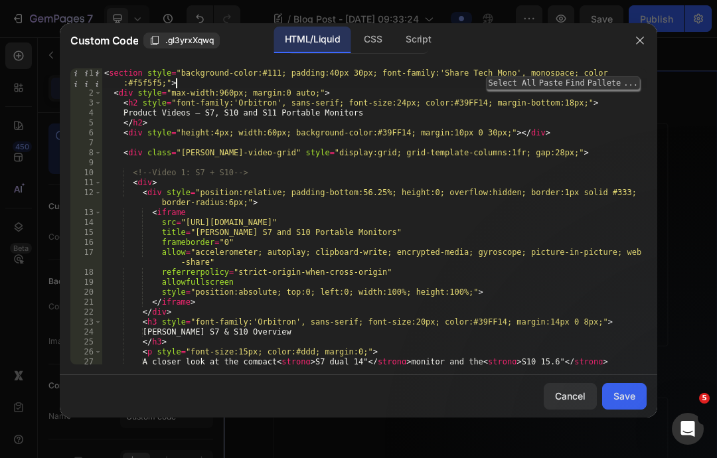
type textarea "abcde fg"
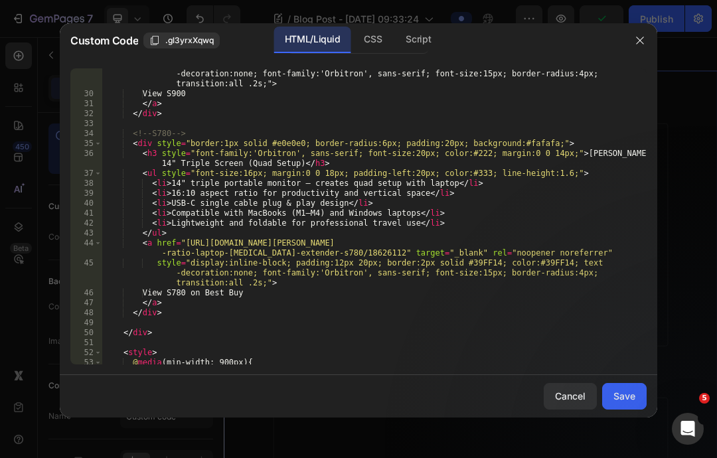
scroll to position [348, 0]
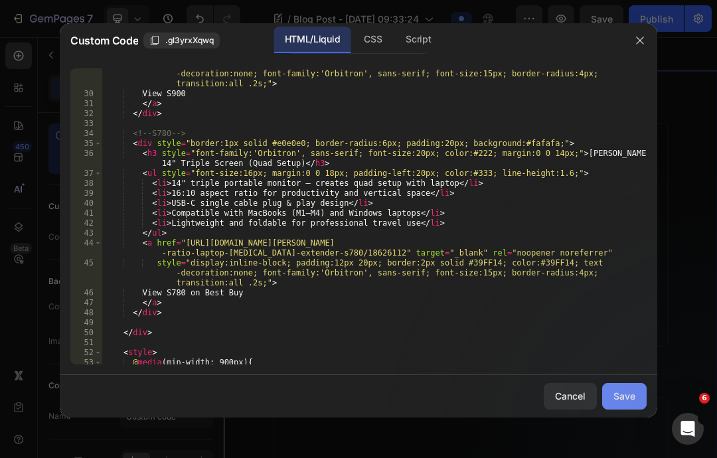
click at [614, 403] on div "Save" at bounding box center [625, 396] width 22 height 14
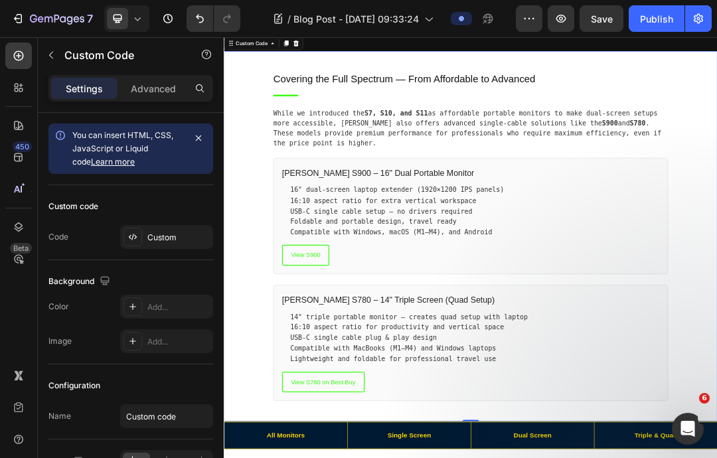
scroll to position [2531, 0]
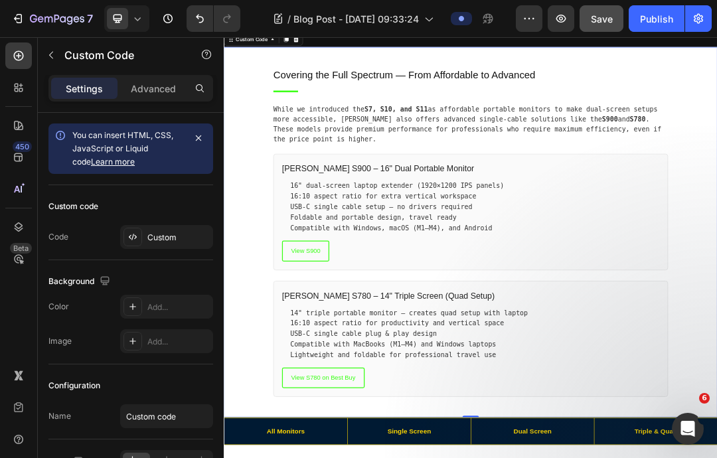
click at [595, 23] on span "Save" at bounding box center [602, 18] width 22 height 11
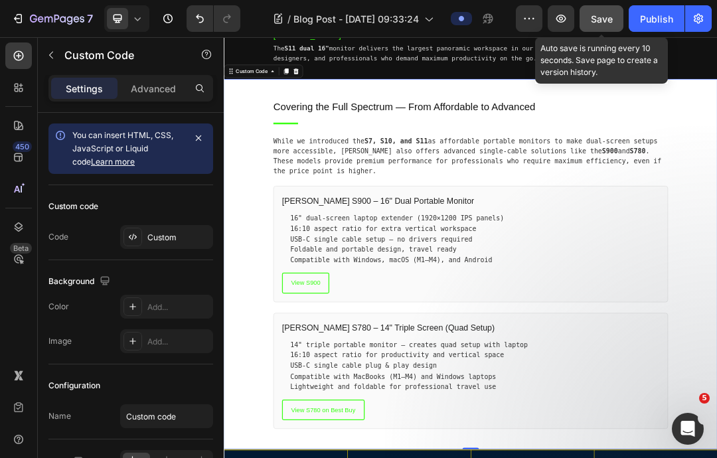
scroll to position [2448, 0]
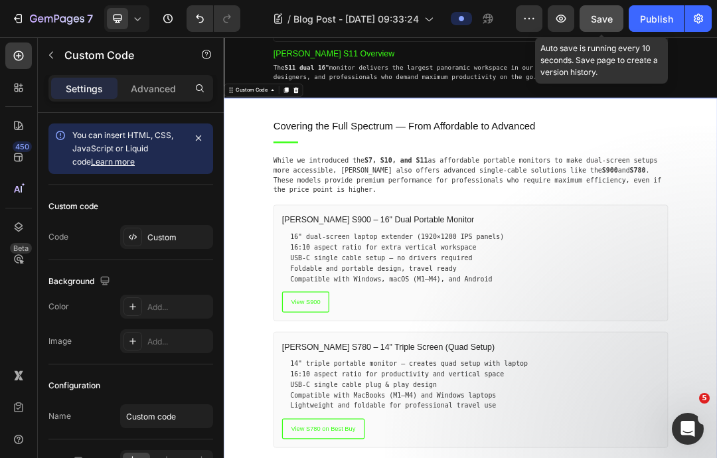
click at [319, 118] on icon at bounding box center [324, 123] width 11 height 11
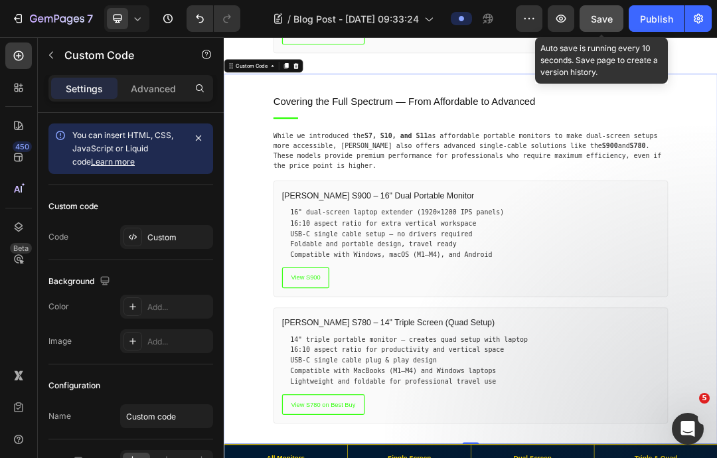
click at [135, 234] on icon at bounding box center [132, 237] width 11 height 11
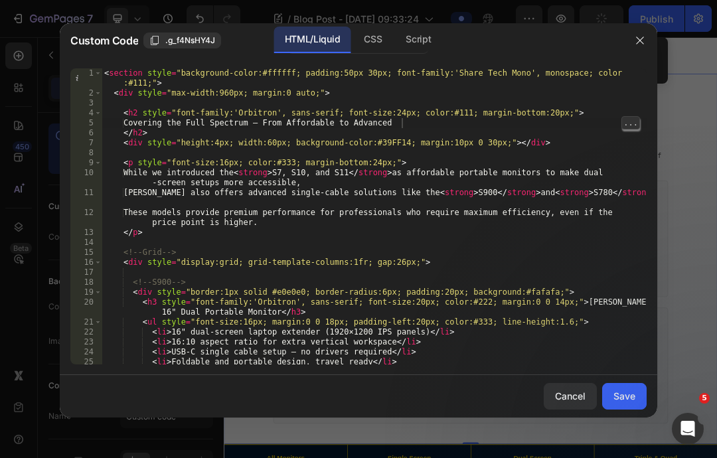
type textarea "abcde fg"
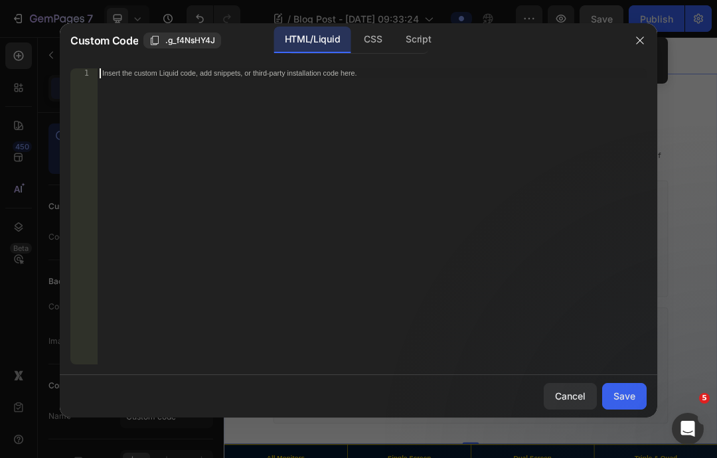
scroll to position [378, 0]
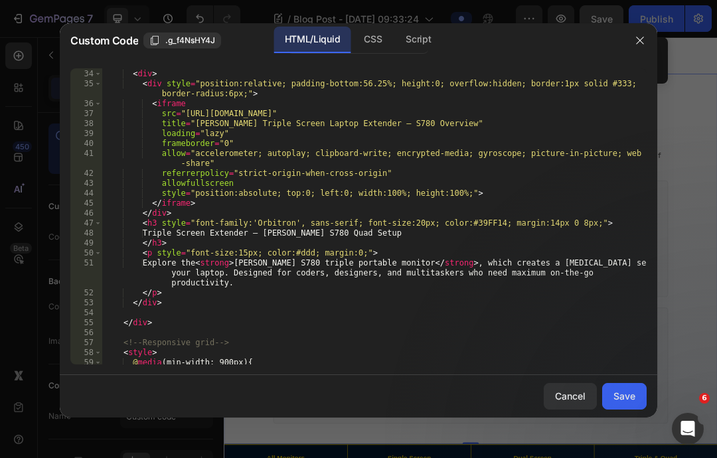
click at [617, 403] on div "Save" at bounding box center [625, 396] width 22 height 14
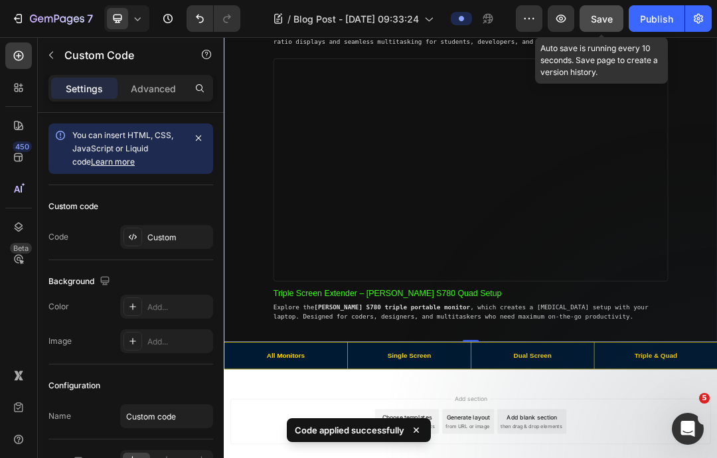
scroll to position [3649, 0]
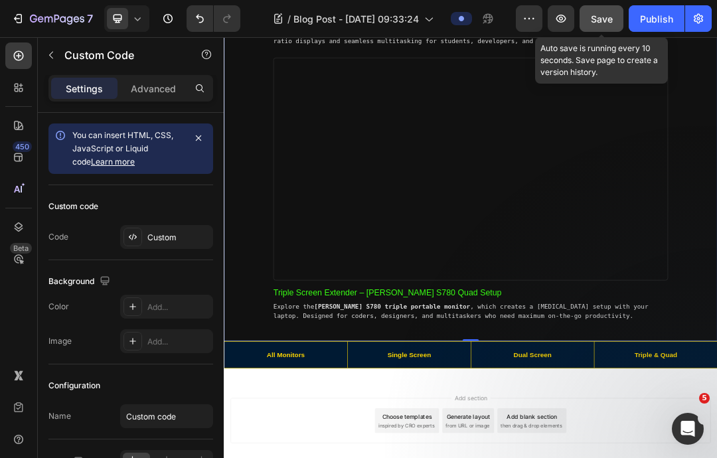
click at [598, 18] on span "Save" at bounding box center [602, 18] width 22 height 11
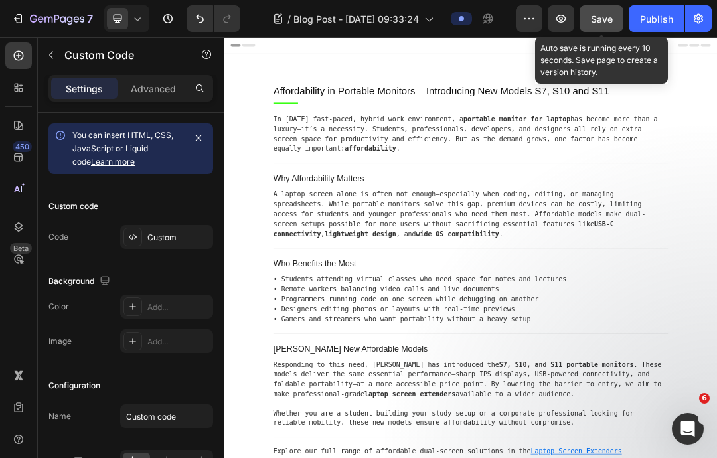
scroll to position [0, 0]
click at [705, 16] on icon "button" at bounding box center [698, 18] width 13 height 13
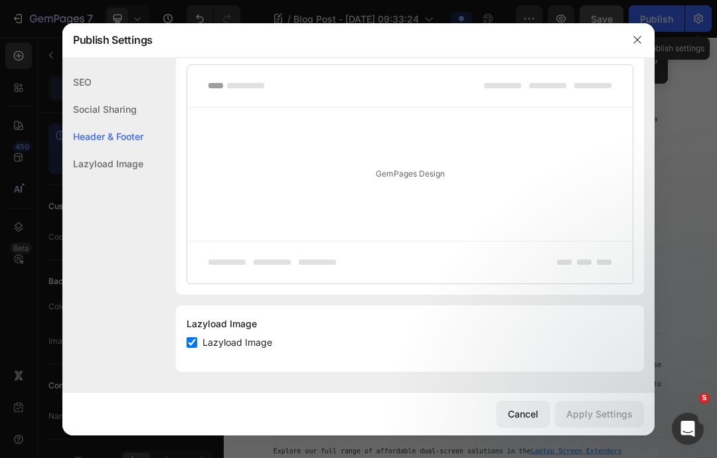
scroll to position [718, 0]
click at [524, 423] on button "Cancel" at bounding box center [523, 414] width 53 height 27
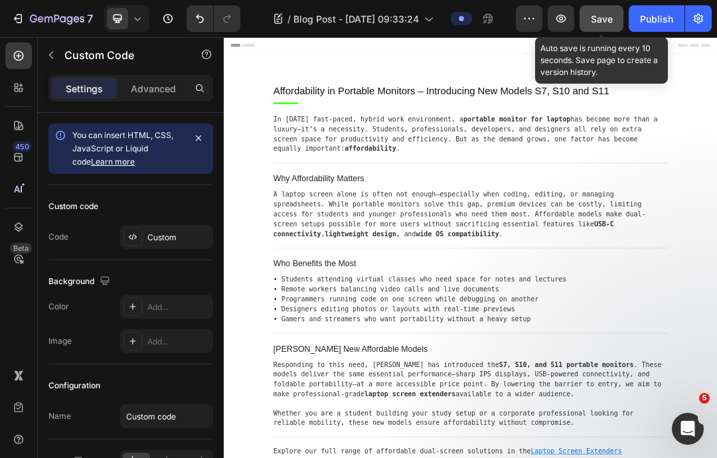
click at [21, 20] on icon "button" at bounding box center [17, 18] width 13 height 13
